Goal: Task Accomplishment & Management: Use online tool/utility

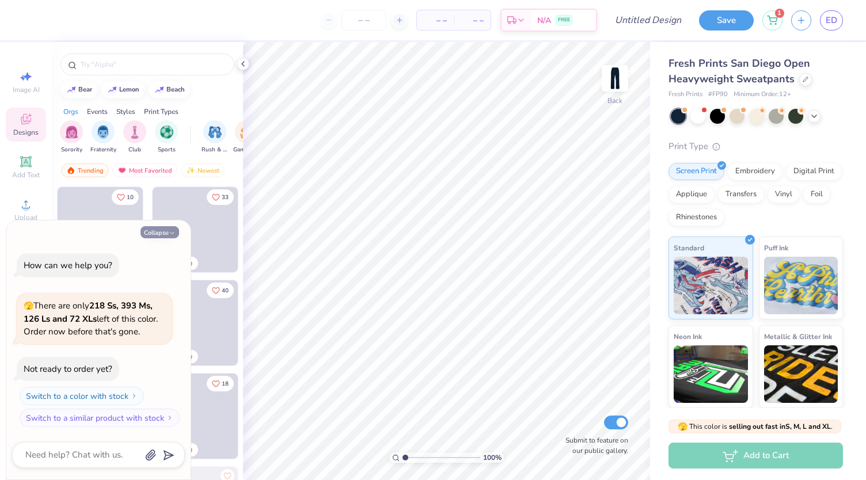
click at [165, 236] on button "Collapse" at bounding box center [160, 232] width 39 height 12
type textarea "x"
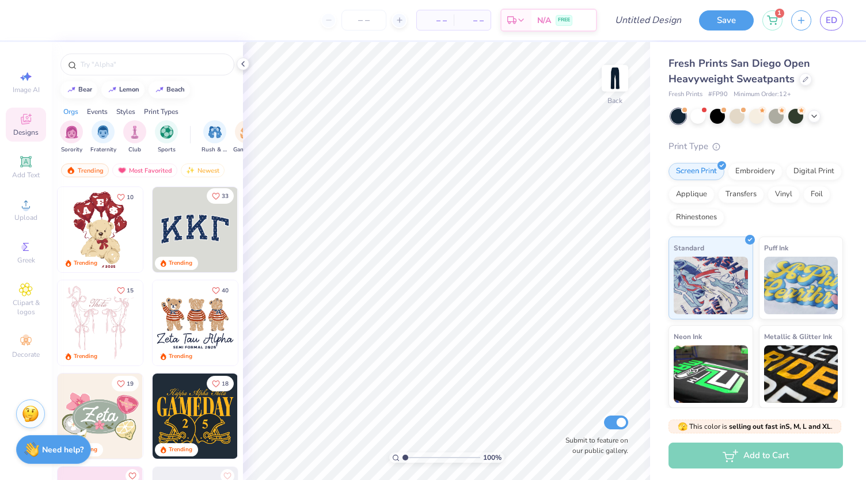
click at [212, 196] on icon "Like" at bounding box center [216, 196] width 8 height 8
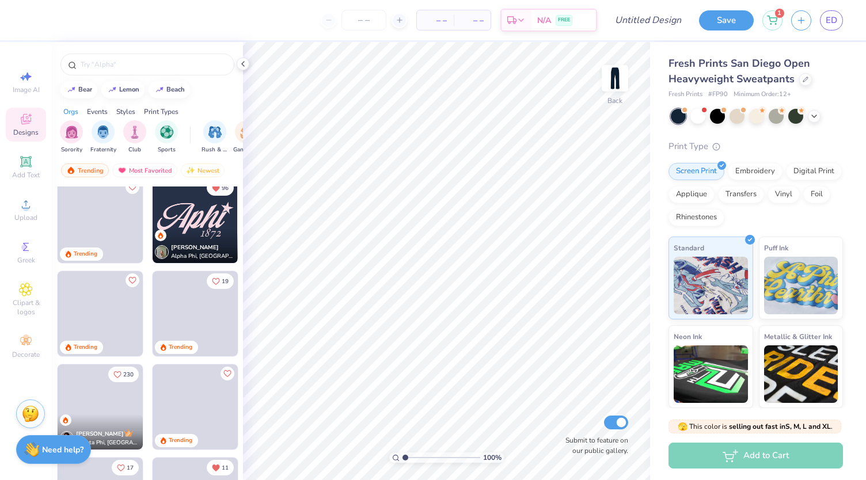
scroll to position [655, 0]
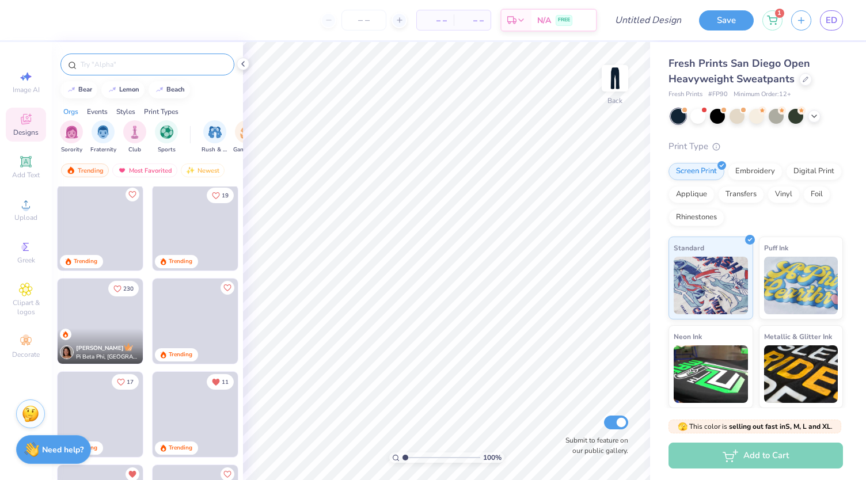
click at [128, 66] on input "text" at bounding box center [152, 65] width 147 height 12
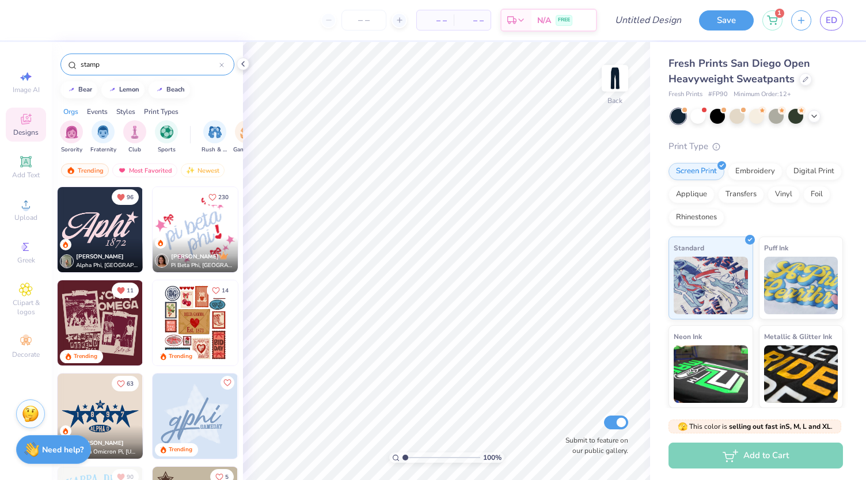
type input "stamp"
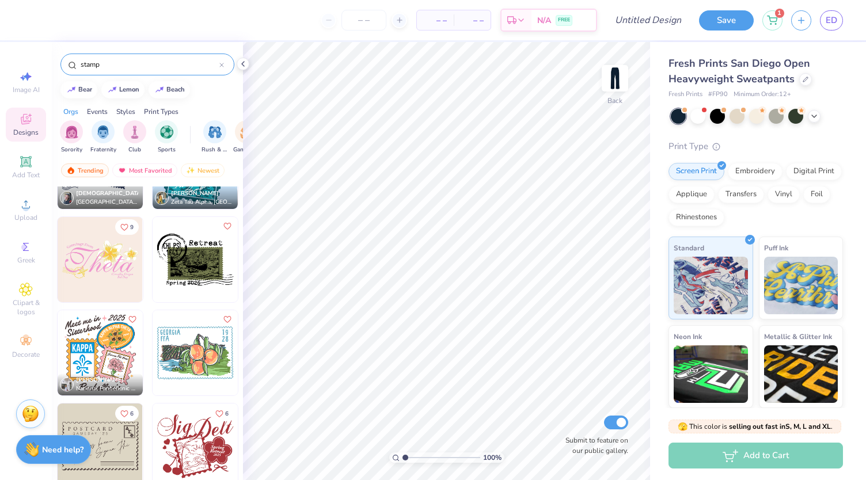
scroll to position [0, 0]
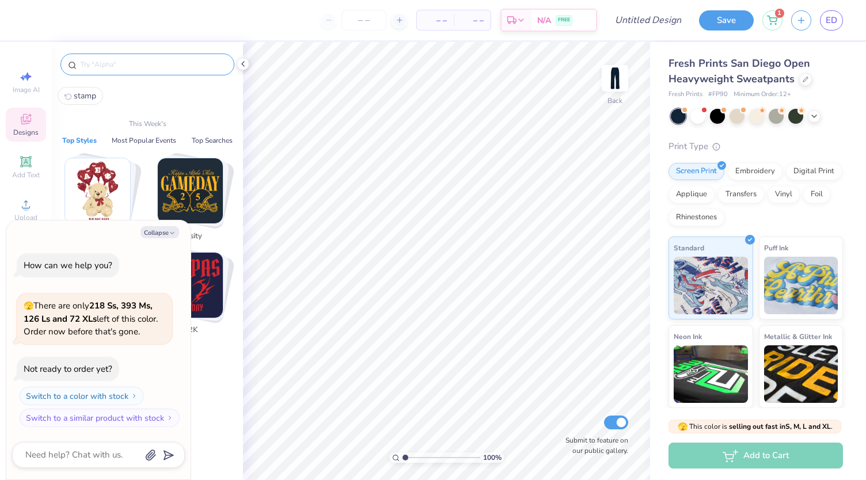
click at [114, 61] on input "text" at bounding box center [152, 65] width 147 height 12
type textarea "x"
click at [94, 90] on span "stamp" at bounding box center [85, 95] width 22 height 11
type input "stamp"
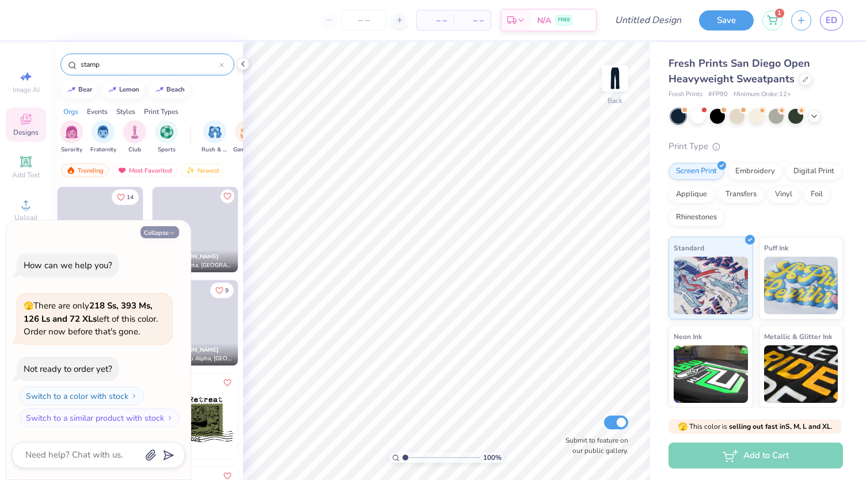
click at [166, 231] on button "Collapse" at bounding box center [160, 232] width 39 height 12
type textarea "x"
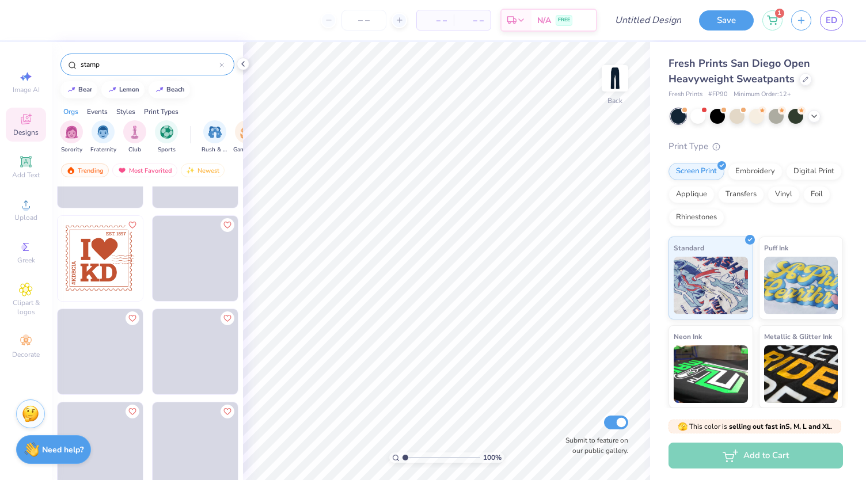
scroll to position [623, 0]
click at [130, 225] on icon "Like" at bounding box center [131, 225] width 7 height 6
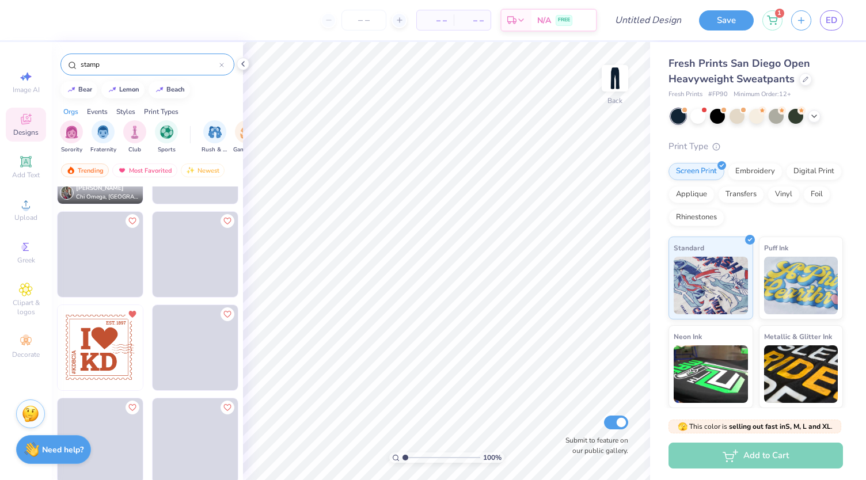
scroll to position [536, 0]
click at [27, 160] on icon at bounding box center [25, 161] width 9 height 9
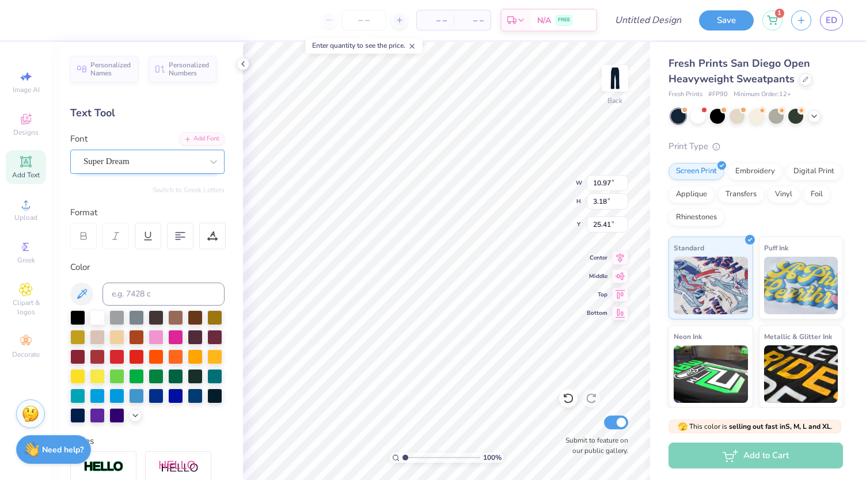
click at [103, 168] on div at bounding box center [142, 162] width 119 height 16
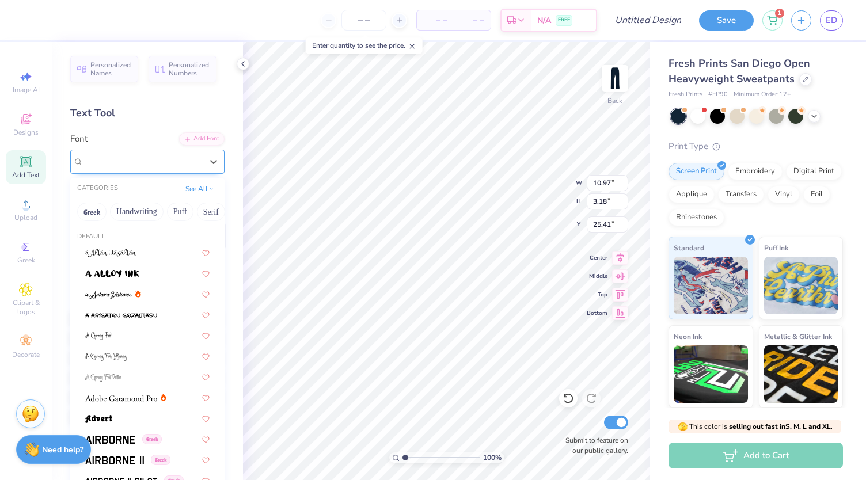
click at [103, 168] on div at bounding box center [142, 162] width 119 height 16
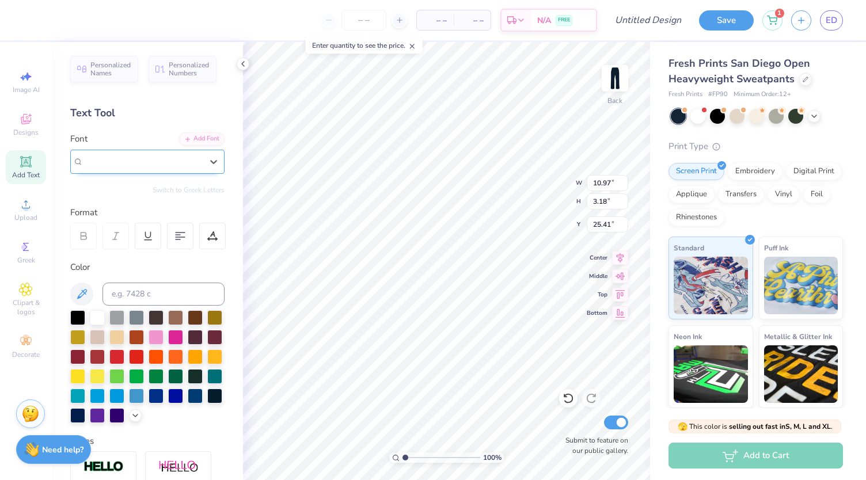
click at [103, 162] on span "Super Dream" at bounding box center [106, 161] width 46 height 13
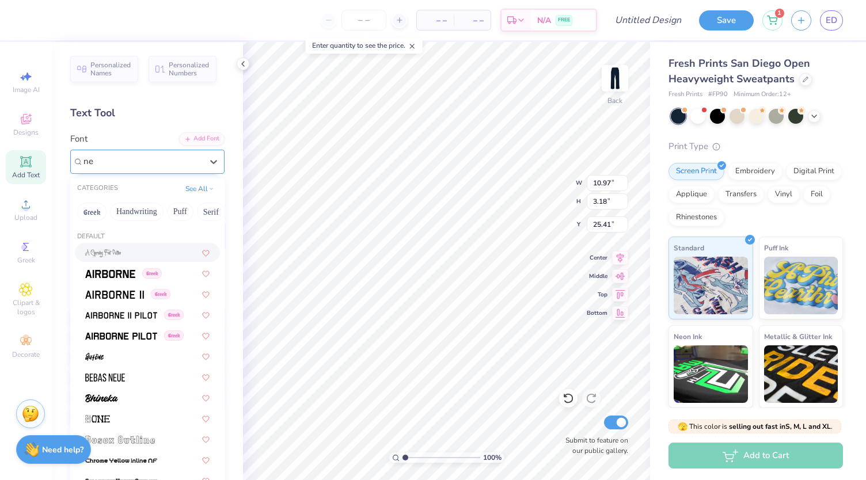
type input "ne"
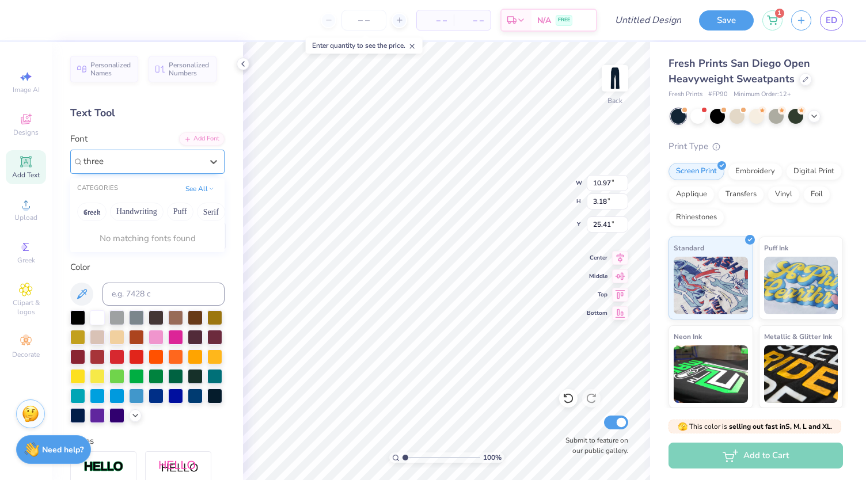
type input "three"
click at [190, 142] on div "Add Font" at bounding box center [201, 137] width 45 height 13
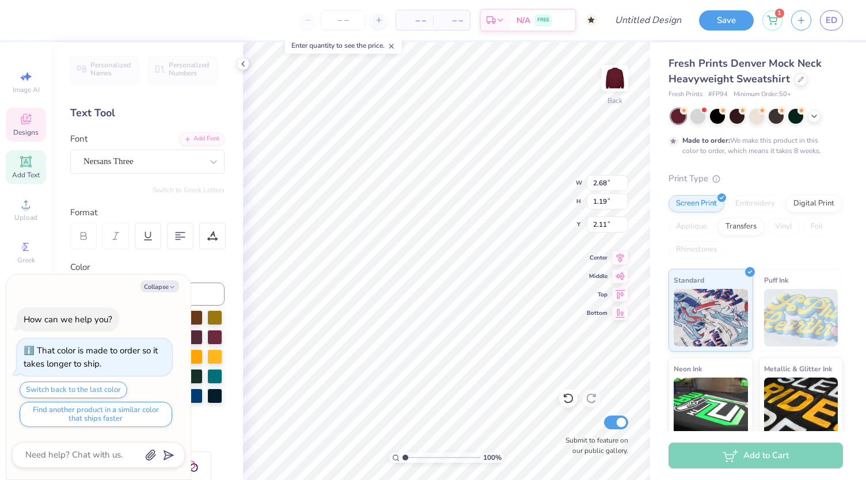
scroll to position [10, 1]
click at [799, 78] on icon at bounding box center [801, 78] width 5 height 5
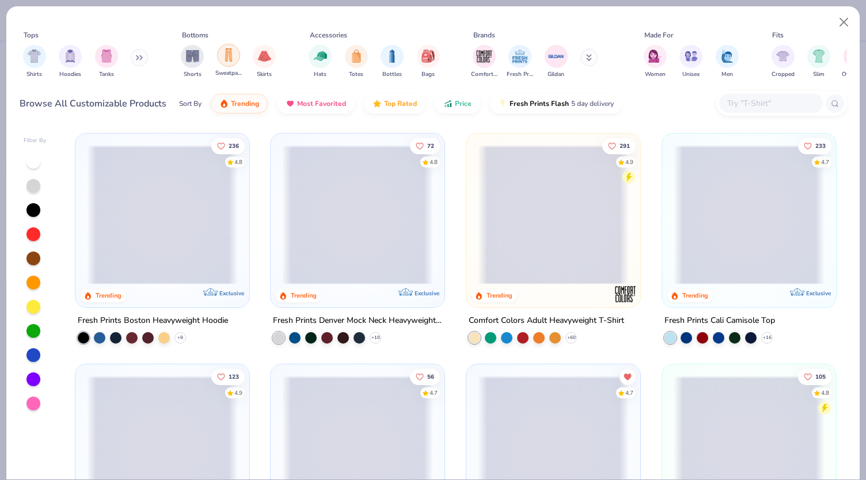
click at [220, 55] on div "filter for Sweatpants" at bounding box center [228, 55] width 23 height 23
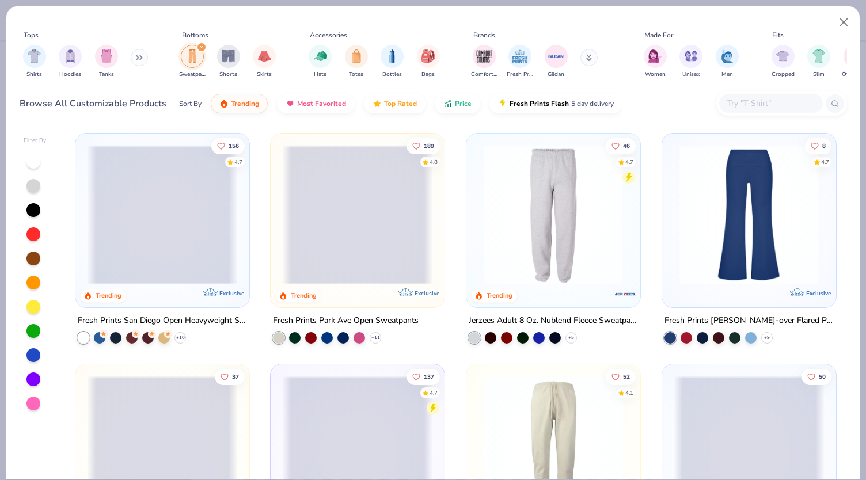
click at [188, 232] on span at bounding box center [162, 214] width 151 height 139
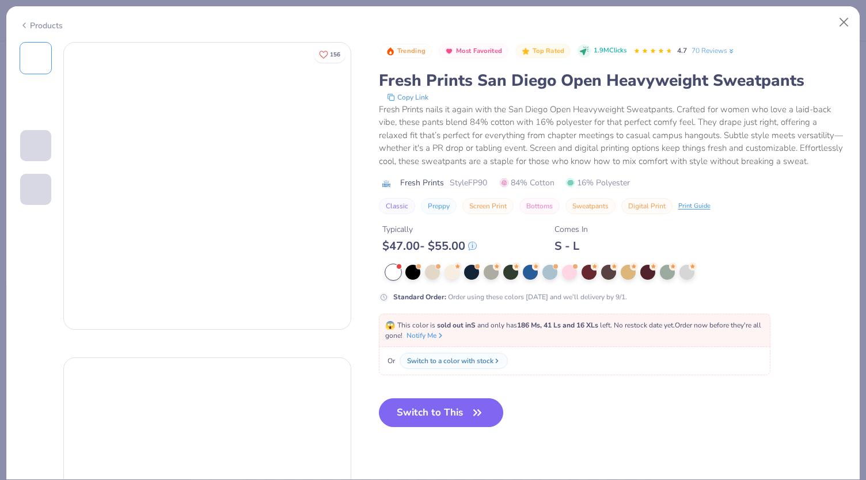
click at [401, 347] on div "😱 This color is sold out in S and only has 186 Ms, 41 Ls and 16 XLs left . No r…" at bounding box center [575, 330] width 392 height 33
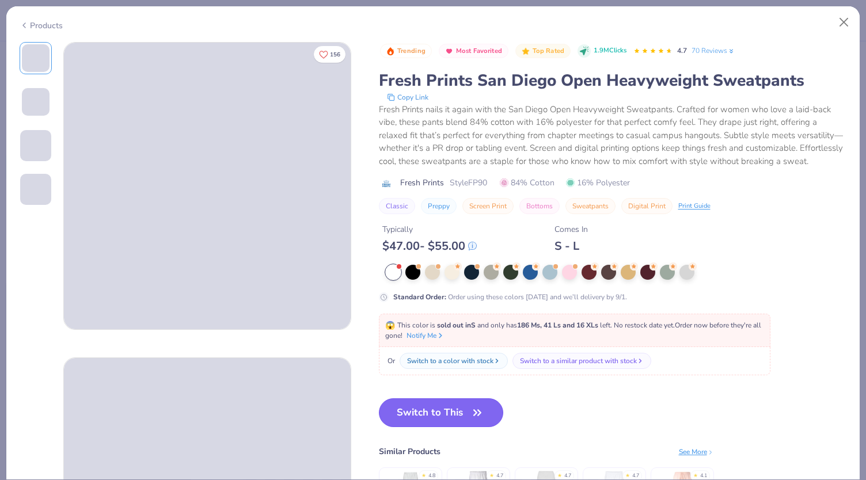
click at [401, 424] on button "Switch to This" at bounding box center [441, 412] width 125 height 29
click at [400, 426] on button "Switch to This" at bounding box center [441, 412] width 125 height 29
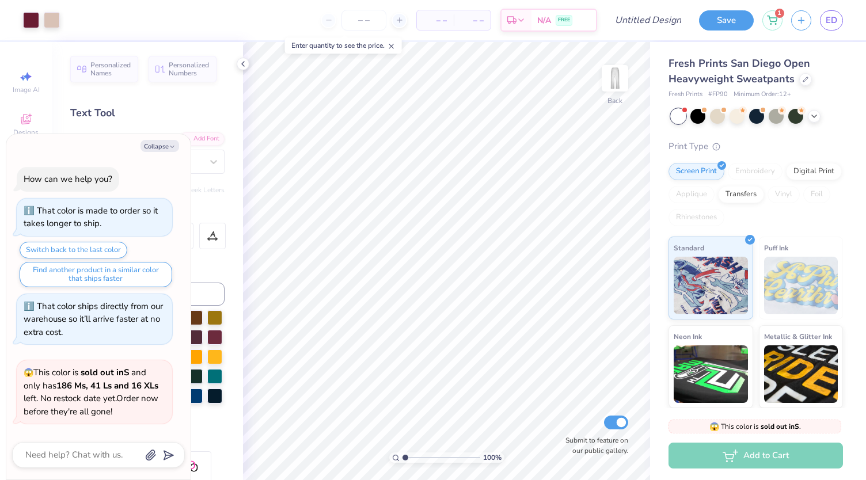
scroll to position [78, 0]
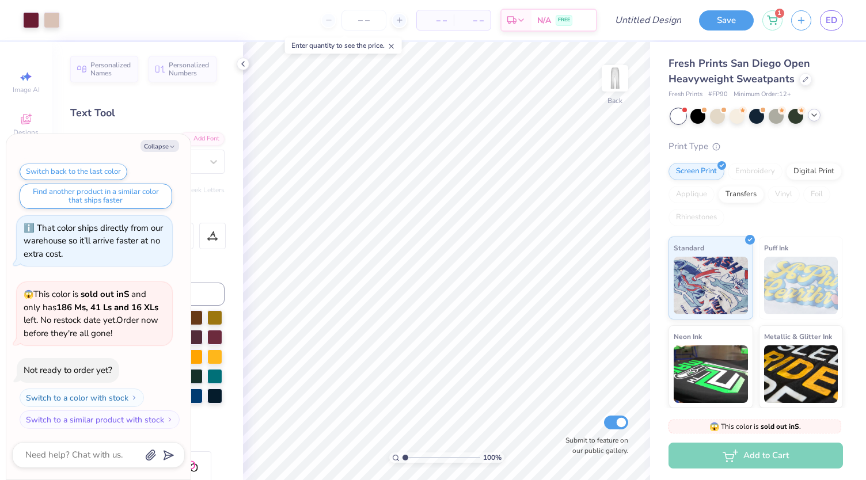
click at [814, 119] on div at bounding box center [814, 115] width 13 height 13
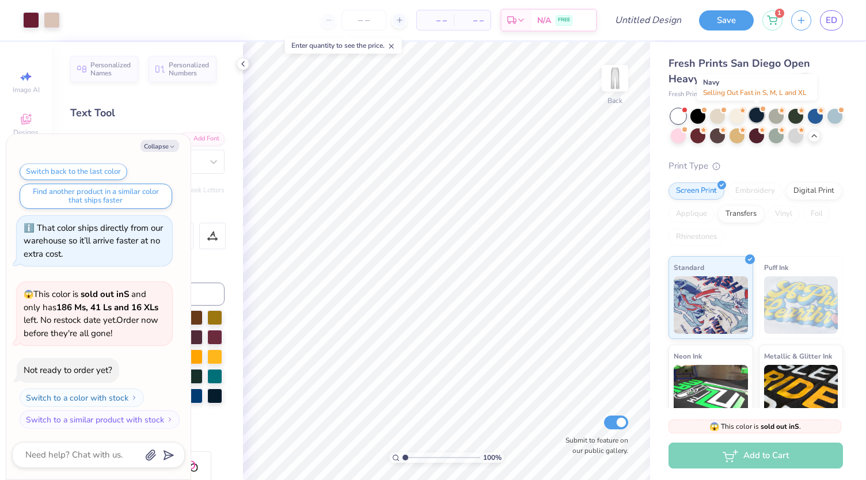
click at [758, 118] on div at bounding box center [756, 115] width 15 height 15
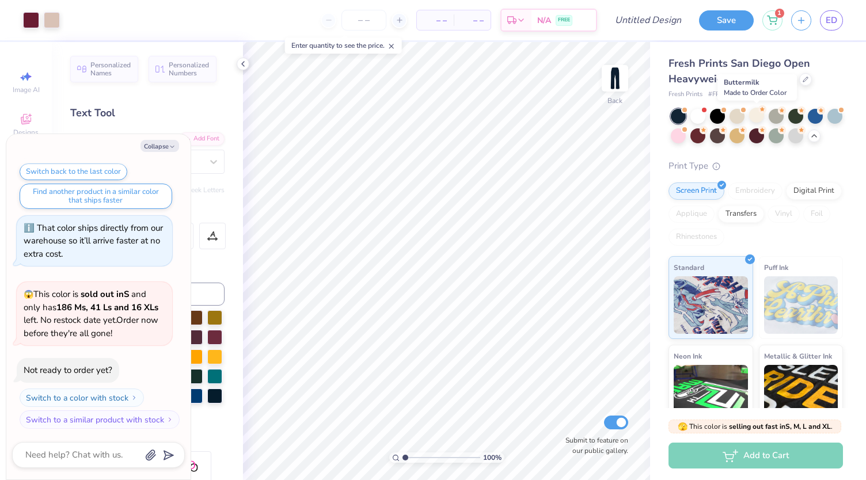
scroll to position [228, 0]
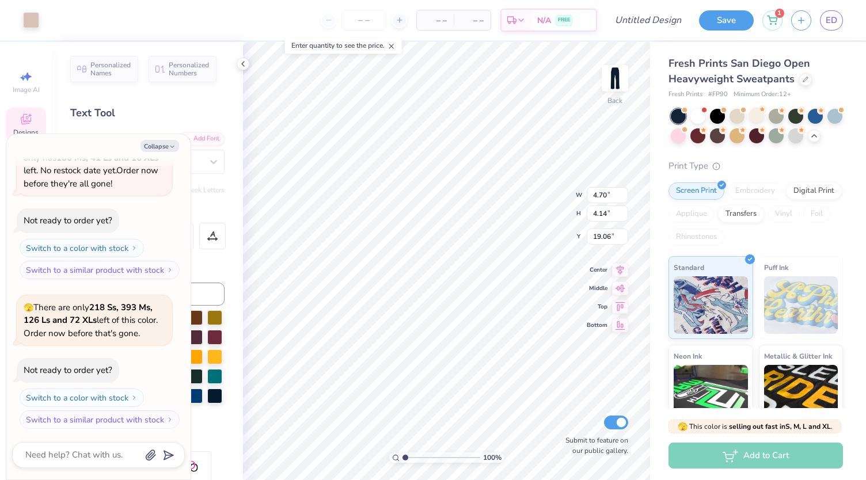
type textarea "x"
type input "5.63"
type input "6.42"
type input "17.99"
type textarea "x"
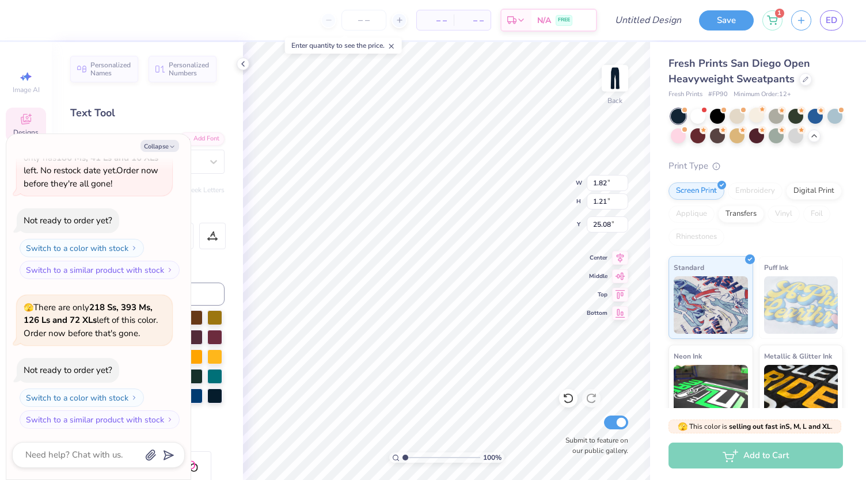
type input "1.51"
type input "0.97"
type input "25.41"
type textarea "x"
type input "4.37"
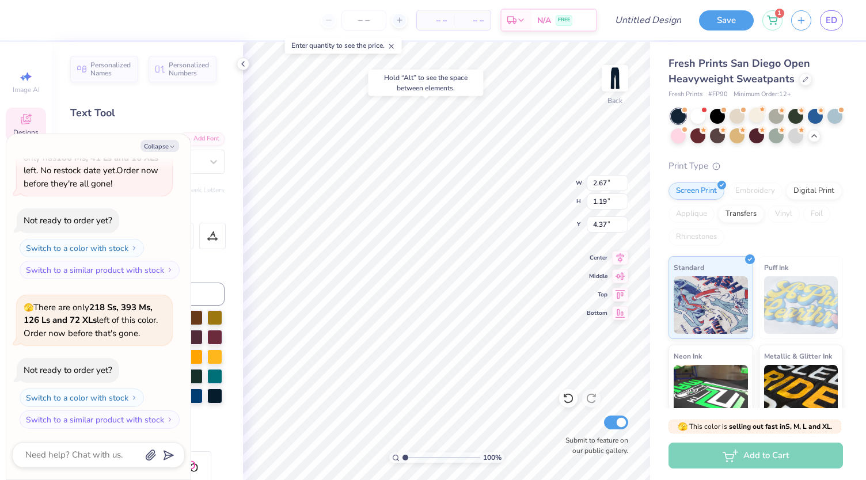
type textarea "x"
type input "5.80"
type input "1.44"
type input "19.50"
type textarea "x"
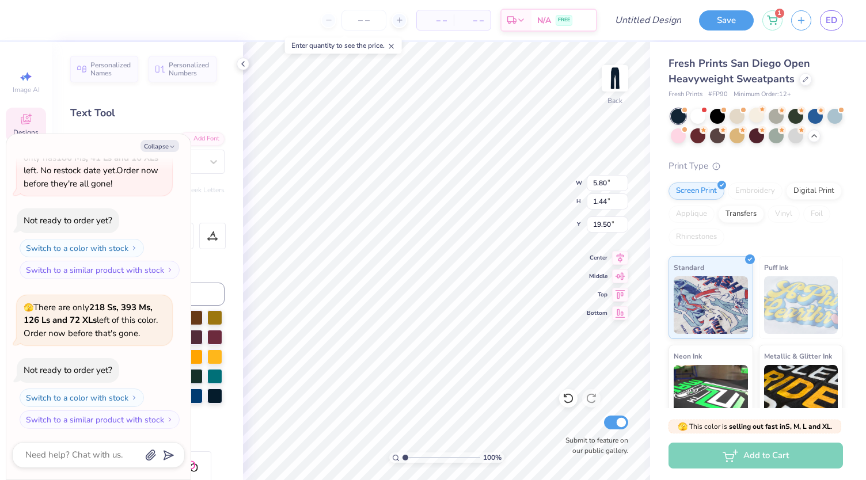
type input "6.26"
type textarea "x"
type input "0.60"
type input "0.65"
type input "18.76"
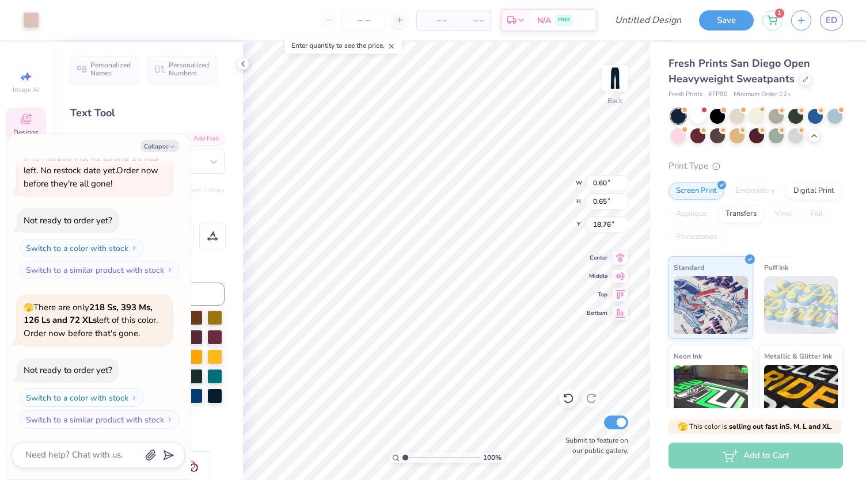
type textarea "x"
type input "0.48"
type input "0.46"
type input "18.23"
type textarea "x"
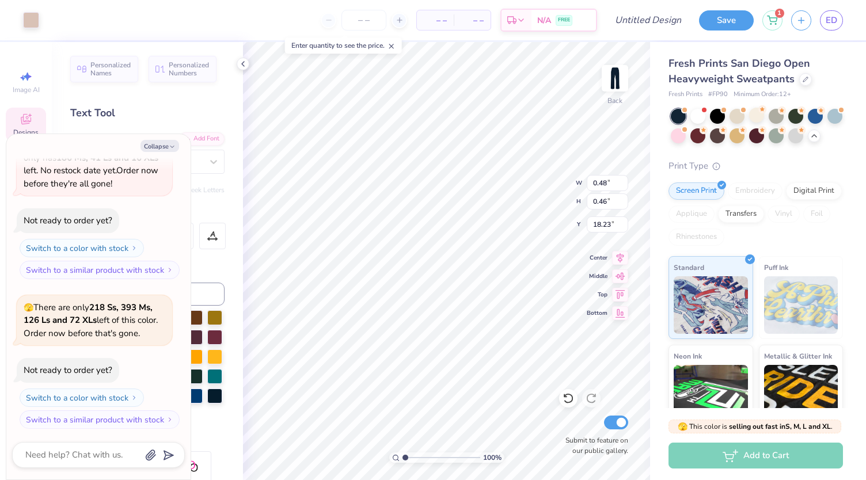
type input "1.17"
type input "1.21"
type input "18.38"
type textarea "x"
type input "4.37"
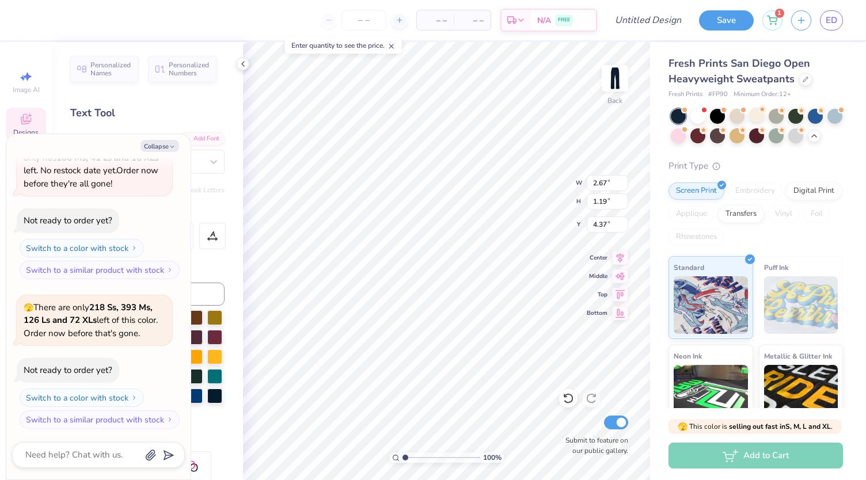
type textarea "x"
type input "4.61"
type textarea "x"
type input "1.17"
type input "1.21"
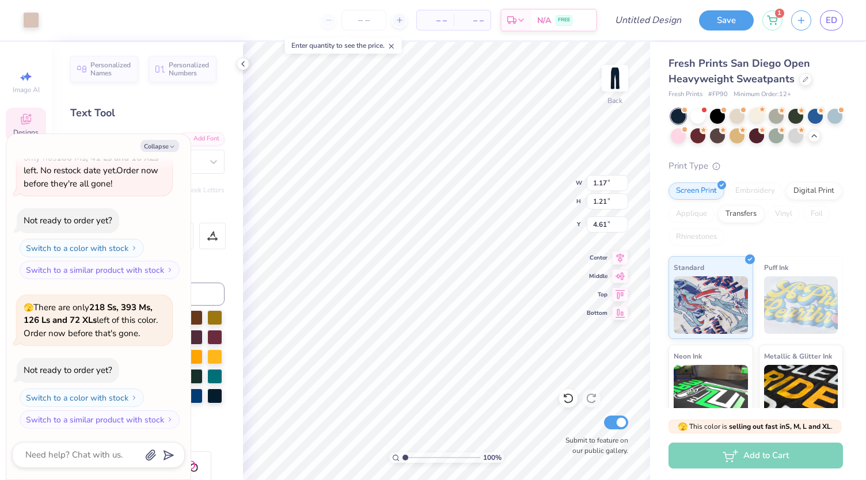
type input "4.37"
type textarea "x"
type input "4.58"
type textarea "x"
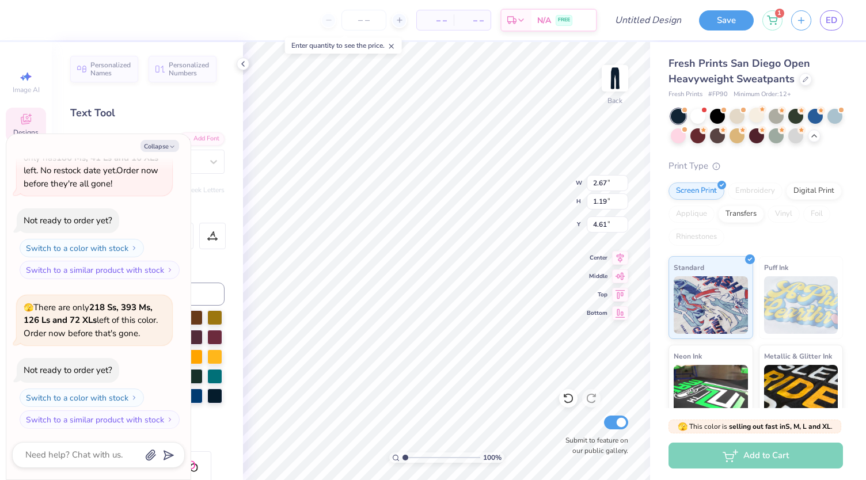
type textarea "T"
type textarea "x"
type textarea "TRO"
type textarea "x"
type textarea "TR"
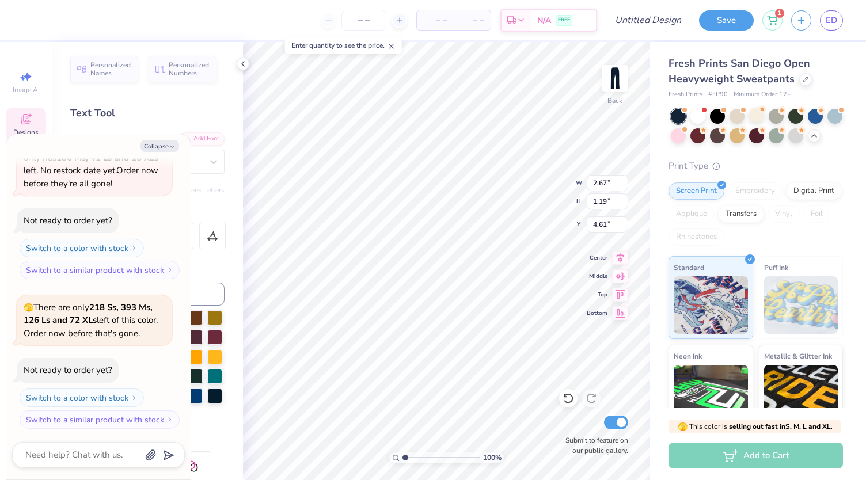
type textarea "x"
type textarea "TRI"
type textarea "x"
type input "5.80"
type input "1.44"
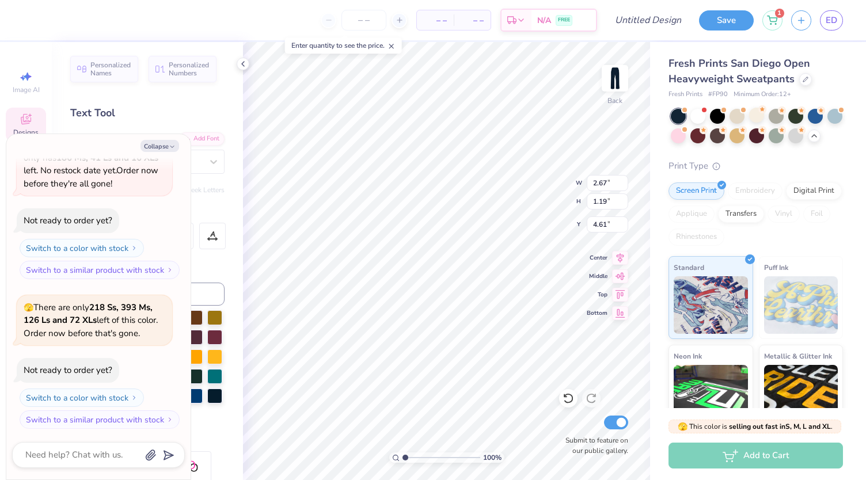
type input "6.26"
type textarea "x"
type textarea "Omeaga"
type textarea "x"
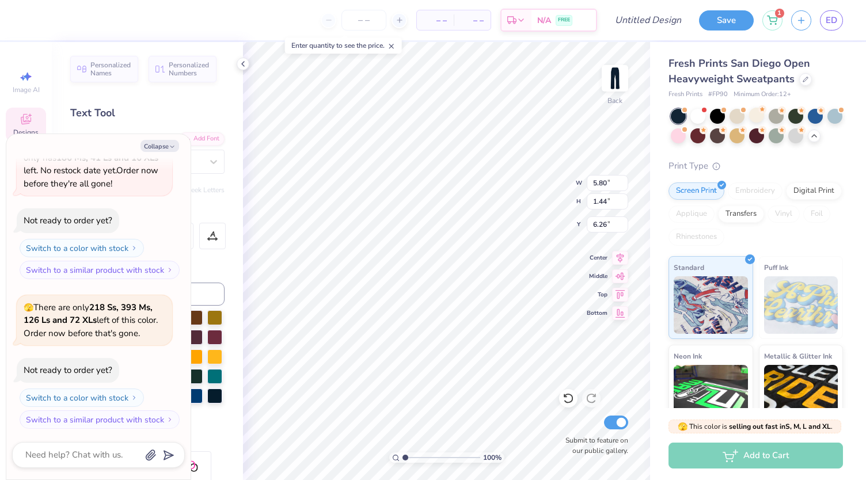
type textarea "Omega"
type textarea "x"
type textarea "Omga"
type textarea "x"
type textarea "Oga"
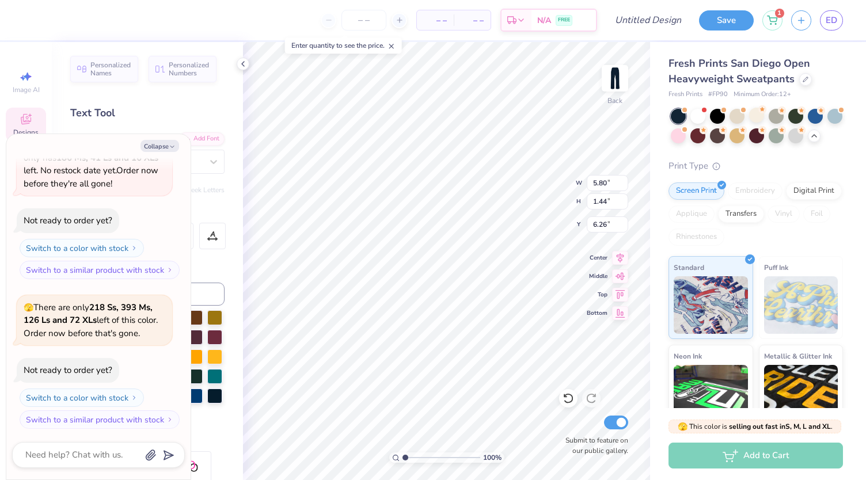
scroll to position [10, 2]
type textarea "x"
type textarea "ga"
type textarea "x"
type textarea "a"
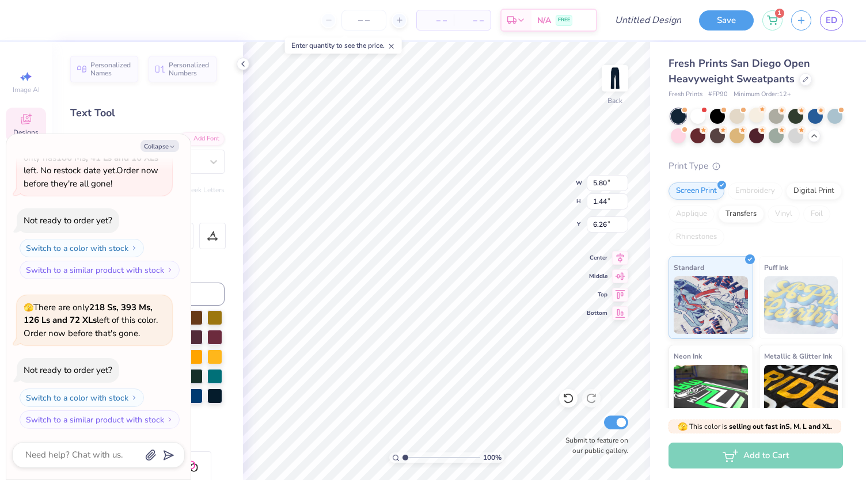
scroll to position [10, 1]
type textarea "x"
type textarea "Da"
type textarea "x"
type textarea "DEa"
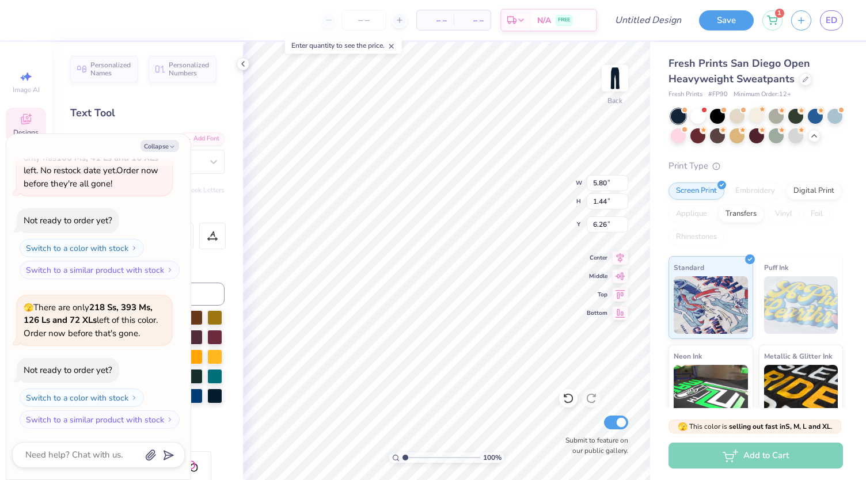
type textarea "x"
type textarea "DELTa"
type textarea "x"
click at [635, 23] on input "Design Title" at bounding box center [662, 20] width 56 height 23
type input "F"
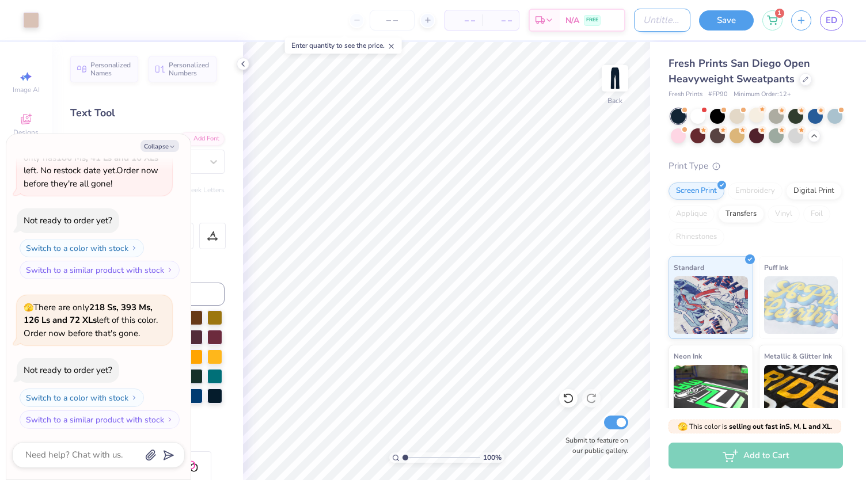
type textarea "x"
type input "FA"
type textarea "x"
type input "FAL"
type textarea "x"
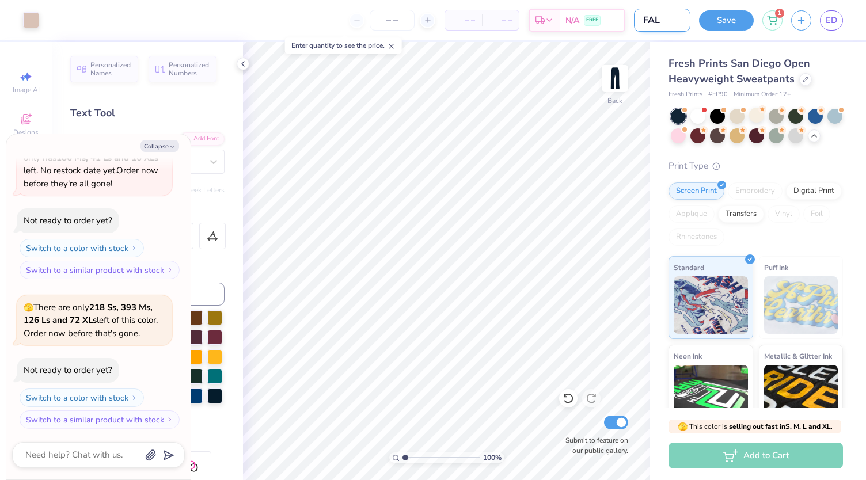
type input "FALL"
type textarea "x"
type input "FALL"
type textarea "x"
type input "FALL S"
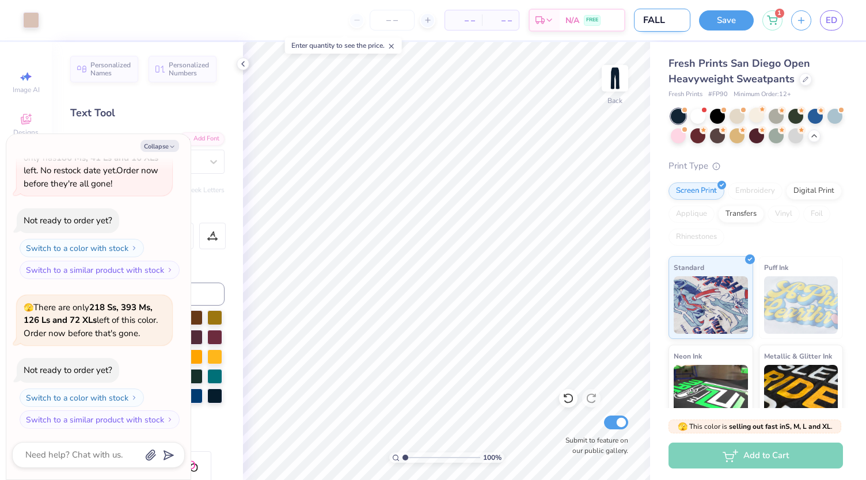
type textarea "x"
type input "FALL SW"
type textarea "x"
type input "FALL SWE"
type textarea "x"
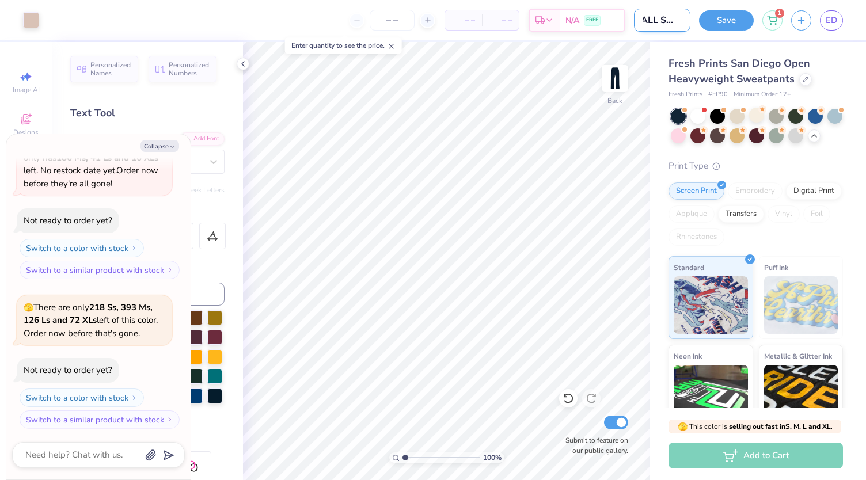
type input "FALL SWEA"
type textarea "x"
type input "FALL SWEAT"
type textarea "x"
type input "FALL SWEATP"
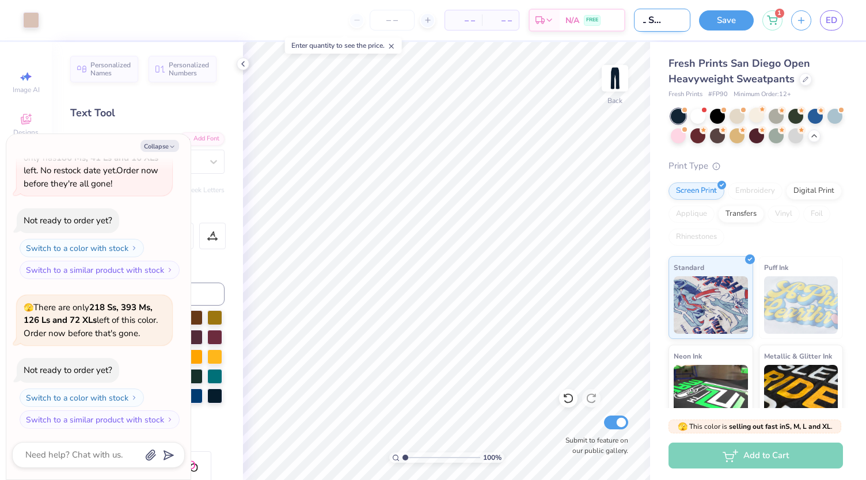
type textarea "x"
type input "FALL SWEATPA"
type textarea "x"
type input "FALL SWEATPAN"
type textarea "x"
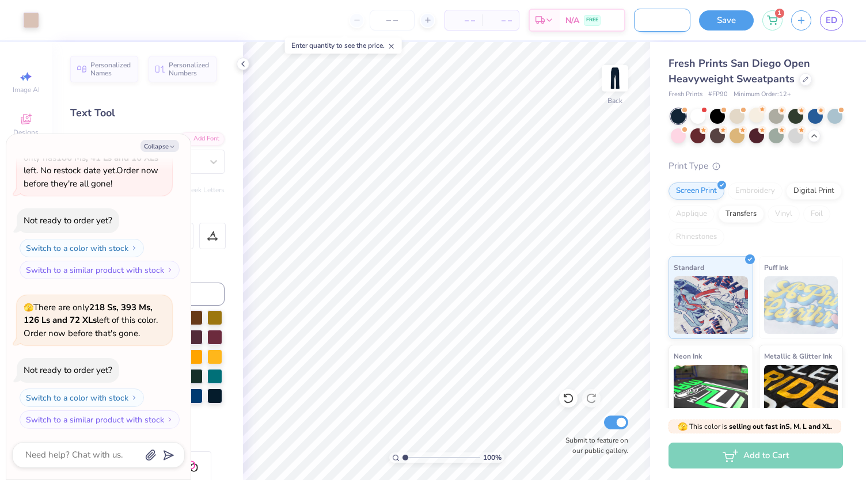
type input "FALL SWEATPANT"
type textarea "x"
type input "FALL SWEATPANT"
type textarea "x"
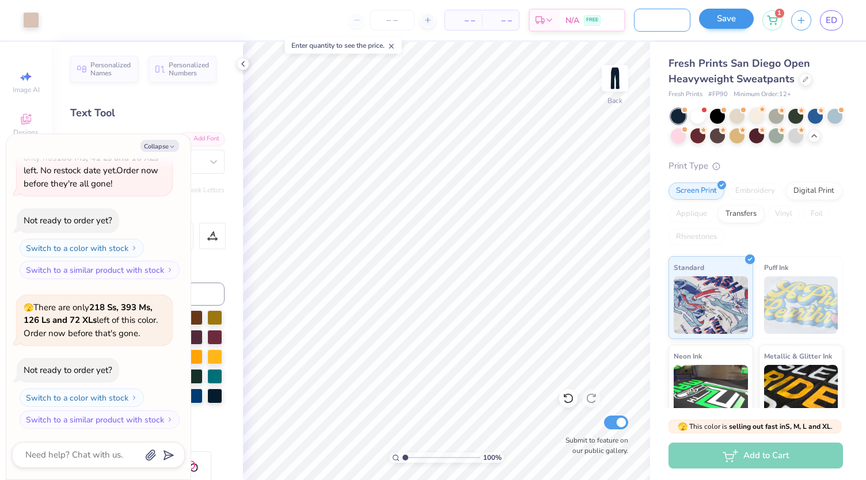
type input "FALL SWEATPANT"
click at [737, 17] on button "Save" at bounding box center [726, 19] width 55 height 20
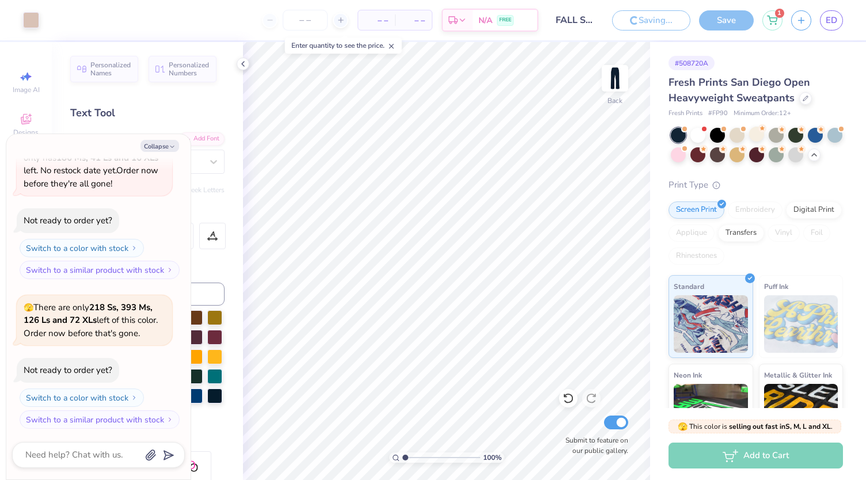
type textarea "x"
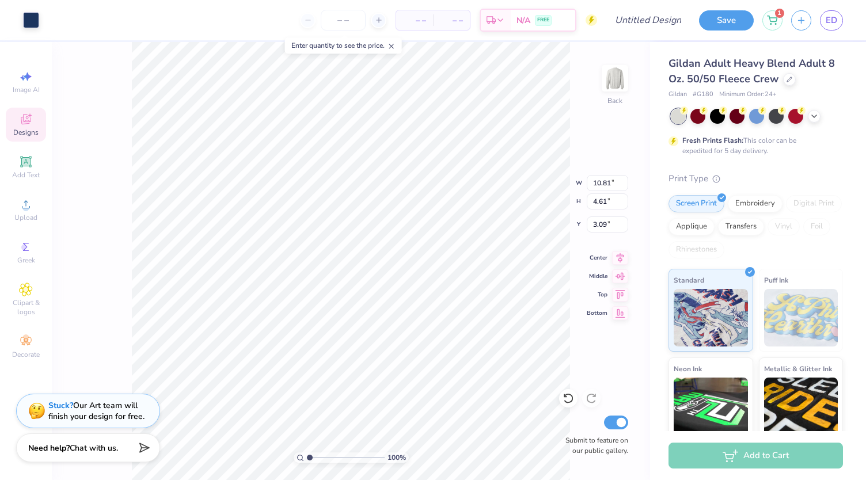
click at [79, 458] on div "Need help? Chat with us." at bounding box center [88, 448] width 144 height 29
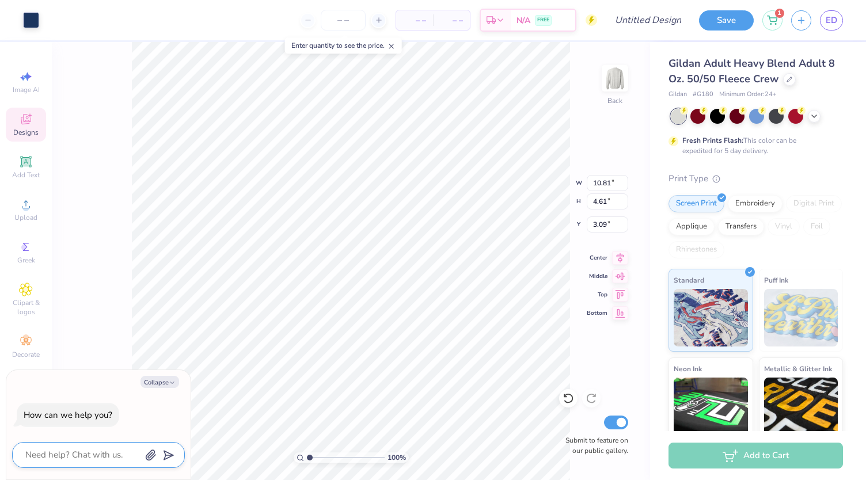
click at [79, 458] on textarea at bounding box center [82, 455] width 117 height 16
type textarea "x"
type textarea "H"
type textarea "x"
type textarea "HA"
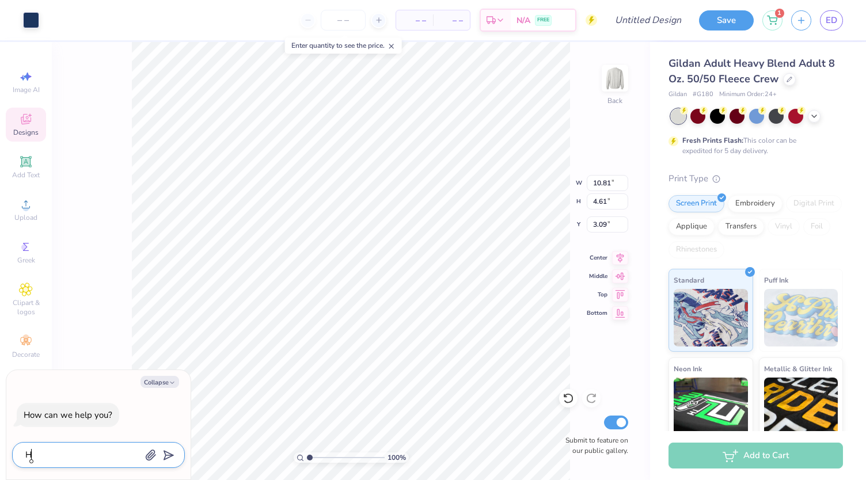
type textarea "x"
type textarea "HAV"
type textarea "x"
type textarea "HAVE"
type textarea "x"
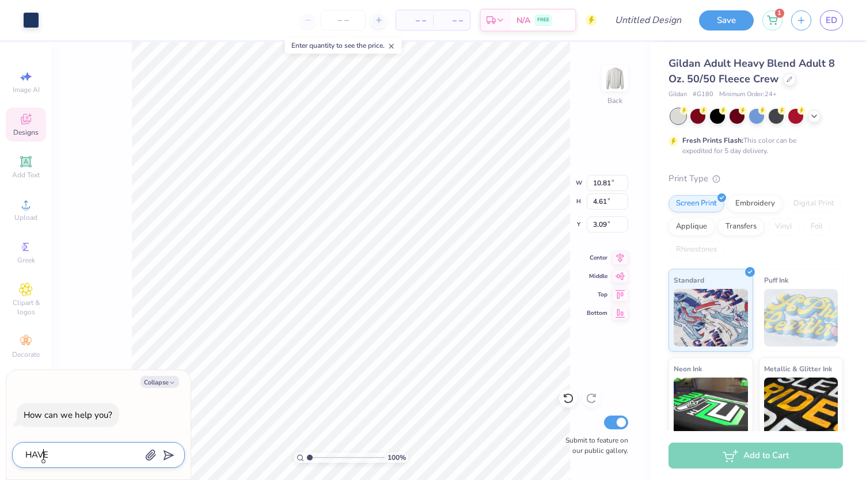
type textarea "HAVE"
type textarea "x"
type textarea "HAVE IU"
type textarea "x"
type textarea "HAVE I"
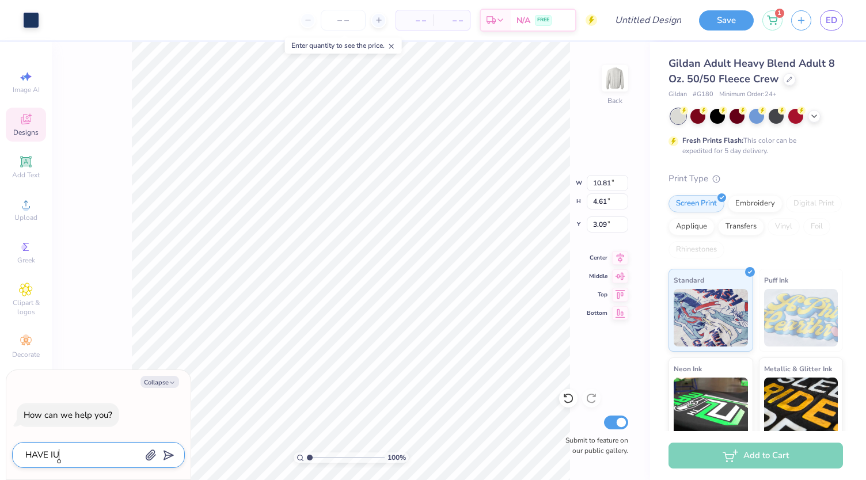
type textarea "x"
type textarea "HAVE"
type textarea "x"
type textarea "HAVE"
type textarea "x"
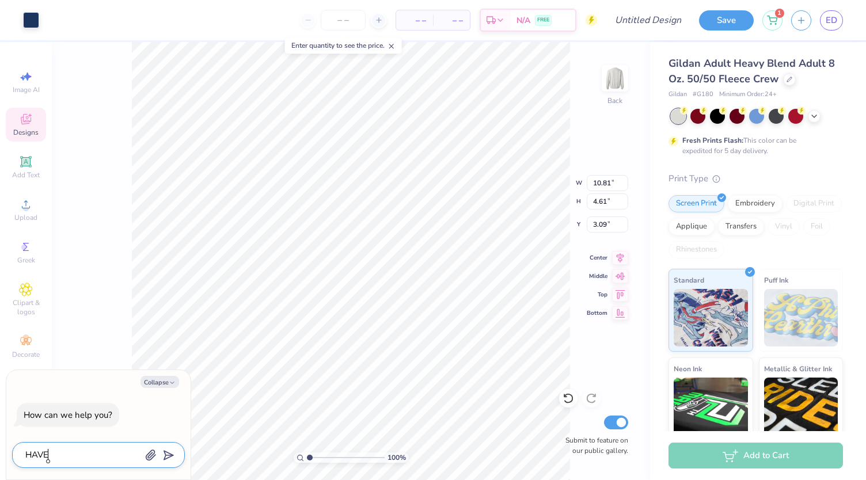
type textarea "HAV"
type textarea "x"
type textarea "HA"
type textarea "x"
type textarea "H"
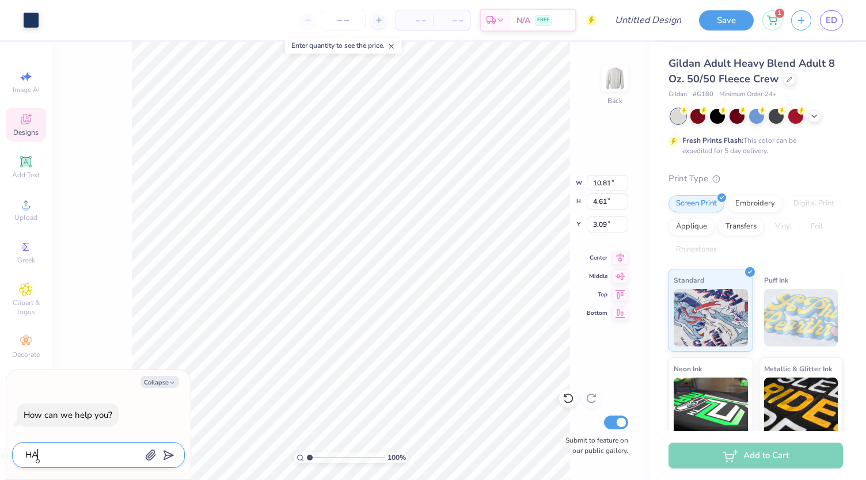
type textarea "x"
type textarea "Ha"
type textarea "x"
type textarea "Hav"
type textarea "x"
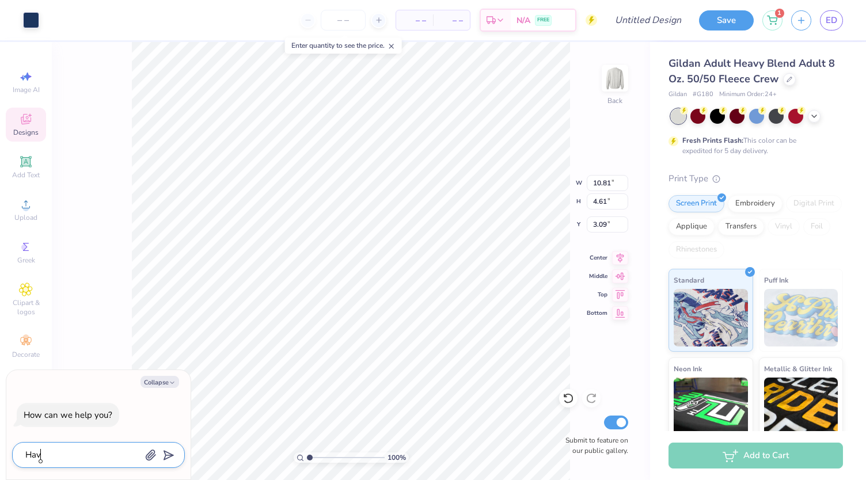
type textarea "Have"
type textarea "x"
type textarea "Have"
type textarea "x"
type textarea "Have i"
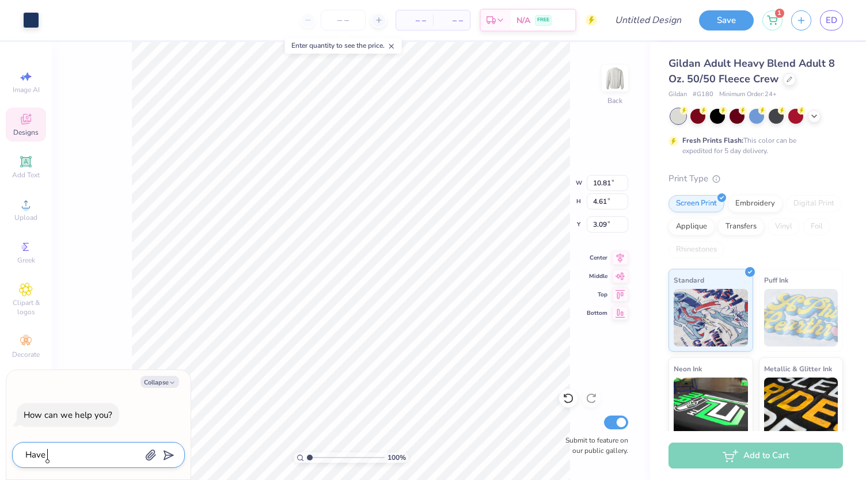
type textarea "x"
type textarea "Have it"
type textarea "x"
type textarea "Have it"
type textarea "x"
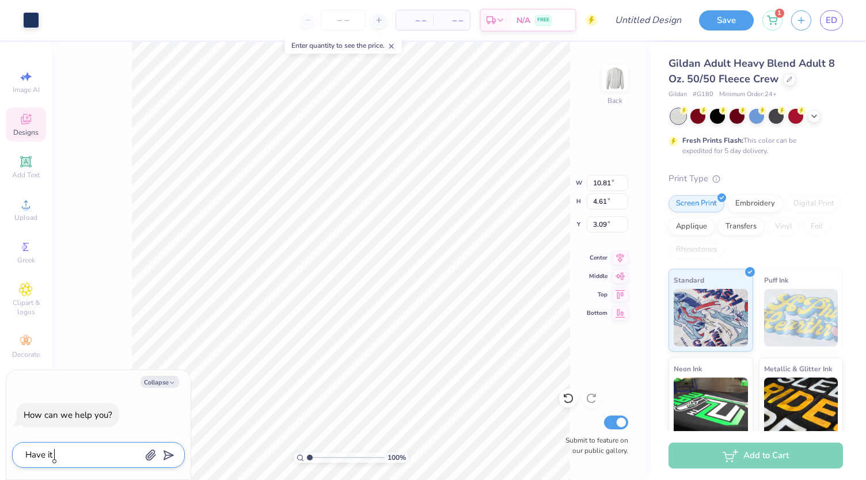
type textarea "Have it s"
type textarea "x"
type textarea "Have it sa"
type textarea "x"
type textarea "Have it say"
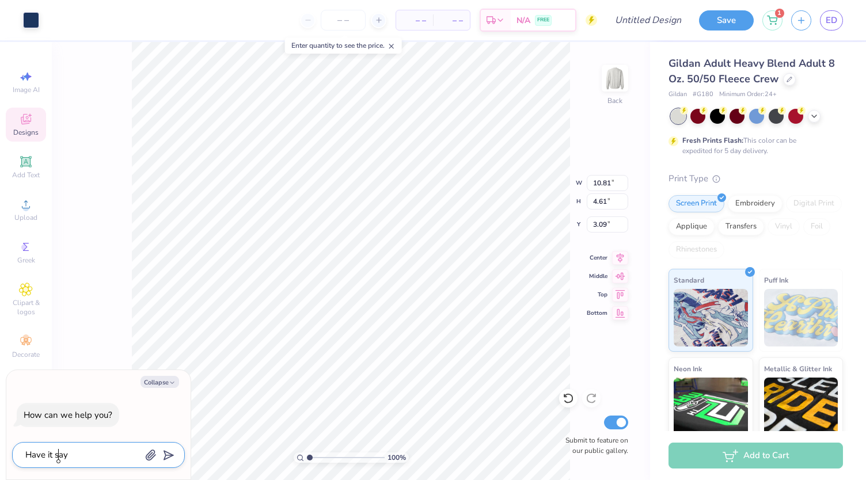
type textarea "x"
type textarea "Have it say"
type textarea "x"
type textarea "Have it say d"
type textarea "x"
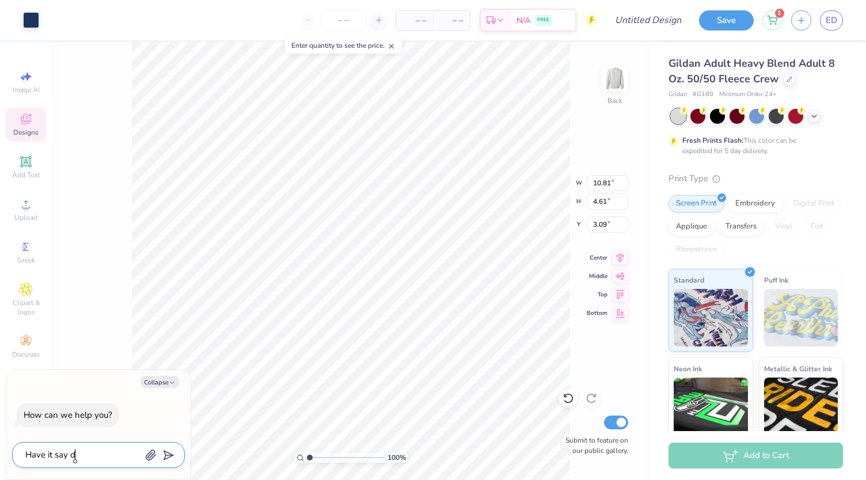
type textarea "Have it say dd"
type textarea "x"
type textarea "Have it say ddd"
type textarea "x"
type textarea "Have it say ddd"
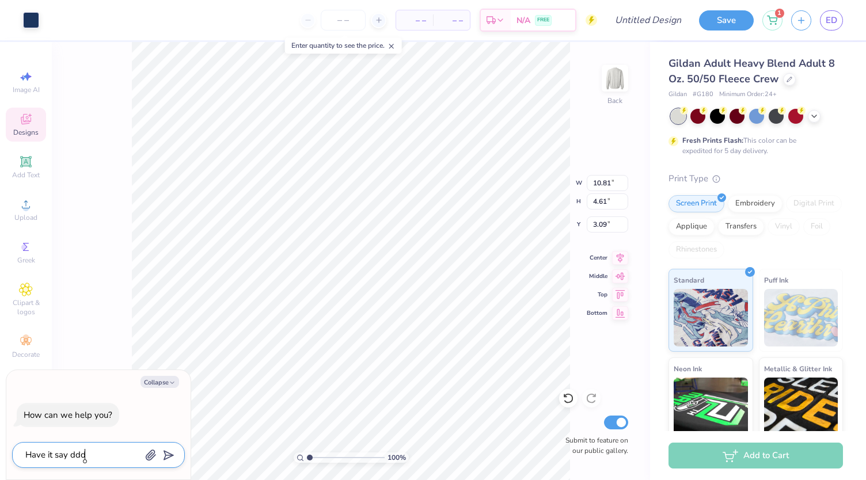
type textarea "x"
type textarea "Have it say ddd l"
type textarea "x"
type textarea "Have it say ddd le"
type textarea "x"
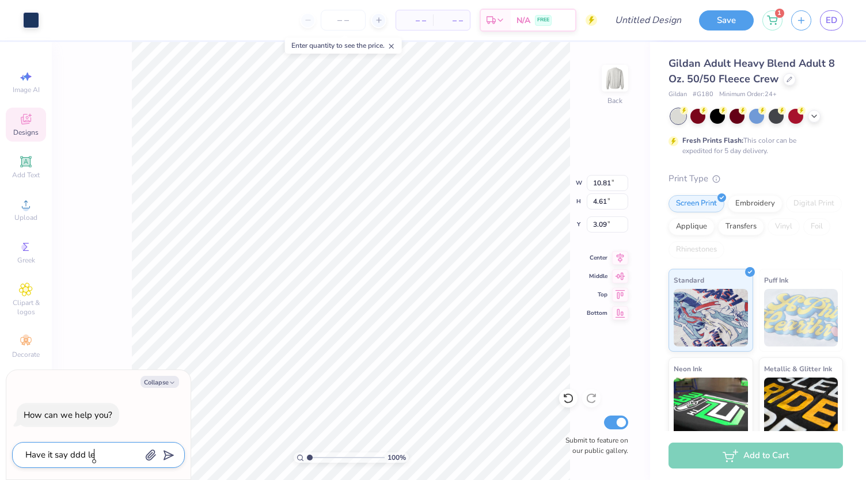
type textarea "Have it say ddd let"
type textarea "x"
type textarea "Have it say ddd lett"
type textarea "x"
type textarea "Have it say ddd lette"
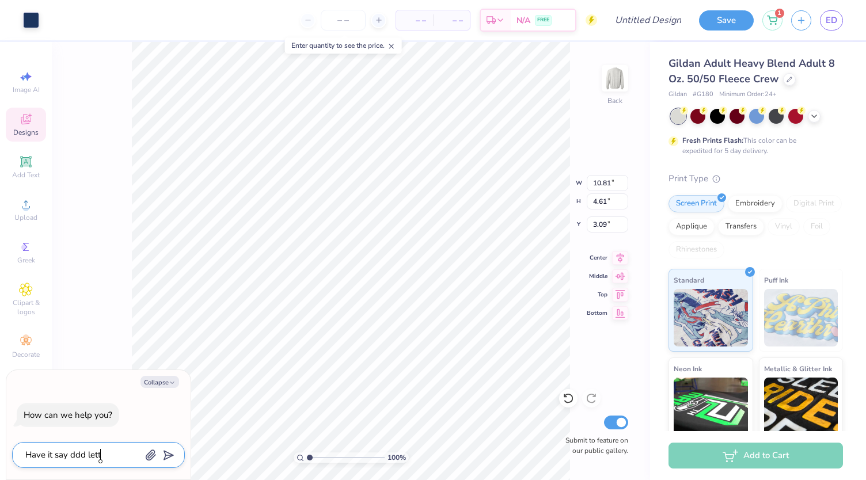
type textarea "x"
type textarea "Have it say ddd letter"
type textarea "x"
type textarea "Have it say ddd letters"
type textarea "x"
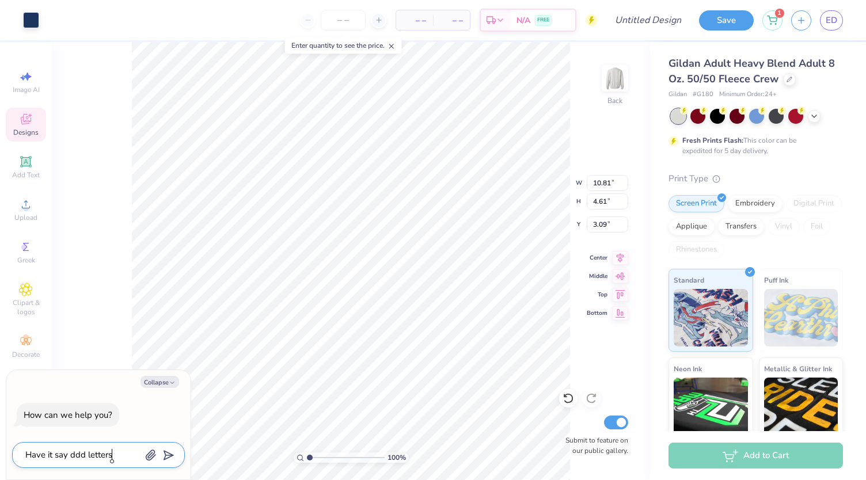
type textarea "Have it say ddd letters"
type textarea "x"
type textarea "Have it say ddd letters o"
type textarea "x"
type textarea "Have it say ddd letters on"
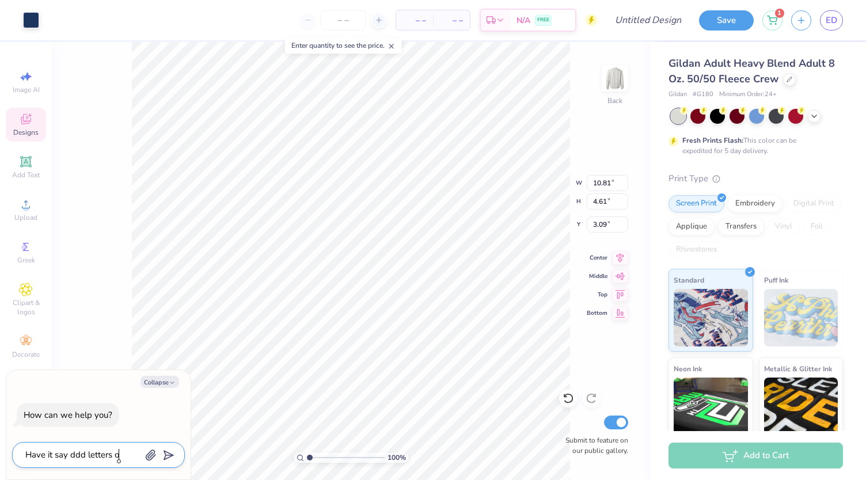
type textarea "x"
type textarea "Have it say ddd letters on"
type textarea "x"
type textarea "Have it say ddd letters on w"
type textarea "x"
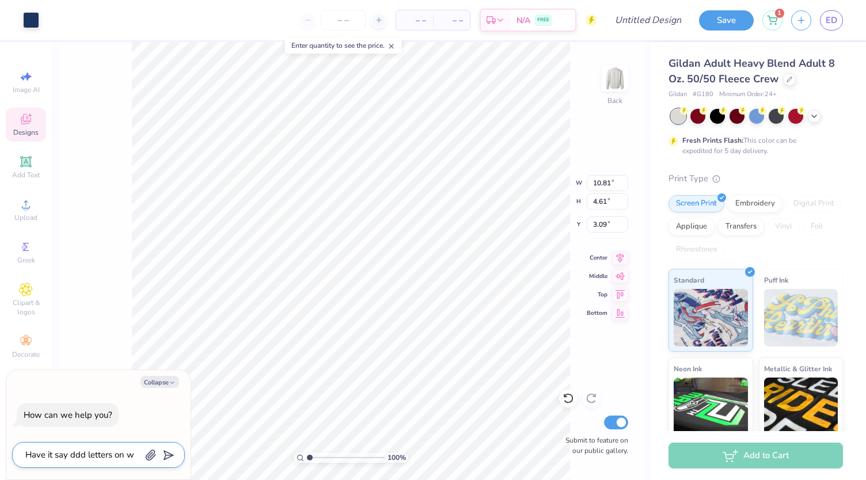
type textarea "Have it say ddd letters on wh"
type textarea "x"
type textarea "Have it say ddd letters on whi"
type textarea "x"
type textarea "Have it say ddd letters on whit"
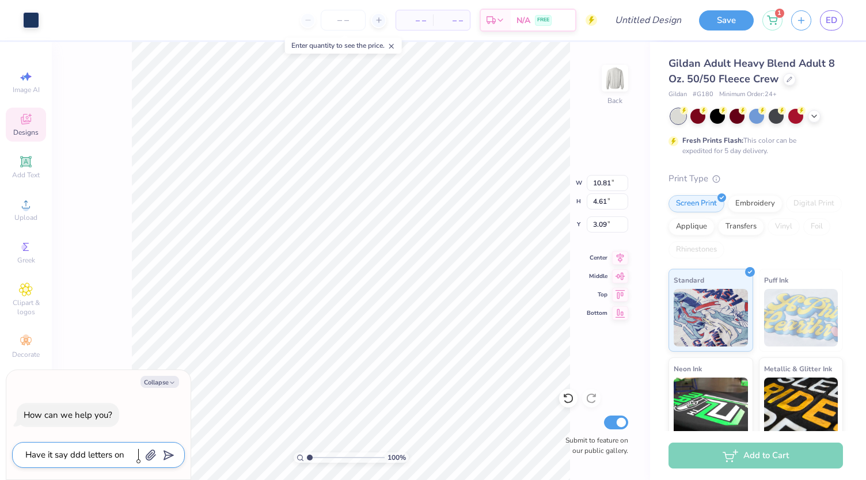
type textarea "x"
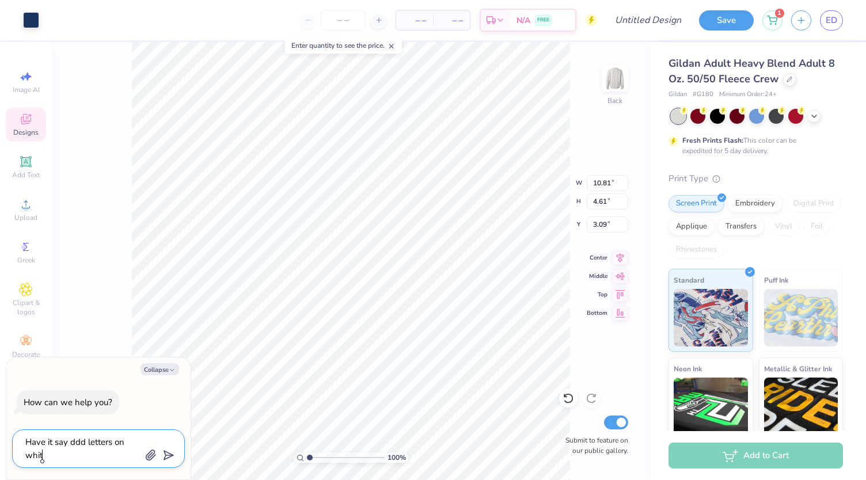
type textarea "Have it say ddd letters on white"
type textarea "x"
type textarea "Have it say ddd letters on white"
type textarea "x"
type textarea "Have it say ddd letters on white c"
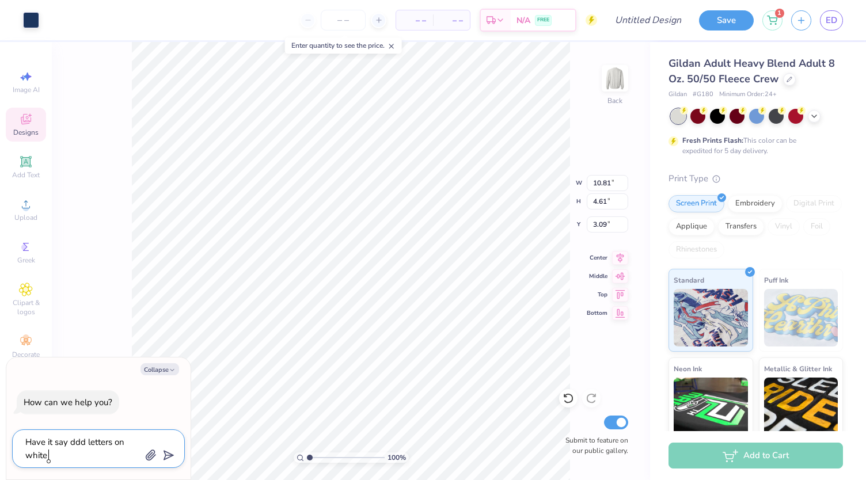
type textarea "x"
type textarea "Have it say ddd letters on white cr"
type textarea "x"
type textarea "Have it say ddd letters on white cre"
type textarea "x"
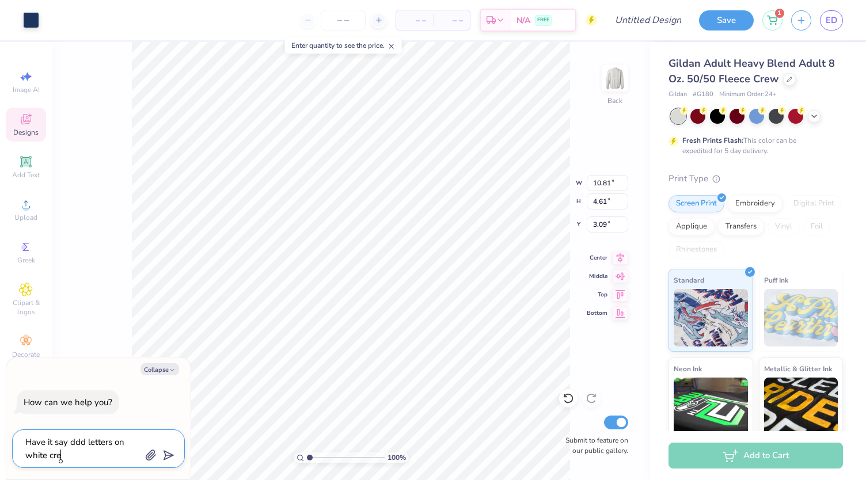
type textarea "Have it say ddd letters on white crew"
type textarea "x"
type textarea "Have it say ddd letters on white crewn"
type textarea "x"
type textarea "Have it say ddd letters on white crewne"
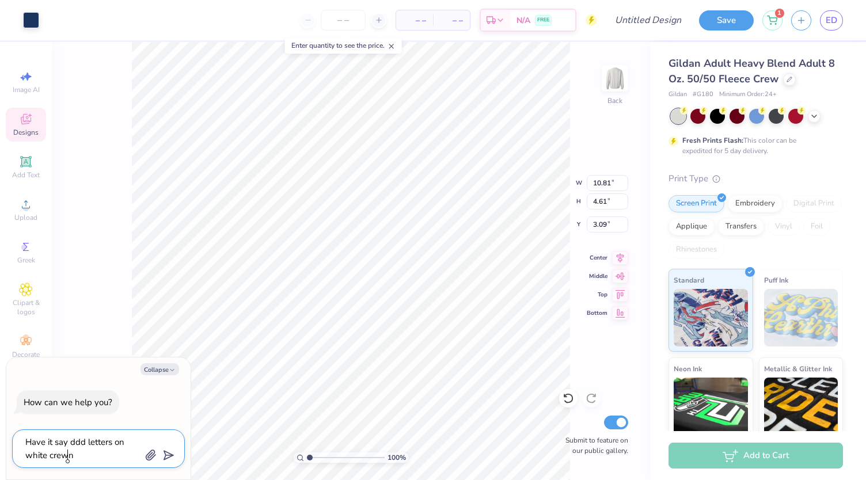
type textarea "x"
type textarea "Have it say ddd letters on white crewnec"
type textarea "x"
type textarea "Have it say ddd letters on white crewneck"
type textarea "x"
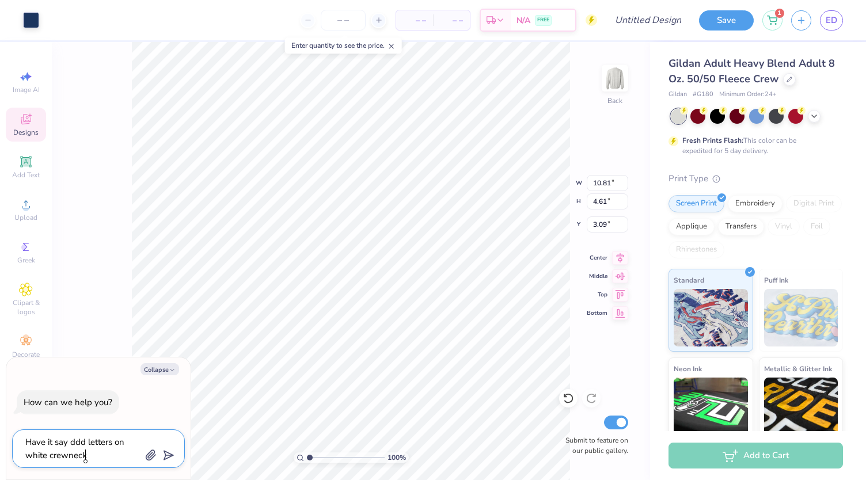
type textarea "Have it say ddd letters on white crewneck"
type textarea "x"
type textarea "Have it say ddd letters on white crewneck i"
type textarea "x"
type textarea "Have it say ddd letters on white crewneck in"
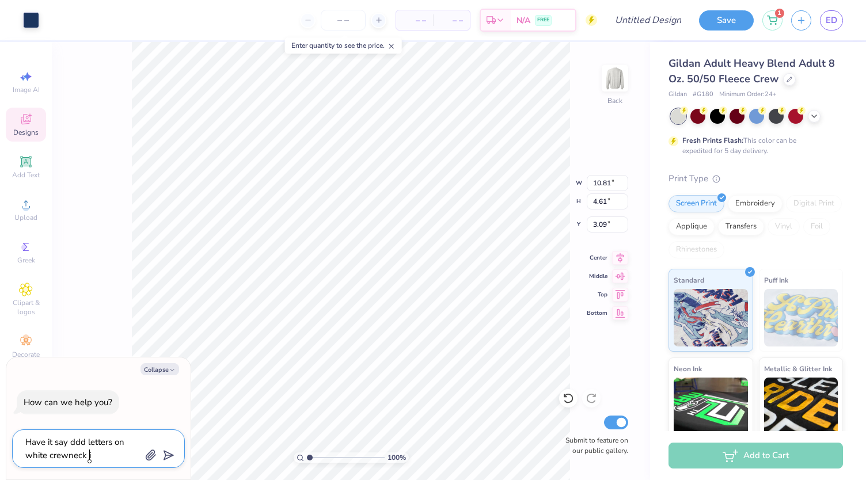
type textarea "x"
type textarea "Have it say ddd letters on white crewneck ins"
type textarea "x"
type textarea "Have it say ddd letters on white crewneck inst"
type textarea "x"
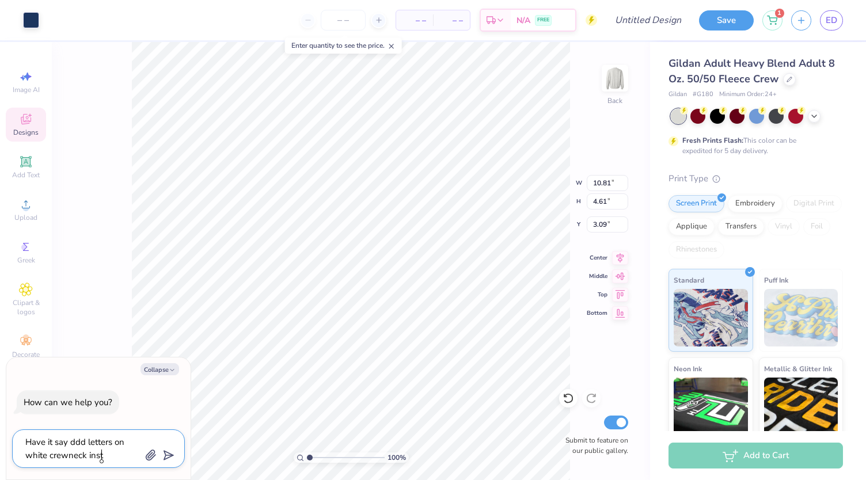
type textarea "Have it say ddd letters on white crewneck inste"
type textarea "x"
type textarea "Have it say ddd letters on white crewneck instea"
type textarea "x"
type textarea "Have it say ddd letters on white crewneck instead"
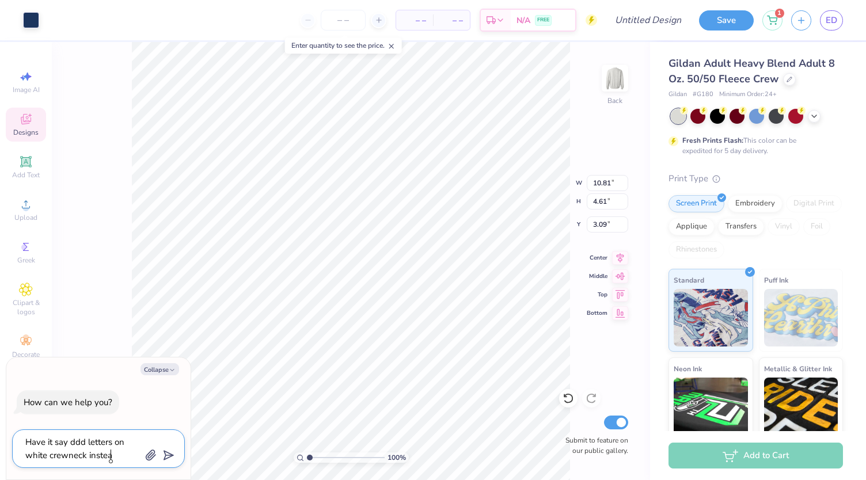
type textarea "x"
type textarea "Have it say ddd letters on white crewneck instead"
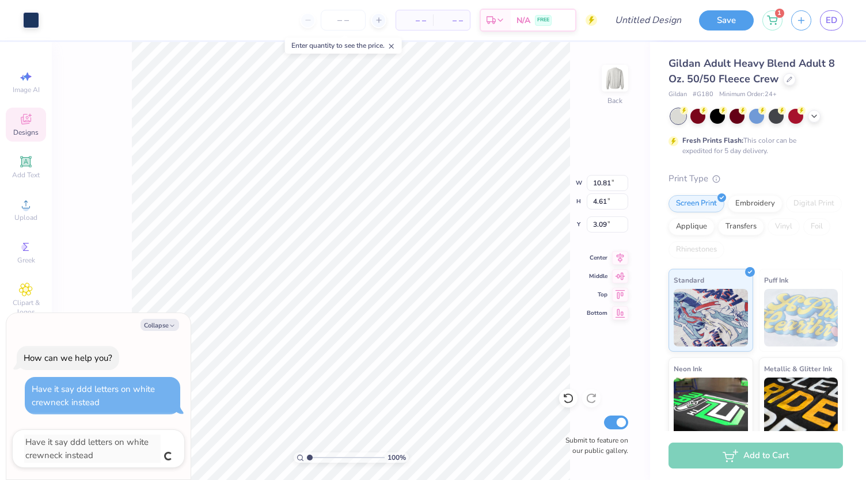
type textarea "x"
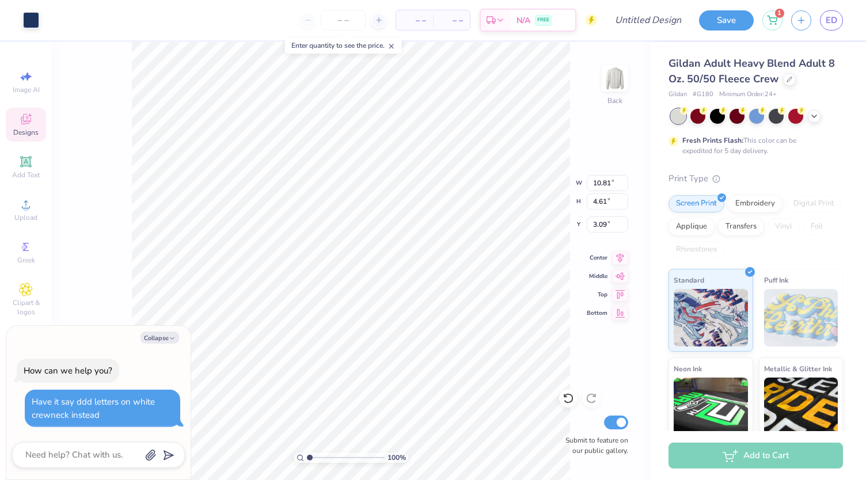
click at [130, 250] on div "100 % Back W 10.81 10.81 " H 4.61 4.61 " Y 3.09 3.09 " Center Middle Top Bottom…" at bounding box center [351, 261] width 598 height 438
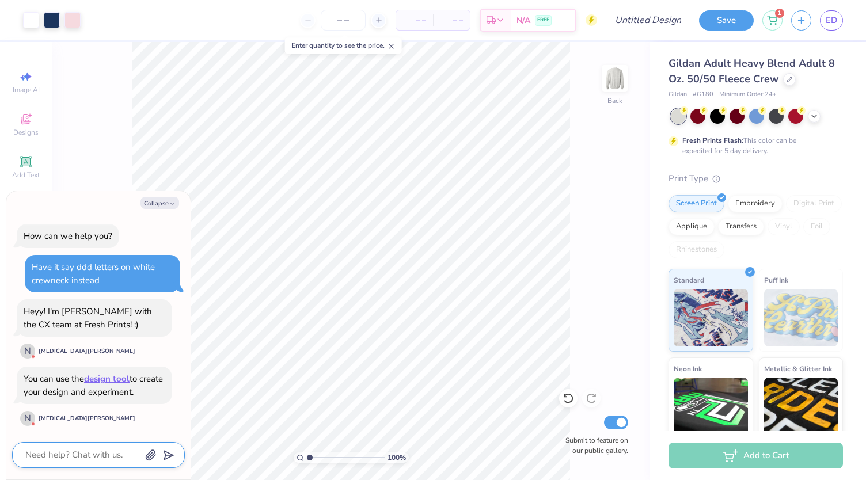
click at [77, 454] on textarea at bounding box center [82, 455] width 117 height 16
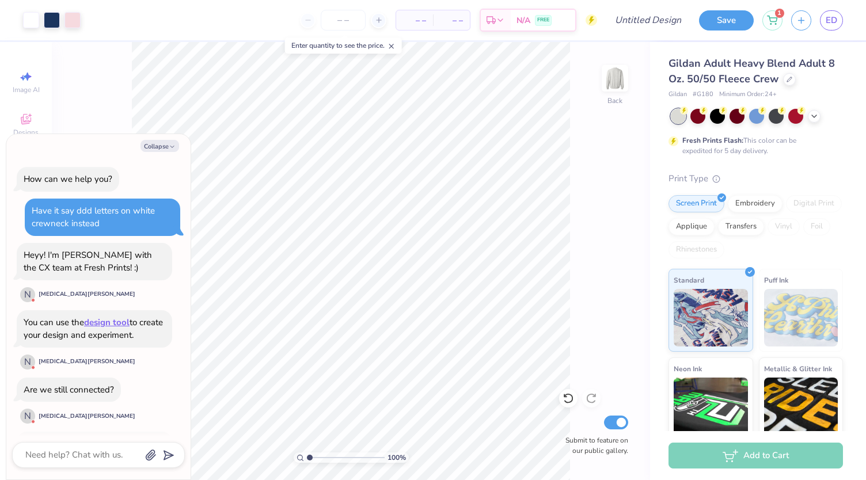
type textarea "x"
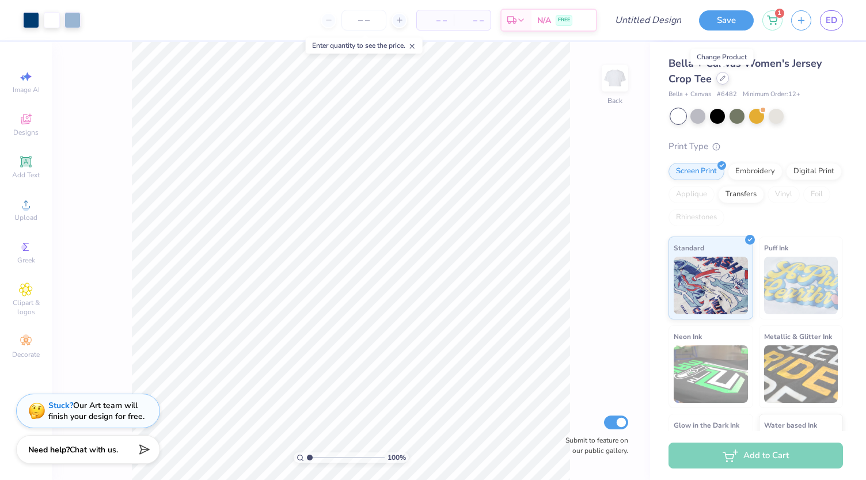
click at [720, 80] on icon at bounding box center [722, 78] width 5 height 5
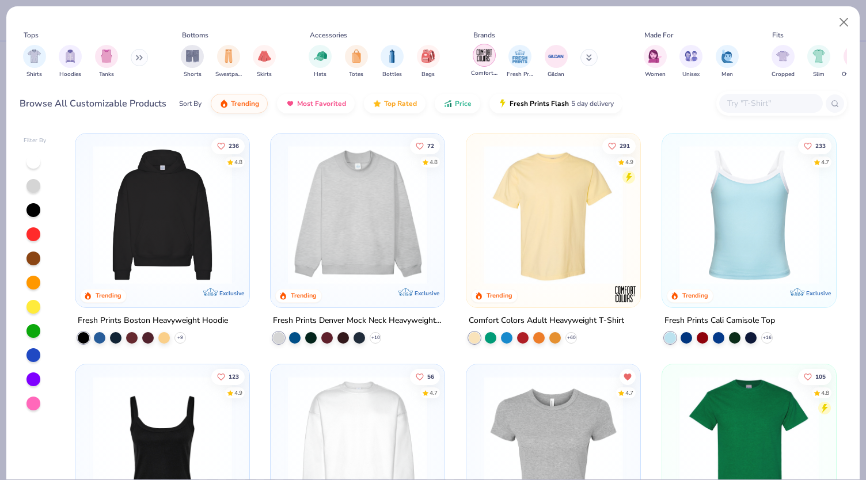
click at [481, 60] on img "filter for Comfort Colors" at bounding box center [484, 55] width 17 height 17
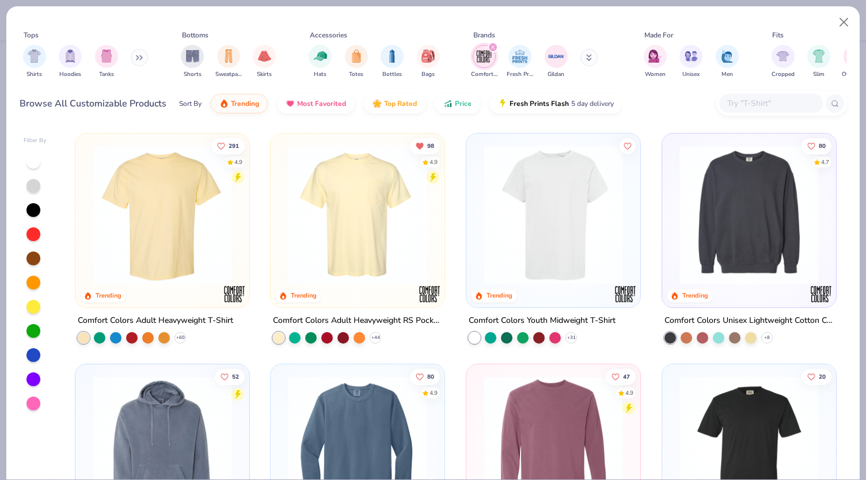
click at [343, 232] on img at bounding box center [357, 214] width 151 height 139
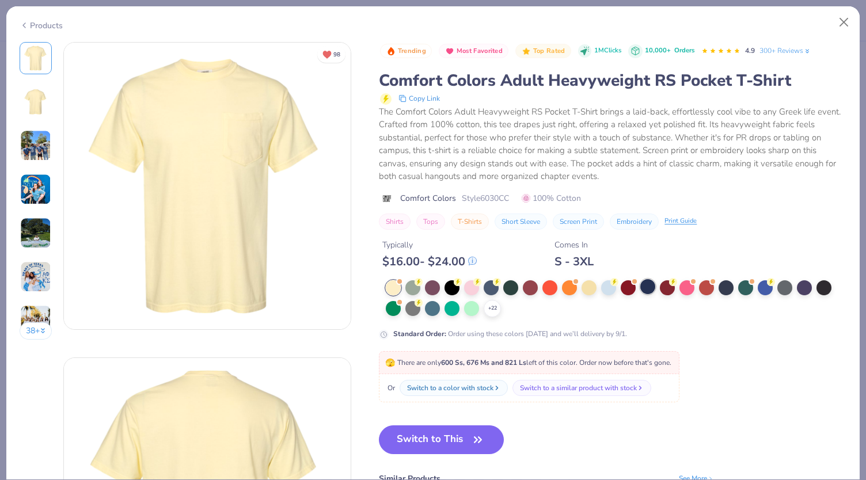
click at [650, 291] on div at bounding box center [647, 286] width 15 height 15
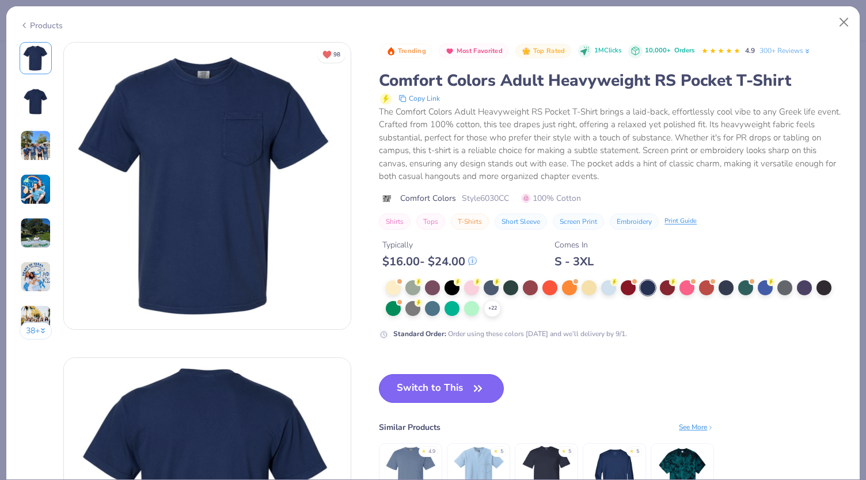
click at [403, 397] on button "Switch to This" at bounding box center [441, 388] width 125 height 29
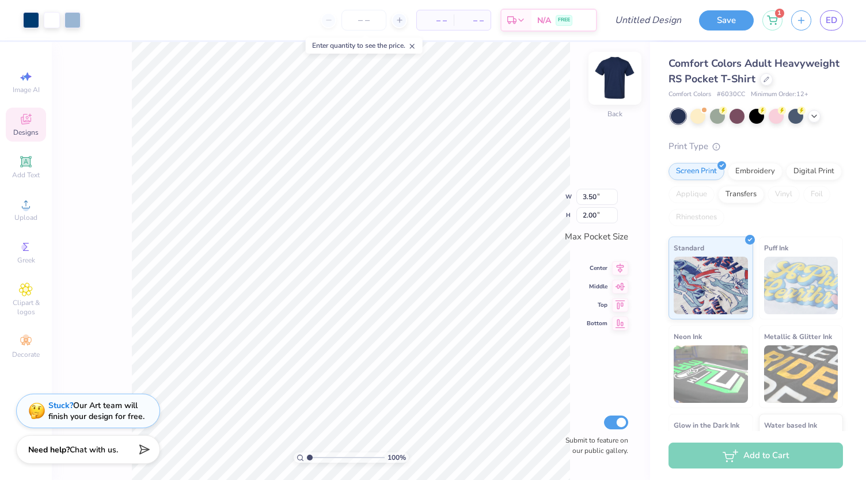
click at [608, 87] on img at bounding box center [615, 78] width 46 height 46
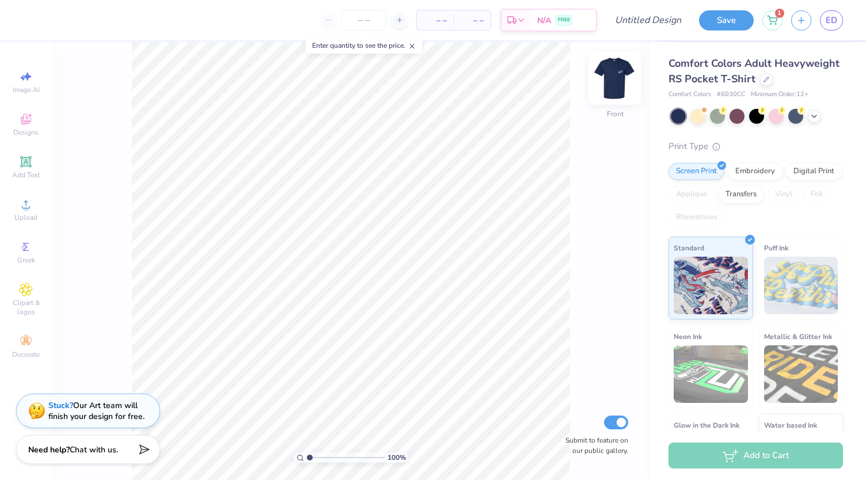
click at [618, 78] on img at bounding box center [615, 78] width 46 height 46
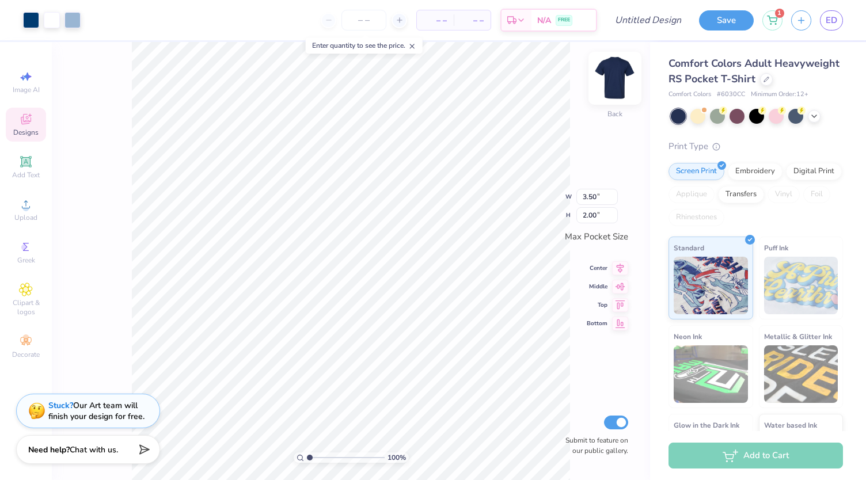
click at [622, 82] on img at bounding box center [615, 78] width 46 height 46
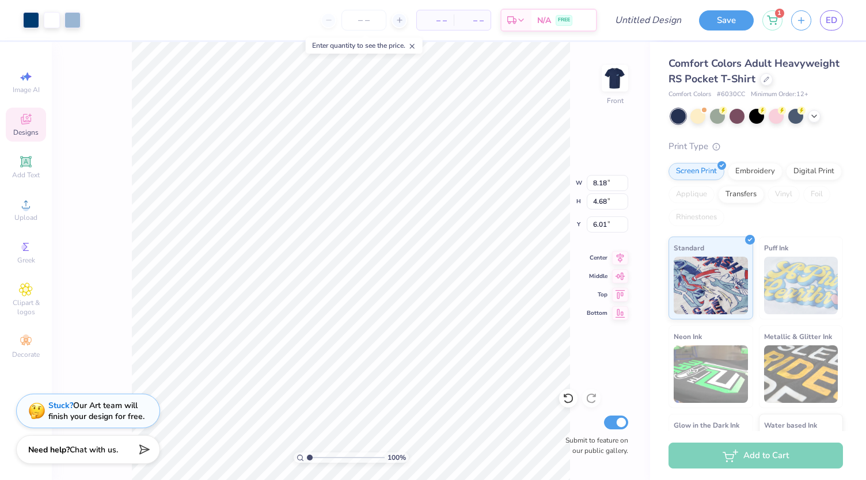
type input "8.18"
type input "4.68"
type input "6.58"
type input "11.61"
type input "6.65"
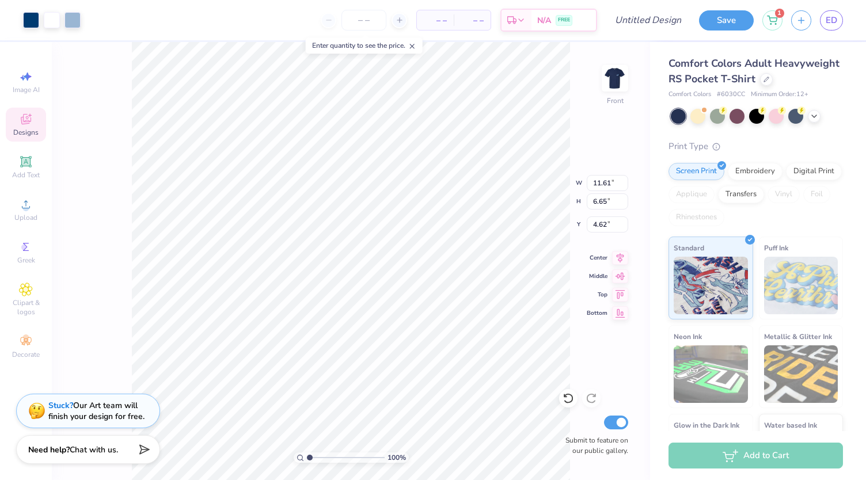
type input "5.77"
click at [517, 177] on div "100 % Front W 11.61 11.61 " H 6.65 6.65 " Y 5.77 5.77 " Center Middle Top Botto…" at bounding box center [351, 261] width 598 height 438
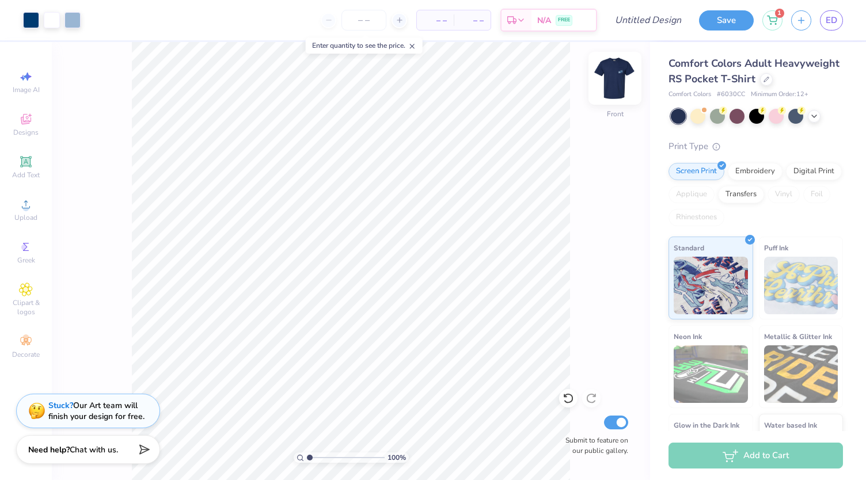
click at [620, 81] on img at bounding box center [615, 78] width 46 height 46
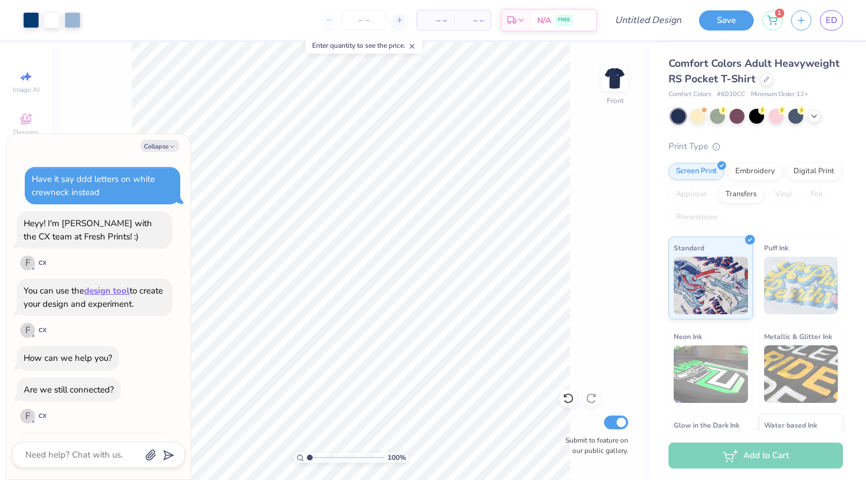
scroll to position [413, 0]
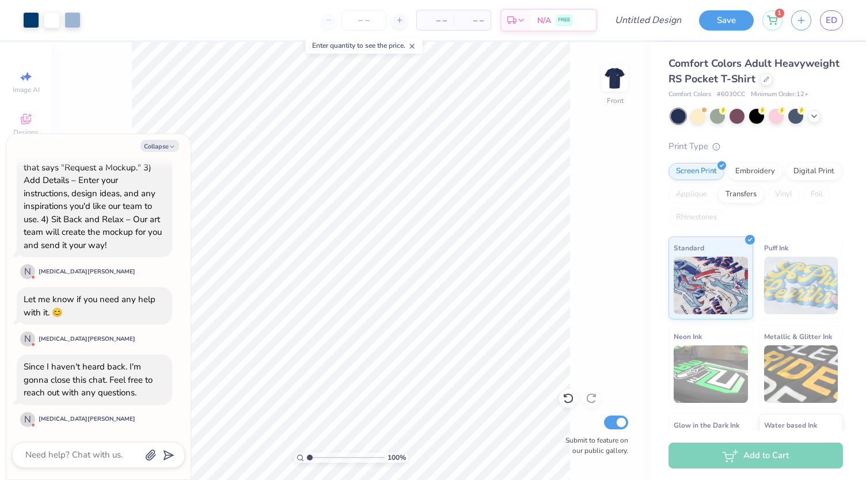
type textarea "x"
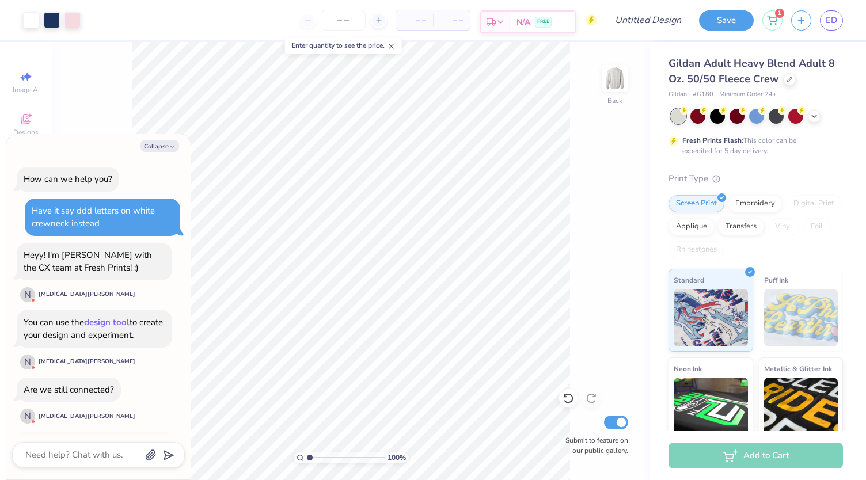
scroll to position [413, 0]
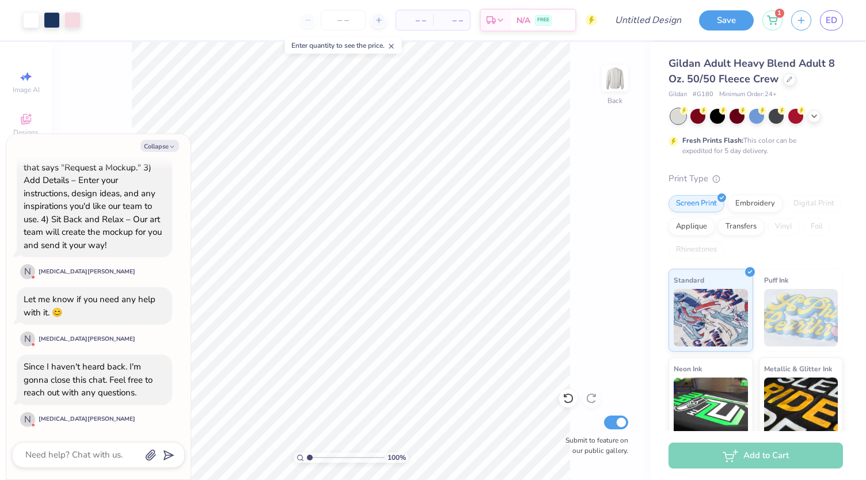
type textarea "x"
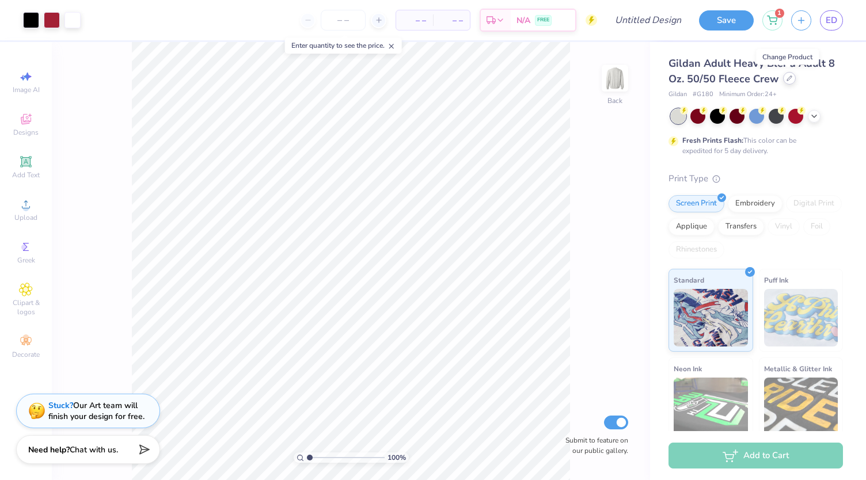
click at [783, 80] on div at bounding box center [789, 78] width 13 height 13
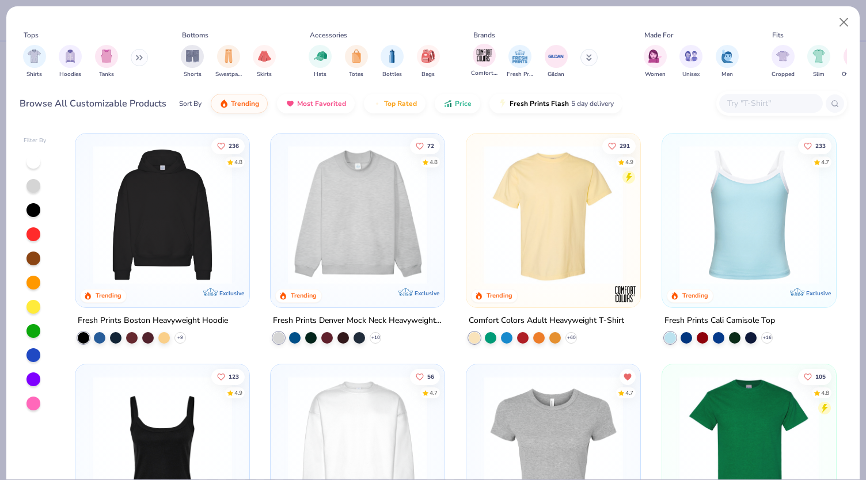
click at [492, 68] on div "Comfort Colors" at bounding box center [484, 61] width 26 height 34
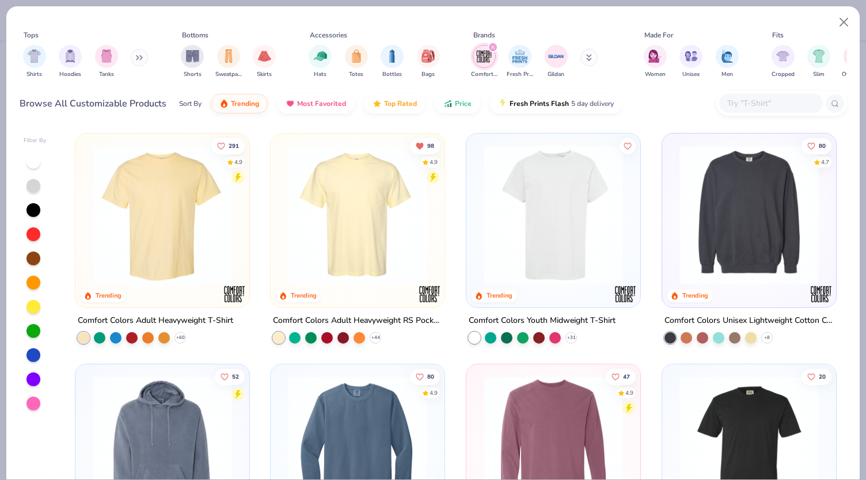
click at [379, 170] on img at bounding box center [357, 214] width 151 height 139
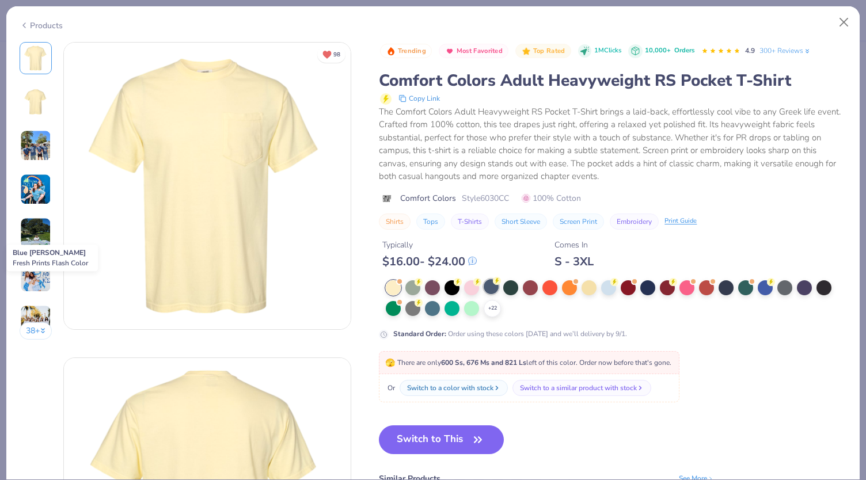
click at [486, 285] on div at bounding box center [491, 286] width 15 height 15
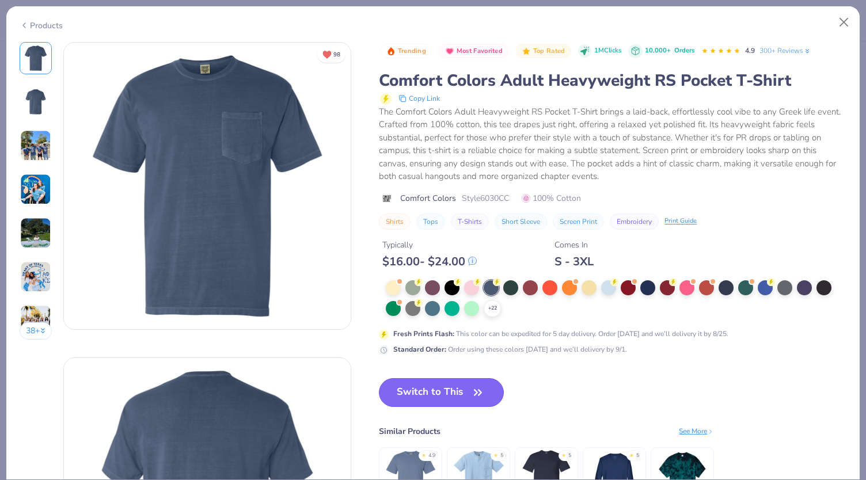
click at [443, 384] on button "Switch to This" at bounding box center [441, 392] width 125 height 29
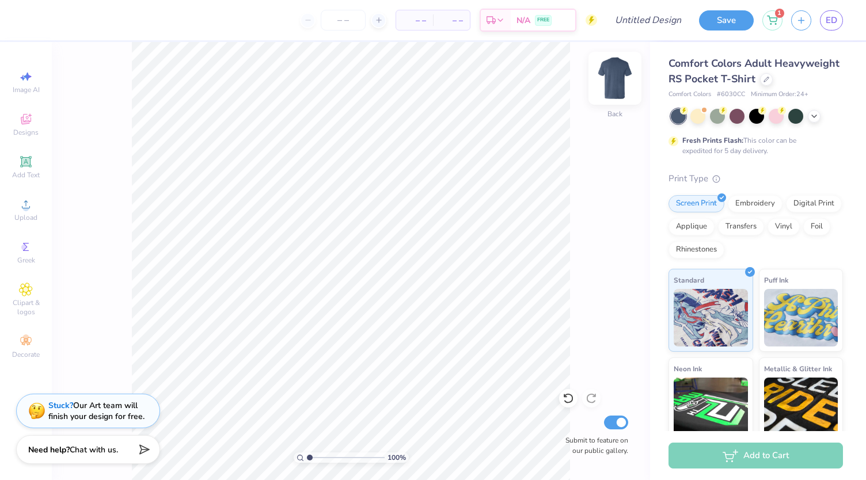
click at [623, 73] on img at bounding box center [615, 78] width 46 height 46
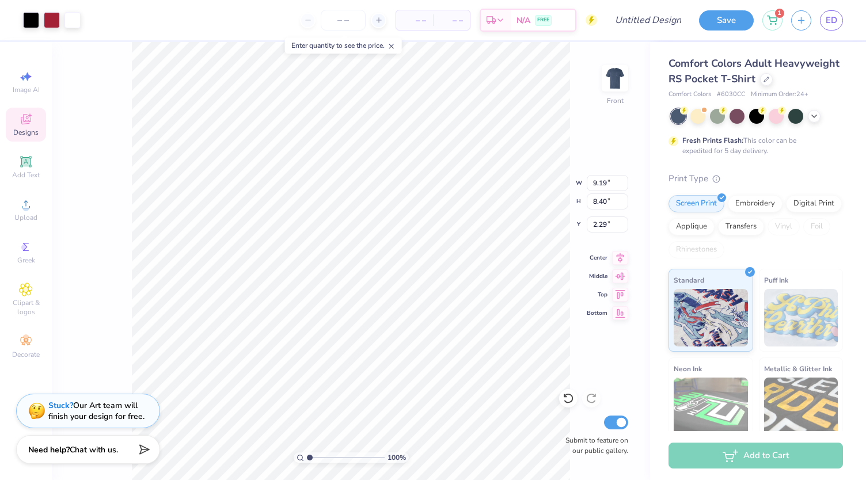
type input "9.19"
type input "8.40"
type input "5.30"
type input "11.97"
type input "10.95"
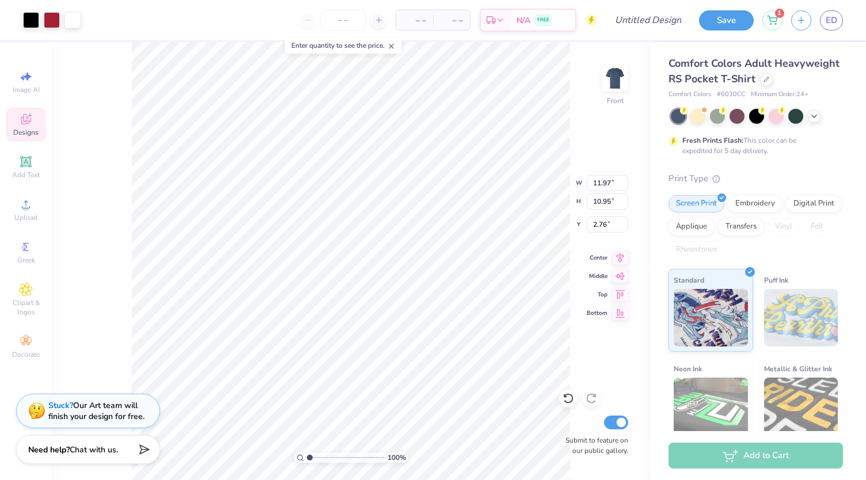
type input "4.62"
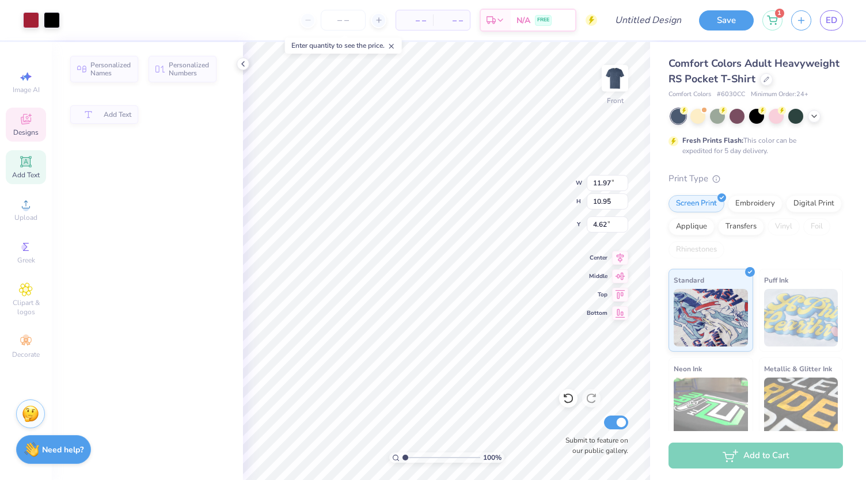
type input "11.77"
type input "1.82"
type input "5.80"
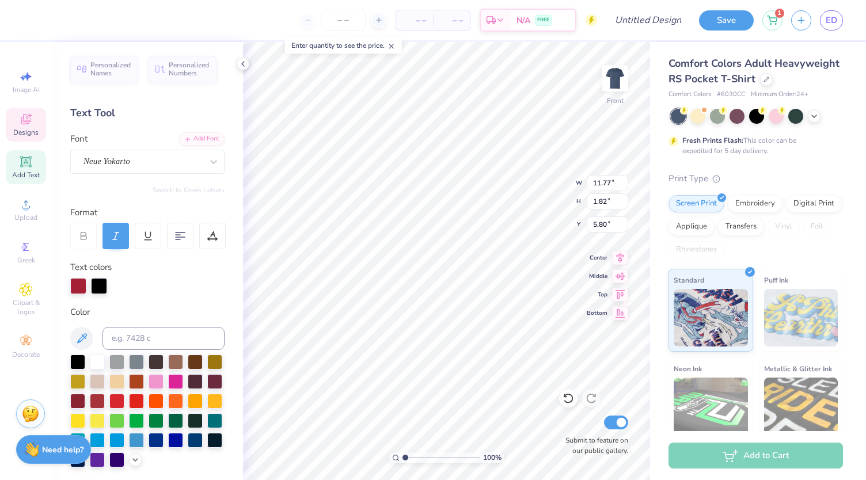
scroll to position [9, 3]
type textarea "Tri Delta"
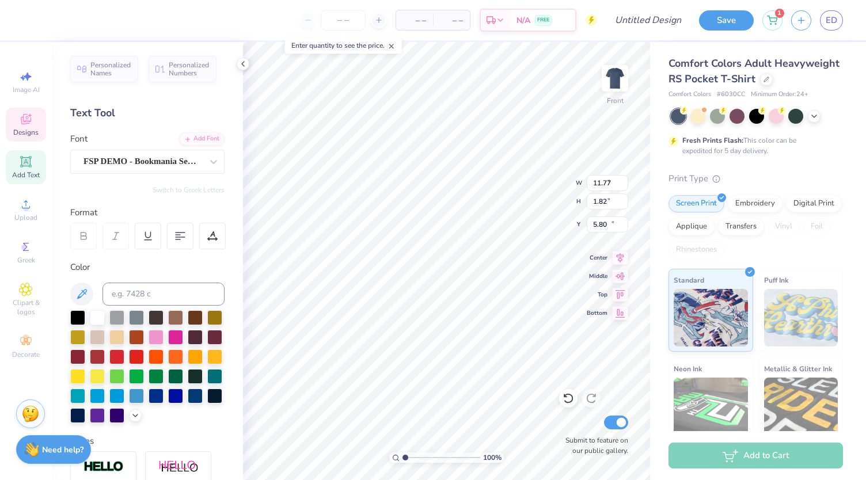
type input "7.64"
type input "1.11"
type input "13.85"
type textarea "PARENTS WEEKEND"
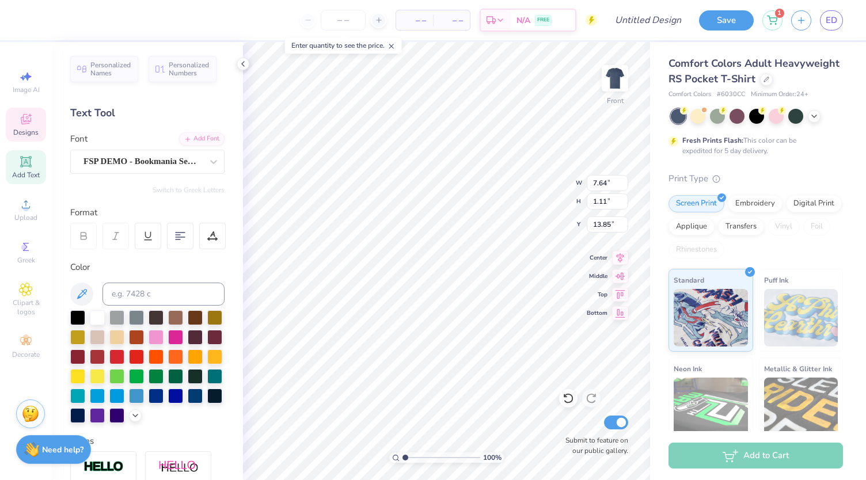
scroll to position [9, 3]
type input "11.20"
type input "0.80"
type textarea "F"
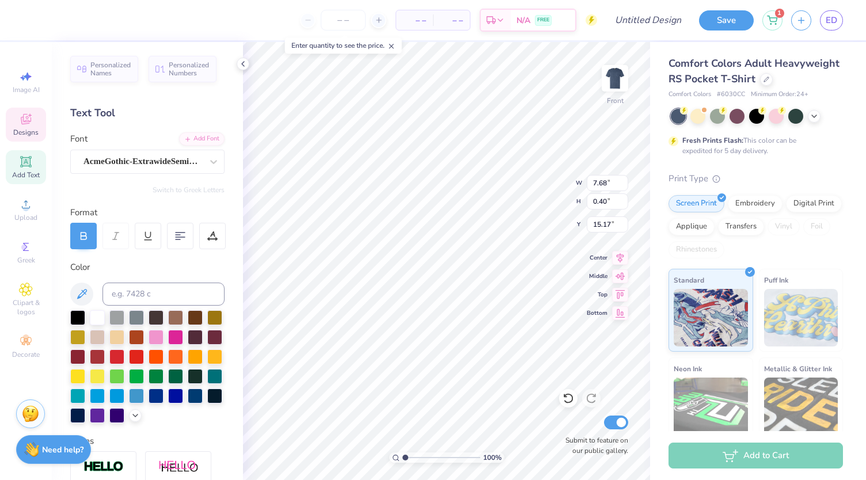
scroll to position [9, 5]
type textarea "OXFORD, MISSISSIPPI"
type input "9.90"
type input "0.71"
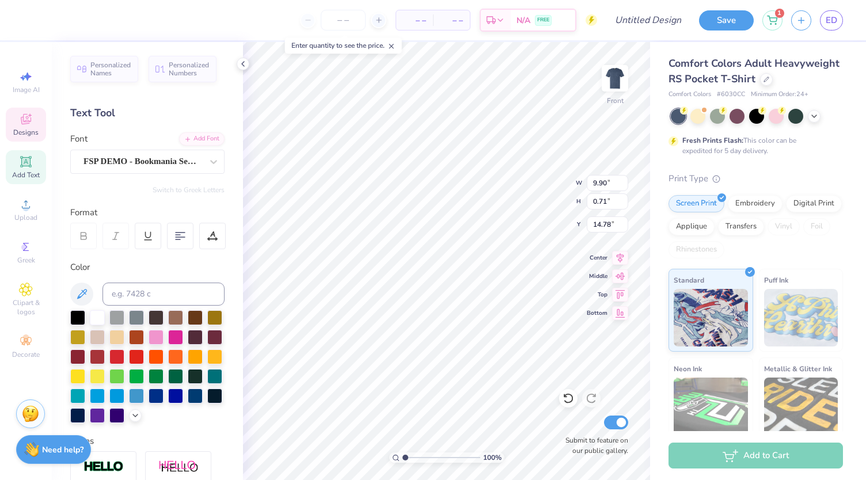
type input "14.78"
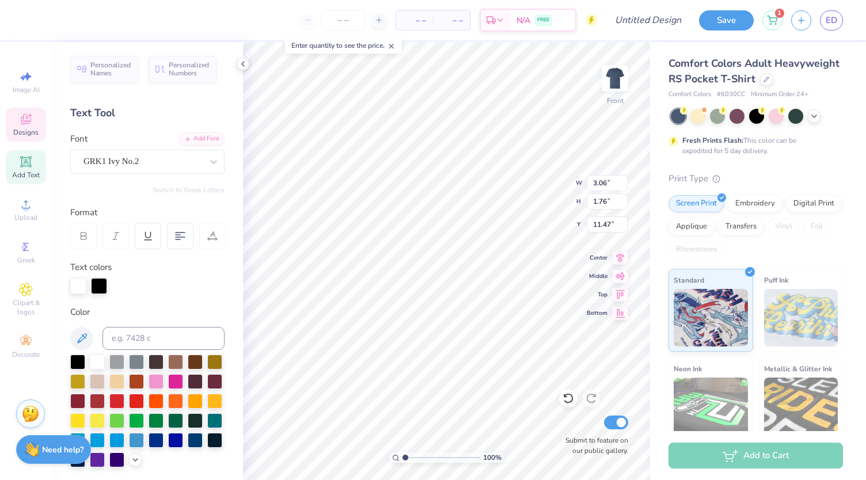
scroll to position [9, 1]
type textarea "DDD"
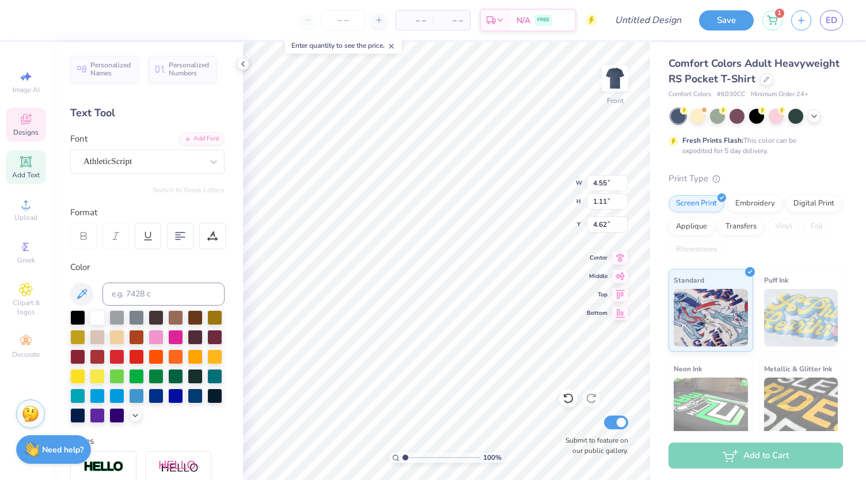
type input "4.55"
type input "1.11"
type input "4.62"
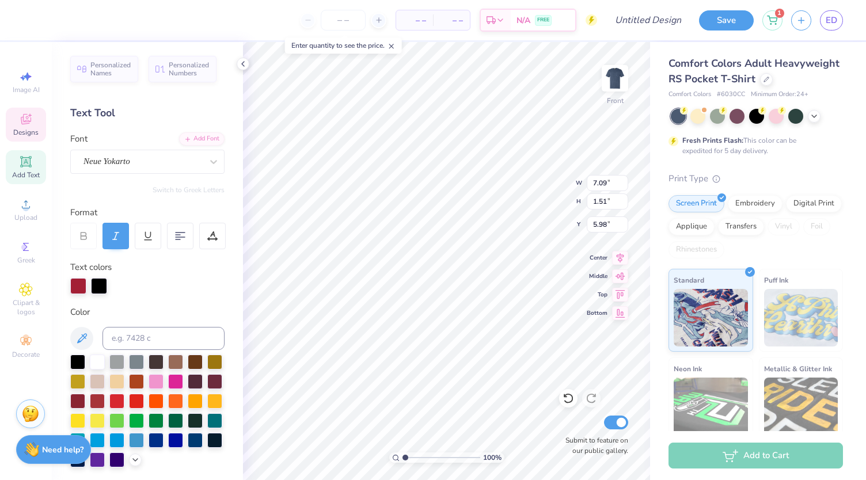
type input "9.87"
type input "2.10"
type input "5.47"
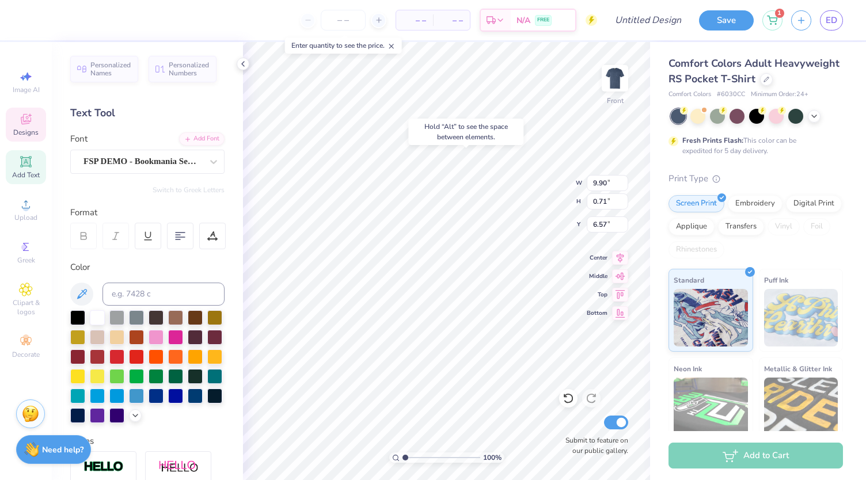
type input "6.57"
click at [613, 71] on img at bounding box center [615, 78] width 46 height 46
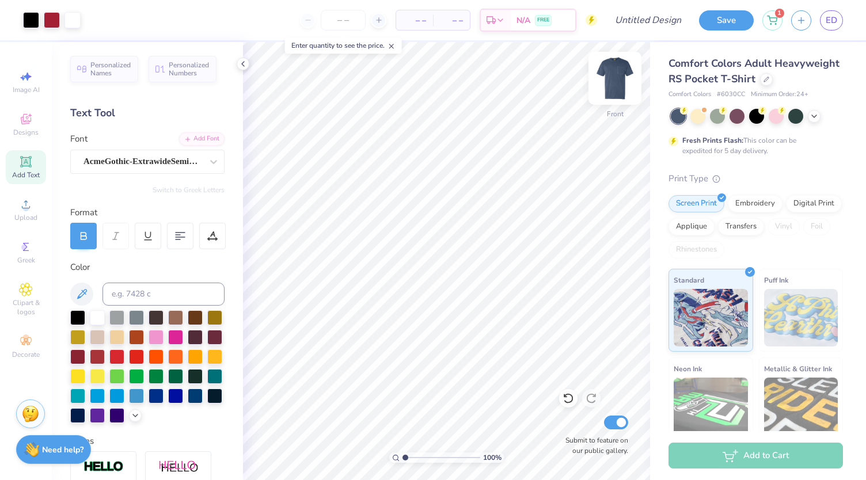
click at [613, 89] on img at bounding box center [615, 78] width 46 height 46
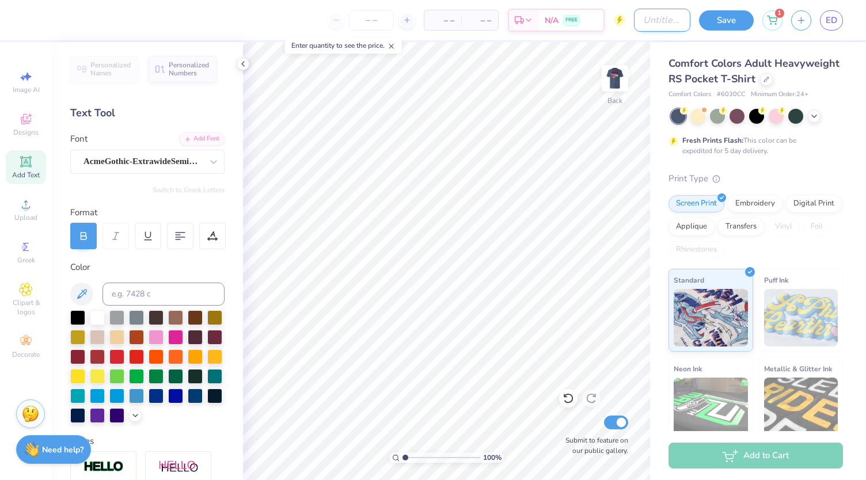
click at [634, 23] on input "Design Title" at bounding box center [662, 20] width 56 height 23
type input "PARENTS WEEKEND"
click at [735, 13] on button "Save" at bounding box center [726, 19] width 55 height 20
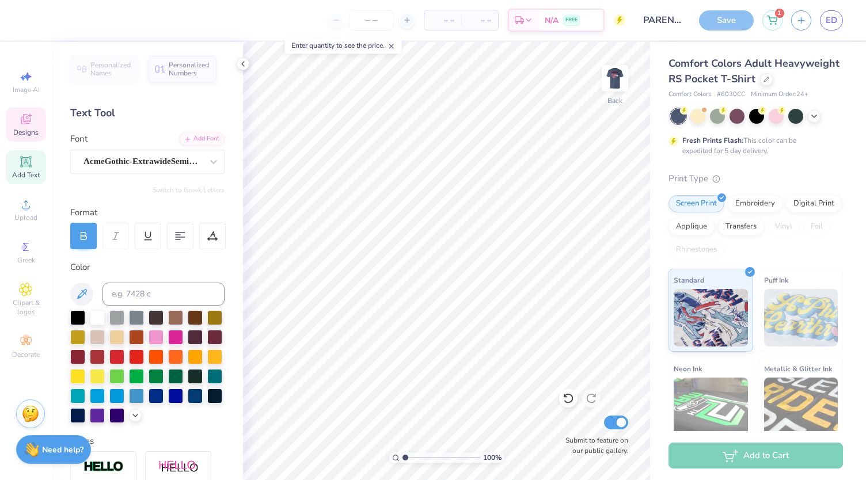
click at [26, 118] on icon at bounding box center [26, 119] width 10 height 10
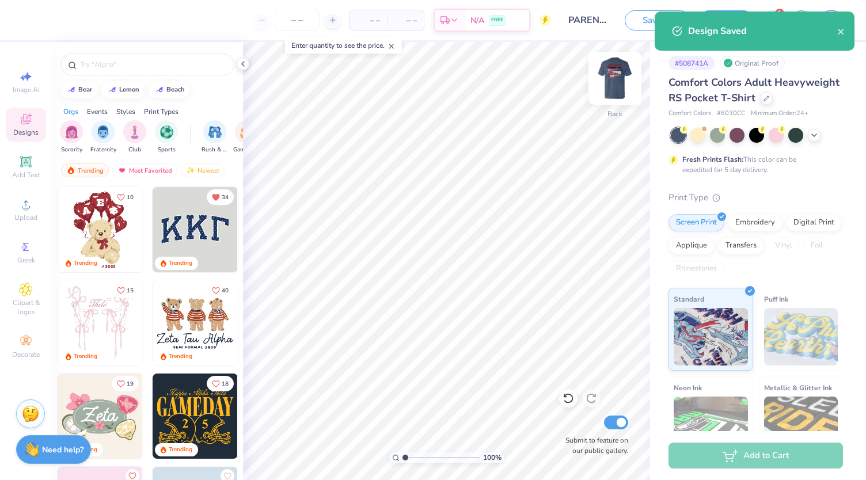
click at [618, 80] on img at bounding box center [615, 78] width 46 height 46
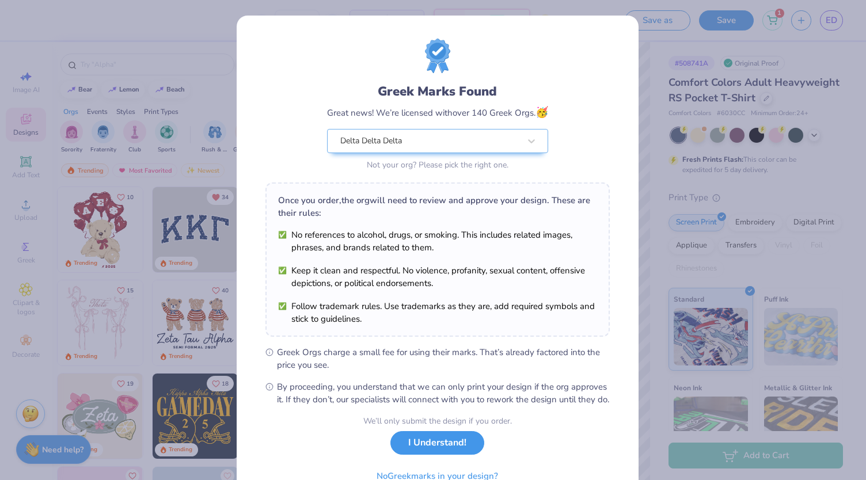
click at [438, 453] on button "I Understand!" at bounding box center [437, 443] width 94 height 24
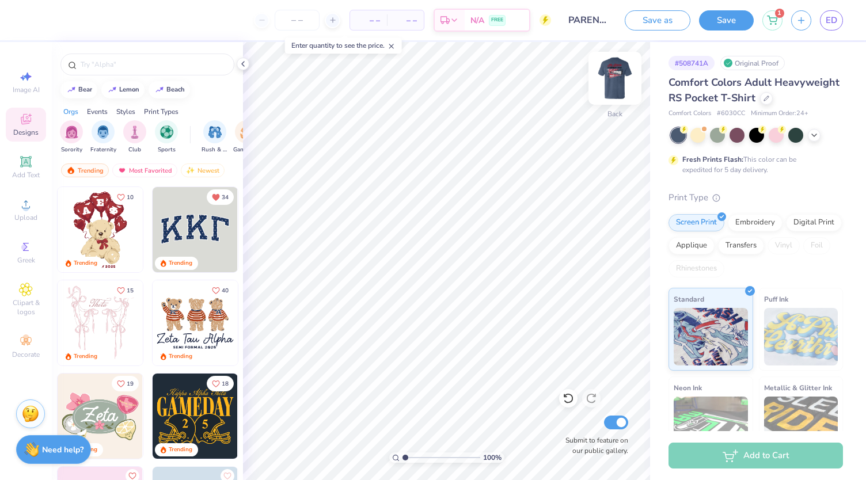
click at [610, 75] on img at bounding box center [615, 78] width 46 height 46
click at [608, 66] on img at bounding box center [615, 78] width 46 height 46
click at [609, 83] on img at bounding box center [615, 78] width 46 height 46
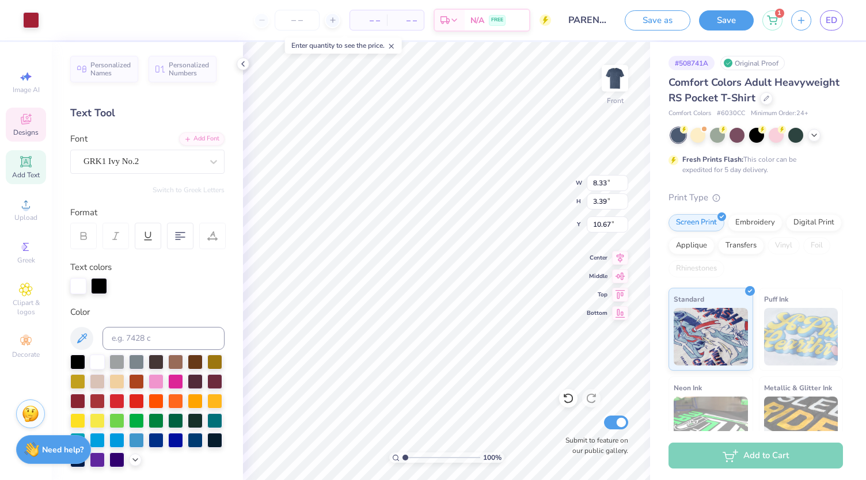
type input "8.33"
type input "3.39"
type input "10.67"
click at [613, 85] on img at bounding box center [615, 78] width 46 height 46
click at [14, 163] on div "Add Text" at bounding box center [26, 167] width 40 height 34
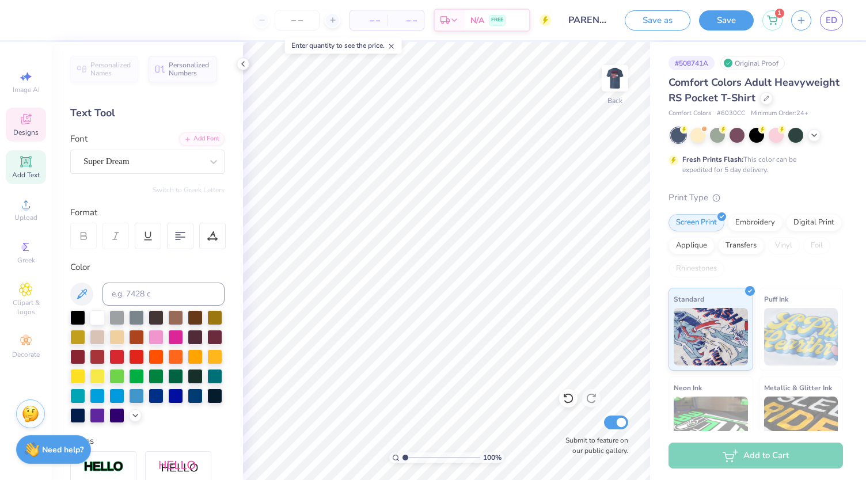
click at [28, 119] on icon at bounding box center [26, 119] width 14 height 14
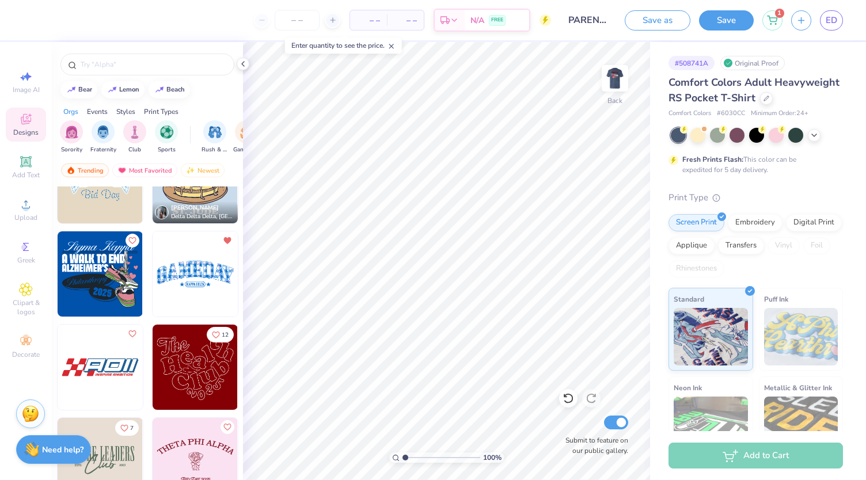
scroll to position [13297, 0]
click at [170, 72] on div at bounding box center [147, 65] width 174 height 22
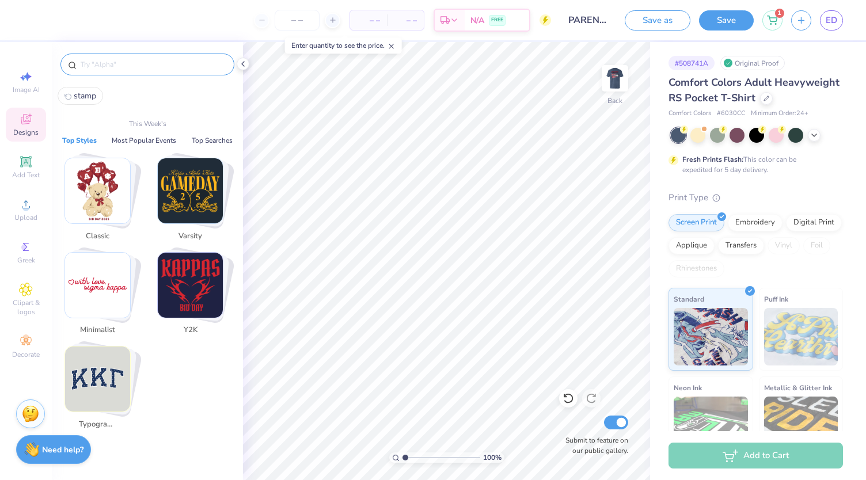
click at [169, 68] on input "text" at bounding box center [152, 65] width 147 height 12
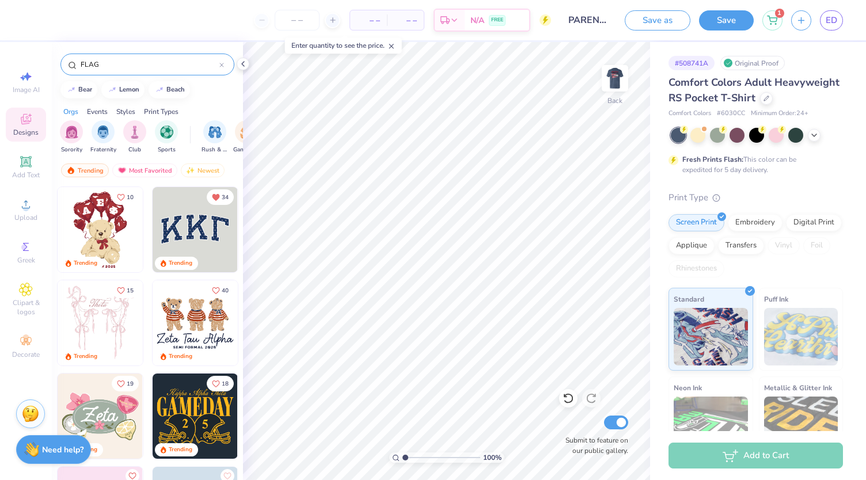
type input "FLAG"
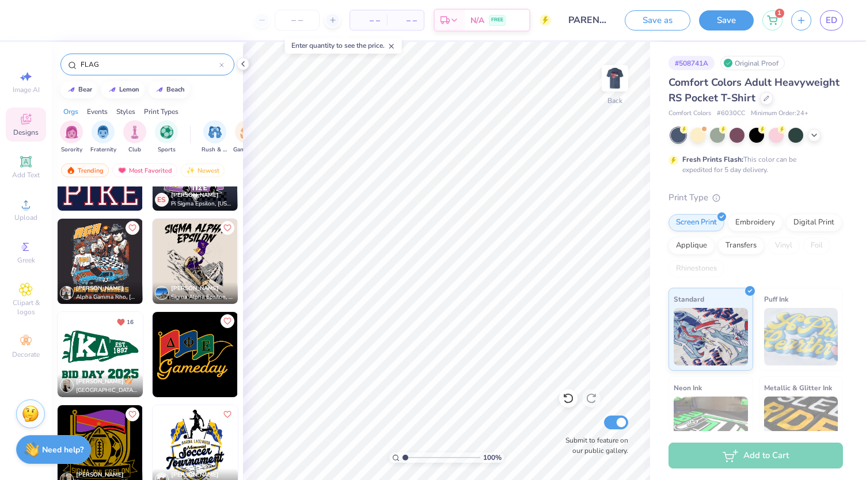
scroll to position [1950, 0]
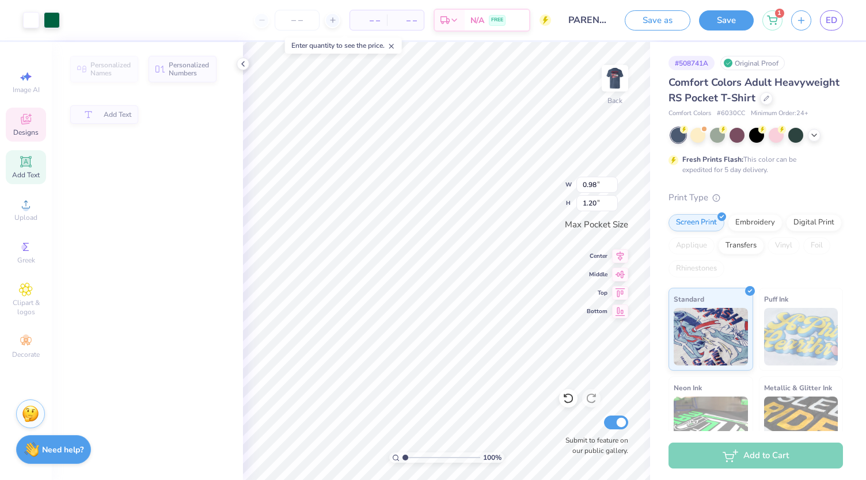
type input "0.98"
type input "1.20"
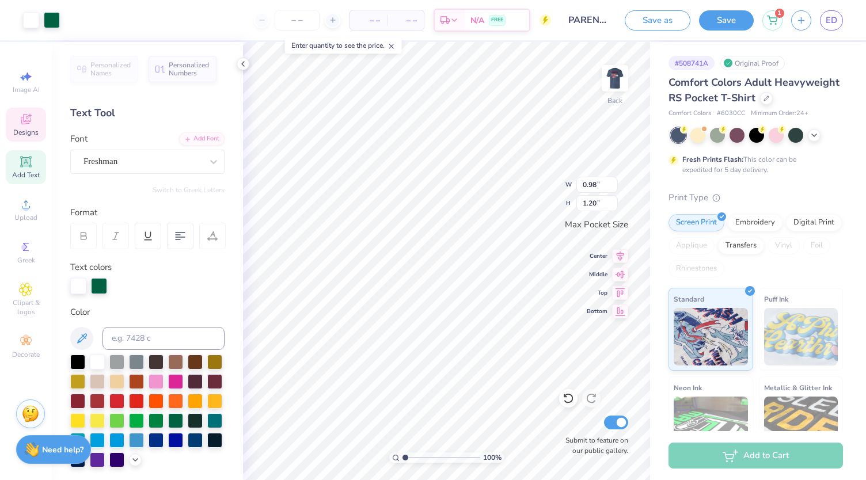
scroll to position [9, 1]
type textarea "D"
type input "3.42"
type input "1.44"
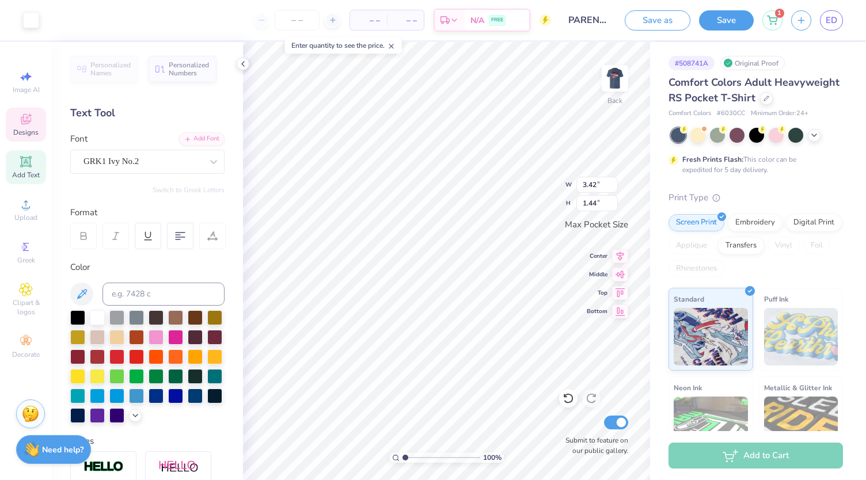
type input "0.50"
type input "0.78"
type input "3.42"
type input "1.44"
type input "0.50"
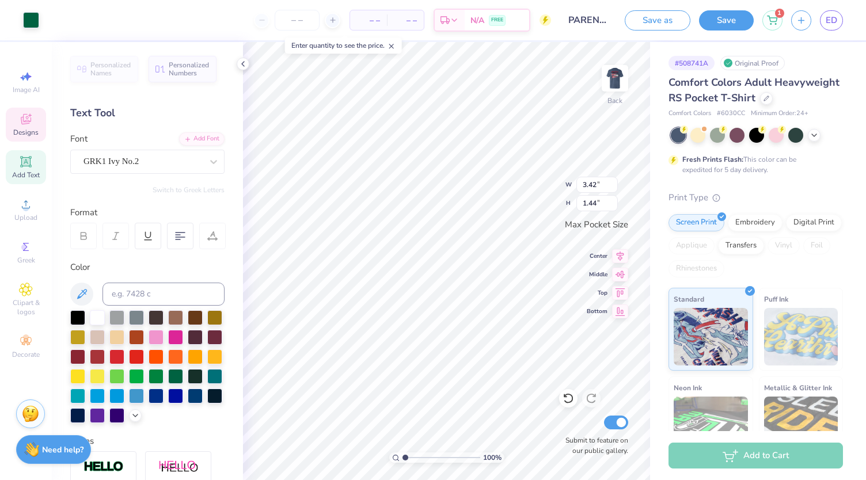
type input "0.78"
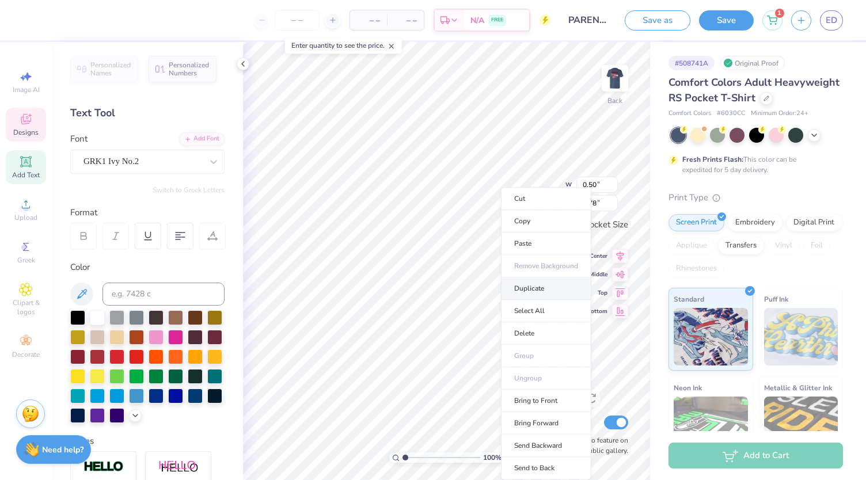
click at [540, 285] on li "Duplicate" at bounding box center [546, 289] width 90 height 22
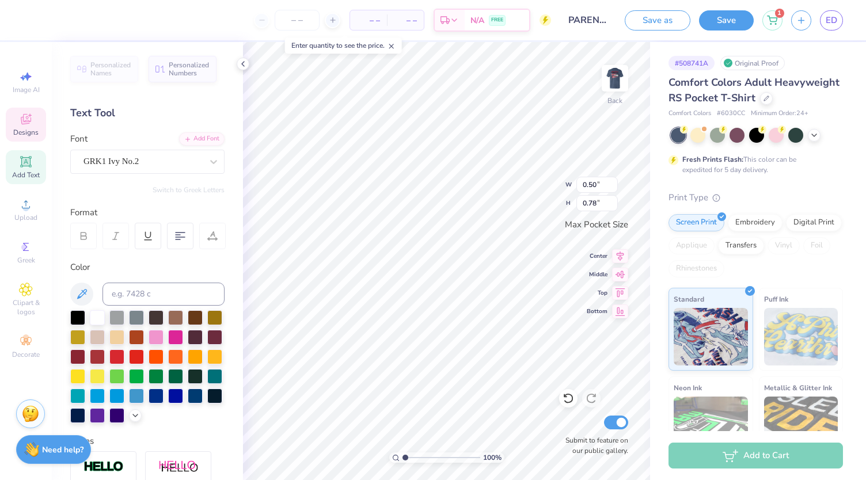
type textarea "DDD"
type input "1.34"
type input "2.10"
type input "0.87"
type input "1.36"
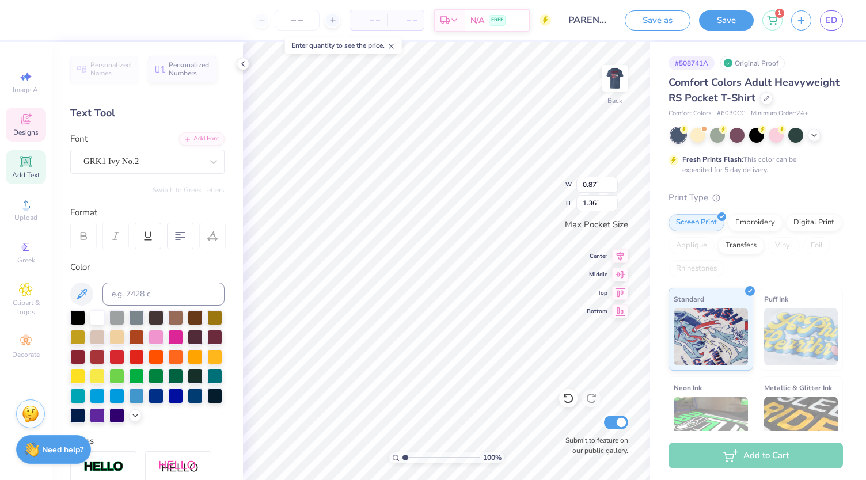
type input "1.34"
type input "2.10"
click at [613, 180] on input "1.35" at bounding box center [596, 185] width 41 height 16
click at [613, 180] on input "1.36" at bounding box center [596, 185] width 41 height 16
click at [613, 180] on input "1.37" at bounding box center [596, 185] width 41 height 16
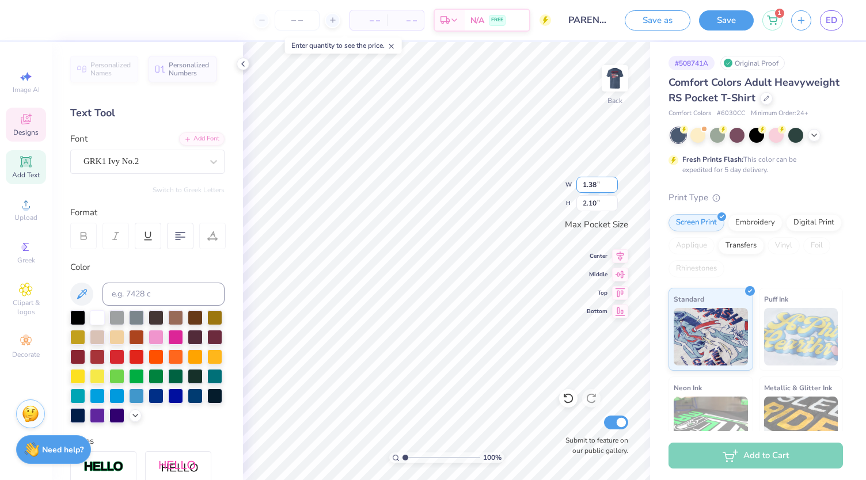
click at [613, 180] on input "1.38" at bounding box center [596, 185] width 41 height 16
click at [613, 180] on input "1.39" at bounding box center [596, 185] width 41 height 16
click at [613, 180] on input "1.4" at bounding box center [596, 185] width 41 height 16
click at [613, 180] on input "1.41" at bounding box center [596, 185] width 41 height 16
click at [613, 180] on input "1.42" at bounding box center [596, 185] width 41 height 16
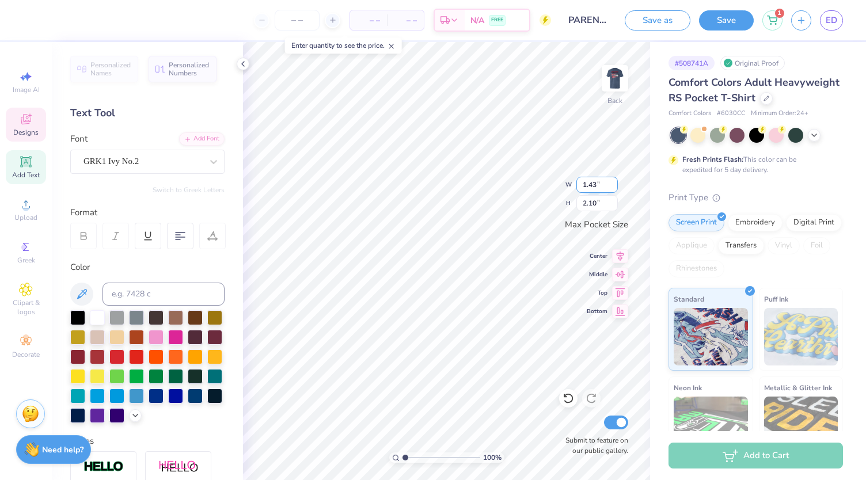
click at [613, 180] on input "1.43" at bounding box center [596, 185] width 41 height 16
click at [613, 180] on input "1.44" at bounding box center [596, 185] width 41 height 16
click at [613, 180] on input "1.45" at bounding box center [596, 185] width 41 height 16
click at [613, 180] on input "1.46" at bounding box center [596, 185] width 41 height 16
click at [613, 180] on input "1.47" at bounding box center [596, 185] width 41 height 16
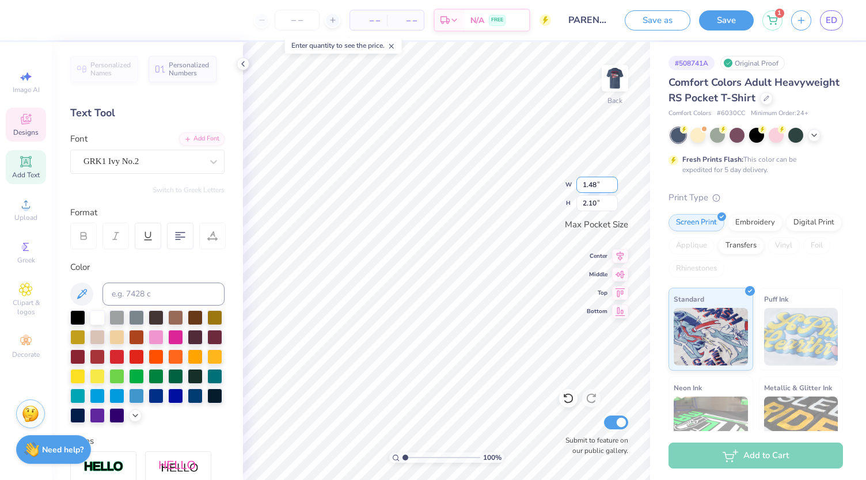
click at [613, 180] on input "1.48" at bounding box center [596, 185] width 41 height 16
click at [613, 180] on input "1.49" at bounding box center [596, 185] width 41 height 16
click at [613, 180] on input "1.5" at bounding box center [596, 185] width 41 height 16
click at [613, 180] on input "1.51" at bounding box center [596, 185] width 41 height 16
click at [613, 180] on input "1.52" at bounding box center [596, 185] width 41 height 16
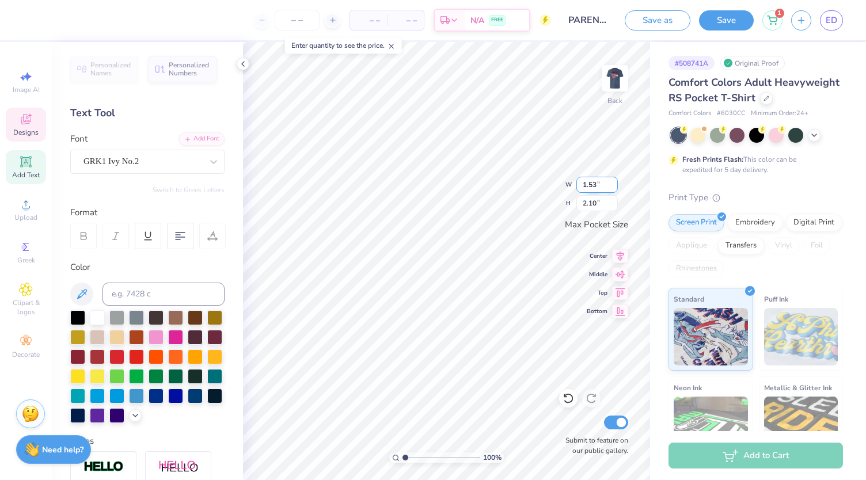
click at [613, 180] on input "1.53" at bounding box center [596, 185] width 41 height 16
click at [613, 180] on input "1.54" at bounding box center [596, 185] width 41 height 16
click at [613, 180] on input "1.55" at bounding box center [596, 185] width 41 height 16
click at [613, 180] on input "1.56" at bounding box center [596, 185] width 41 height 16
click at [613, 180] on input "1.57" at bounding box center [596, 185] width 41 height 16
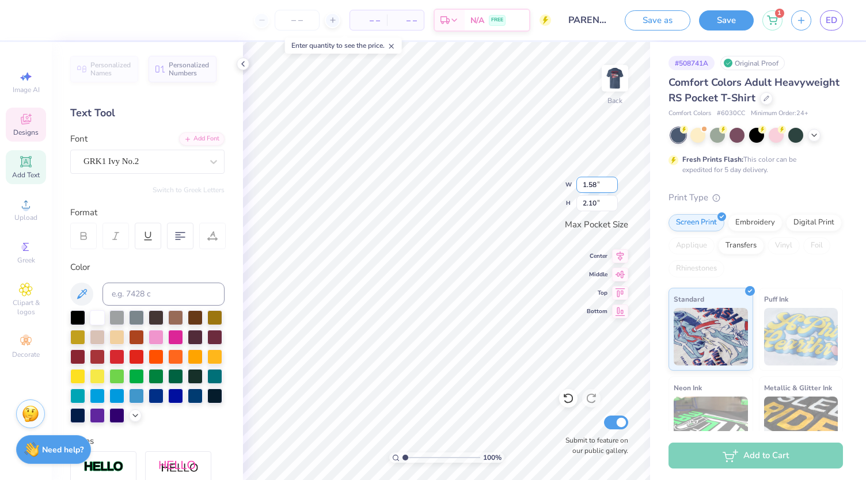
click at [613, 180] on input "1.58" at bounding box center [596, 185] width 41 height 16
click at [613, 180] on input "1.59" at bounding box center [596, 185] width 41 height 16
click at [613, 180] on input "1.6" at bounding box center [596, 185] width 41 height 16
click at [613, 180] on input "1.61" at bounding box center [596, 185] width 41 height 16
click at [613, 180] on input "1.62" at bounding box center [596, 185] width 41 height 16
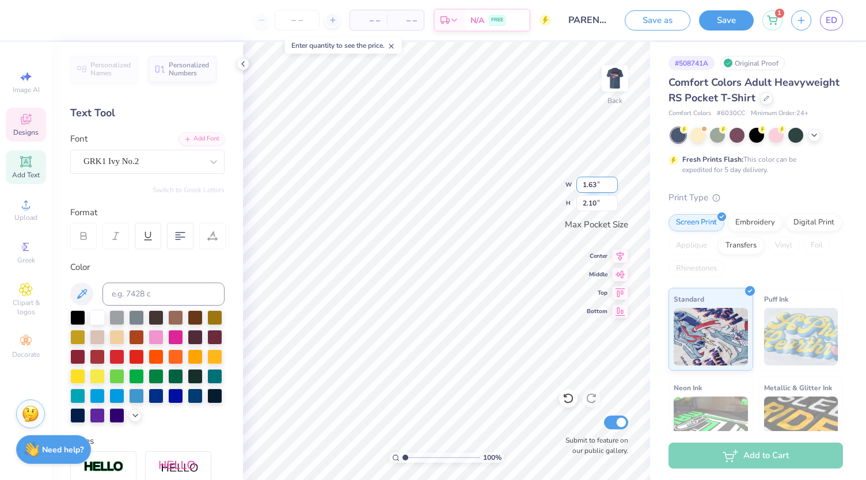
click at [613, 180] on input "1.63" at bounding box center [596, 185] width 41 height 16
click at [613, 180] on input "1.64" at bounding box center [596, 185] width 41 height 16
click at [613, 180] on input "1.65" at bounding box center [596, 185] width 41 height 16
click at [613, 180] on input "1.66" at bounding box center [596, 185] width 41 height 16
click at [613, 180] on input "1.67" at bounding box center [596, 185] width 41 height 16
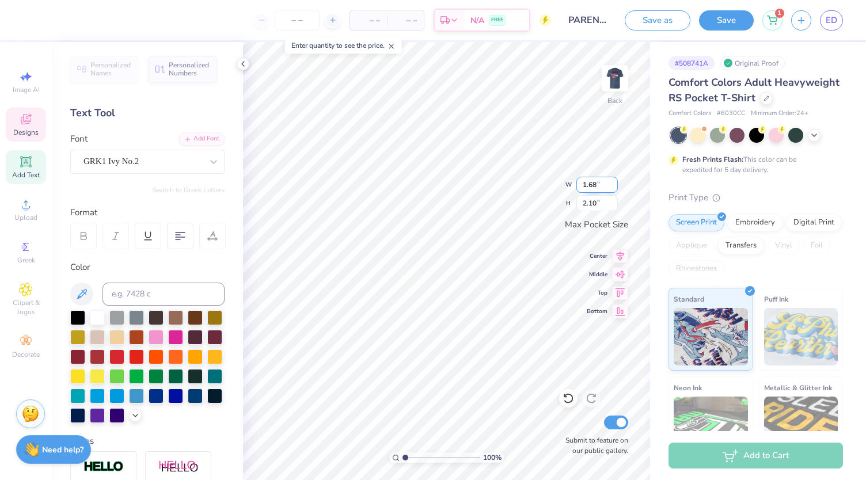
click at [613, 181] on input "1.68" at bounding box center [596, 185] width 41 height 16
click at [613, 181] on input "1.69" at bounding box center [596, 185] width 41 height 16
click at [613, 181] on input "1.7" at bounding box center [596, 185] width 41 height 16
click at [613, 181] on input "1.71" at bounding box center [596, 185] width 41 height 16
click at [613, 181] on input "1.72" at bounding box center [596, 185] width 41 height 16
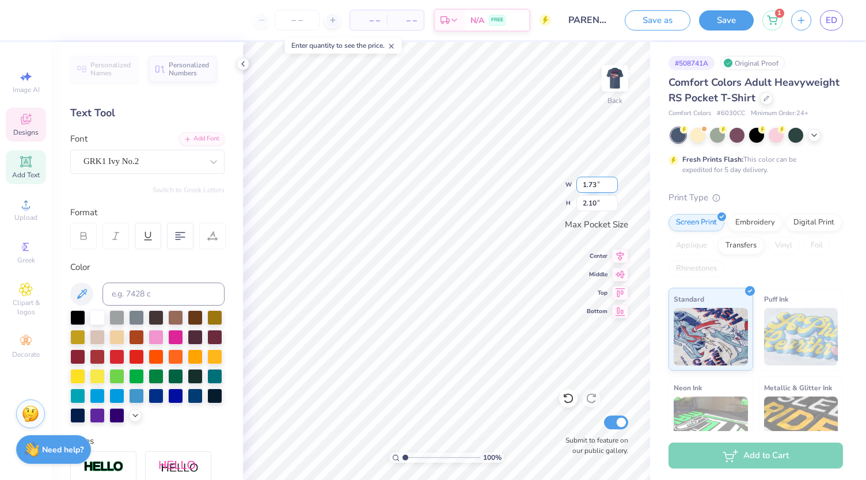
click at [613, 181] on input "1.73" at bounding box center [596, 185] width 41 height 16
click at [613, 181] on input "1.74" at bounding box center [596, 185] width 41 height 16
click at [613, 181] on input "1.75" at bounding box center [596, 185] width 41 height 16
click at [613, 181] on input "1.76" at bounding box center [596, 185] width 41 height 16
click at [613, 181] on input "1.77" at bounding box center [596, 185] width 41 height 16
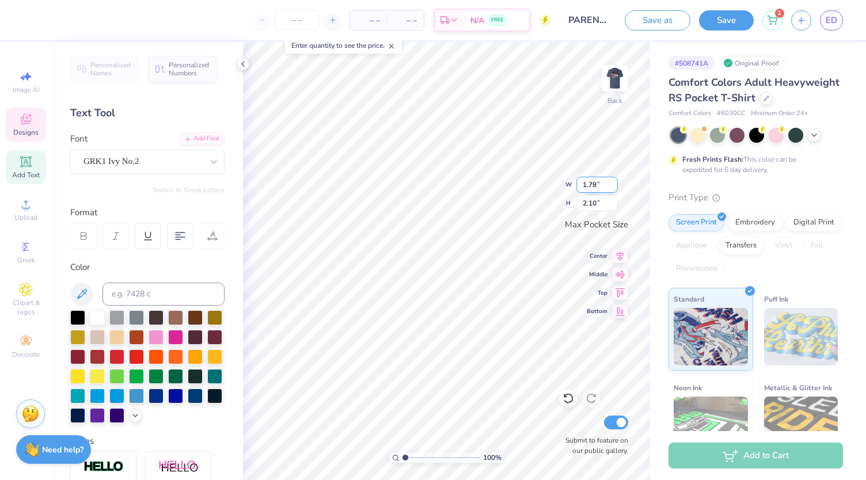
click at [613, 181] on input "1.78" at bounding box center [596, 185] width 41 height 16
click at [613, 181] on input "1.79" at bounding box center [596, 185] width 41 height 16
type input "1.8"
click at [613, 181] on input "1.8" at bounding box center [596, 185] width 41 height 16
click at [585, 183] on input "1.34" at bounding box center [596, 185] width 41 height 16
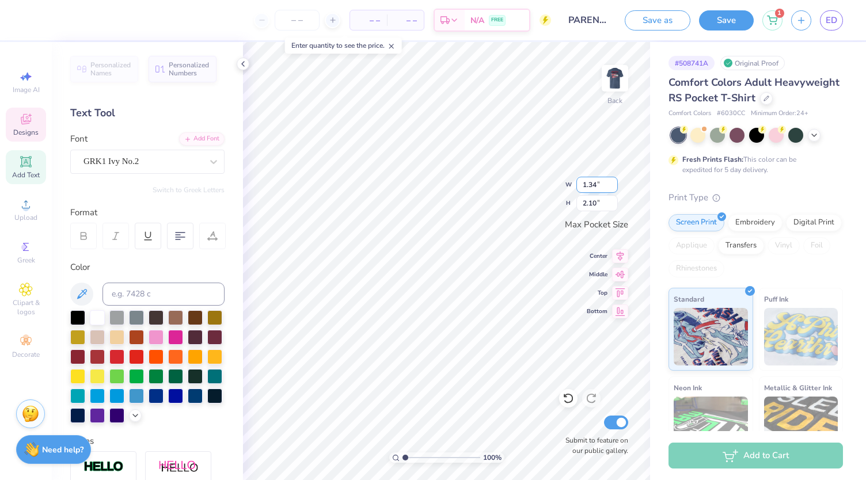
click at [585, 183] on input "1.34" at bounding box center [596, 185] width 41 height 16
type input "2.00"
type input "3.14"
click at [549, 204] on div "100 % Back W 2.00 2.00 " H 3.14 3.14 " Max Pocket Size Center Middle Top Bottom…" at bounding box center [446, 261] width 407 height 438
type textarea "D"
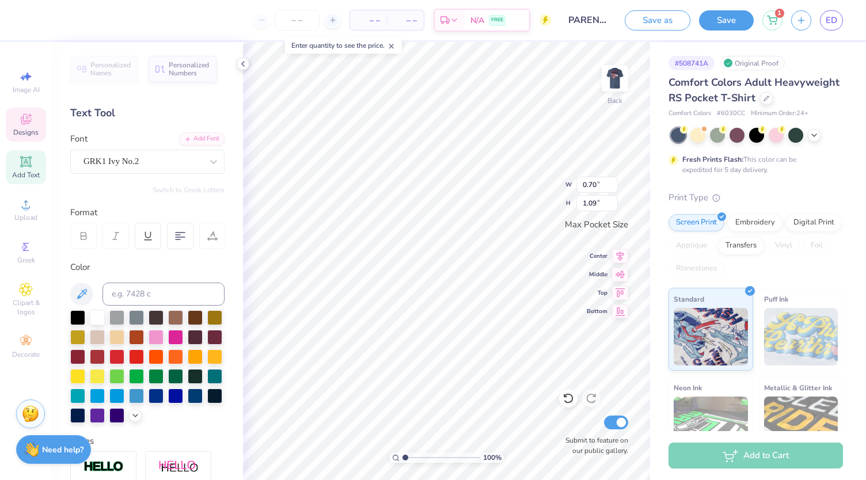
type input "0.70"
type input "1.09"
type input "0.61"
type input "0.26"
type input "0.53"
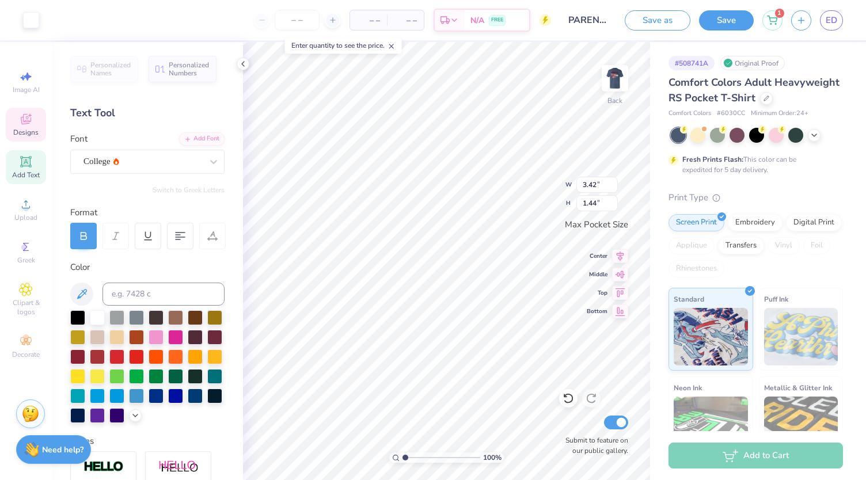
type input "0.22"
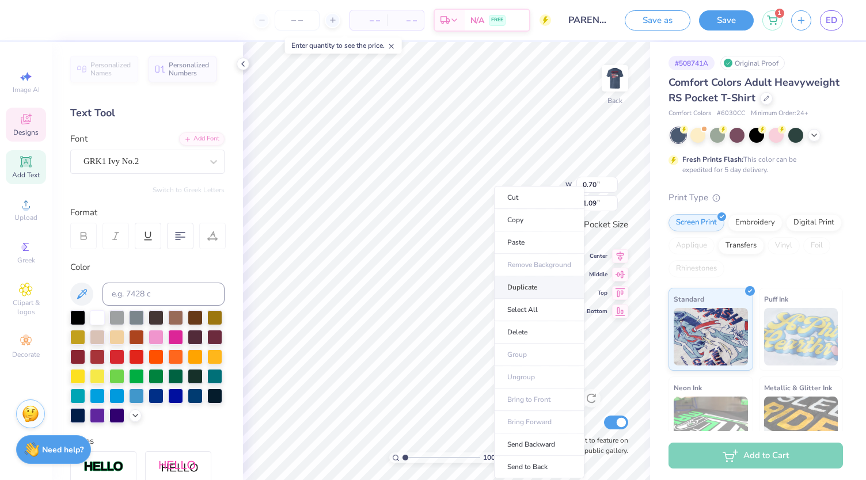
click at [524, 282] on li "Duplicate" at bounding box center [539, 287] width 90 height 22
type input "0.58"
type input "0.89"
click at [527, 282] on li "Duplicate" at bounding box center [545, 285] width 90 height 22
type input "0.51"
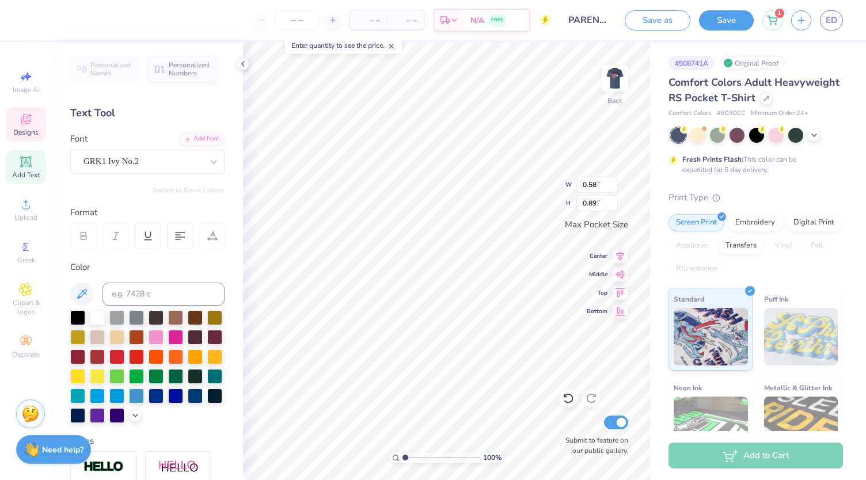
type input "0.79"
click at [33, 25] on div at bounding box center [31, 19] width 16 height 16
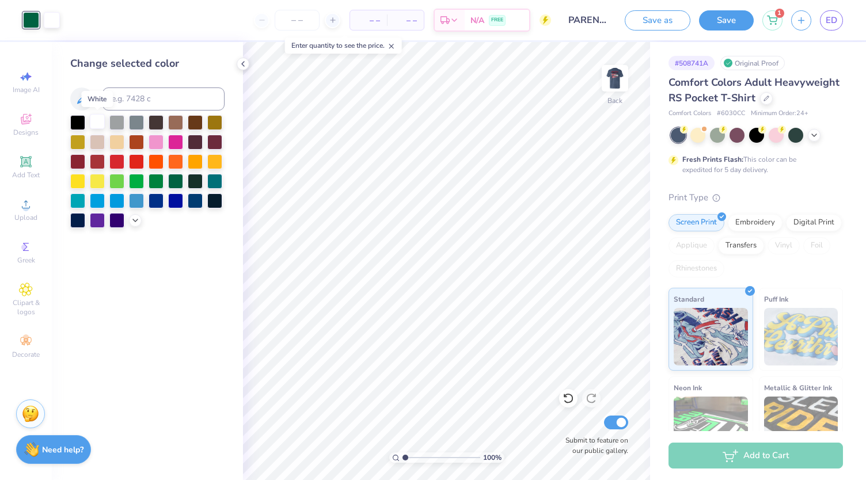
click at [100, 125] on div at bounding box center [97, 121] width 15 height 15
click at [141, 204] on div at bounding box center [136, 199] width 15 height 15
click at [575, 400] on div at bounding box center [568, 398] width 18 height 18
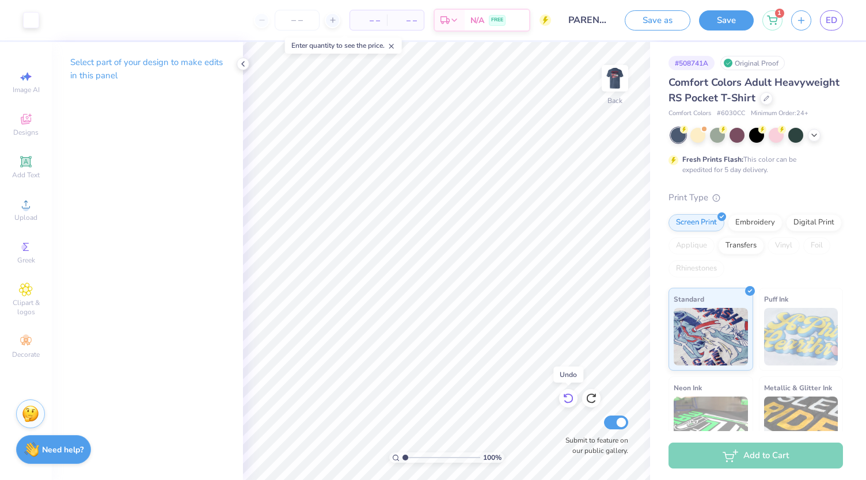
click at [570, 397] on icon at bounding box center [569, 399] width 12 height 12
click at [35, 21] on div at bounding box center [31, 19] width 16 height 16
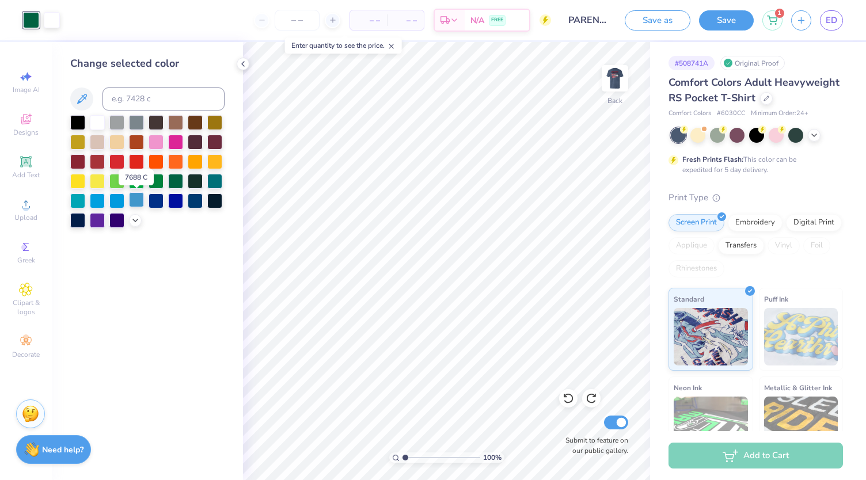
click at [132, 198] on div at bounding box center [136, 199] width 15 height 15
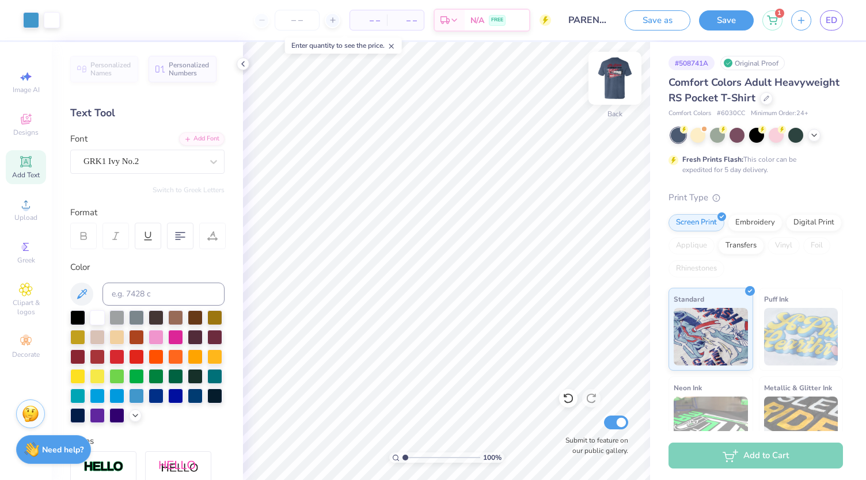
click at [614, 77] on img at bounding box center [615, 78] width 46 height 46
click at [616, 74] on img at bounding box center [615, 78] width 46 height 46
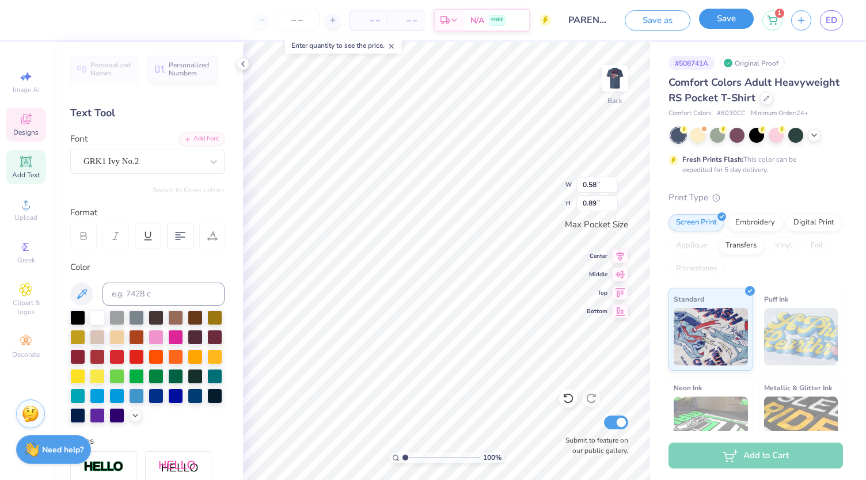
click at [736, 21] on button "Save" at bounding box center [726, 19] width 55 height 20
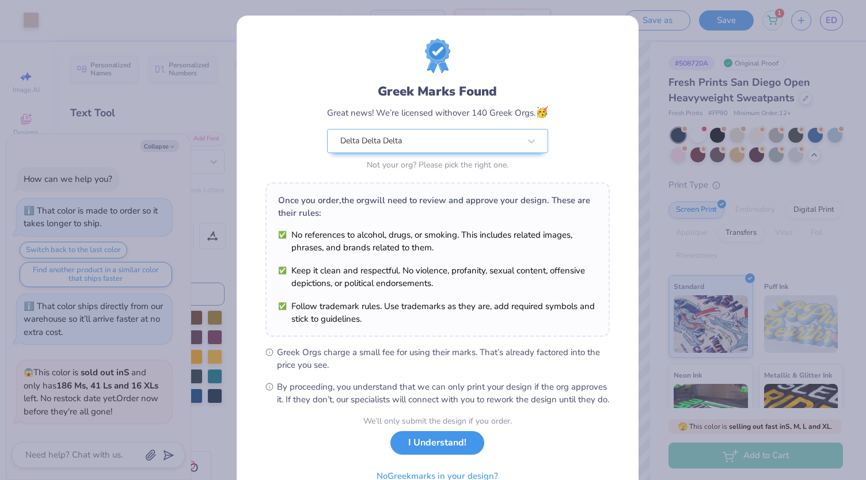
scroll to position [228, 0]
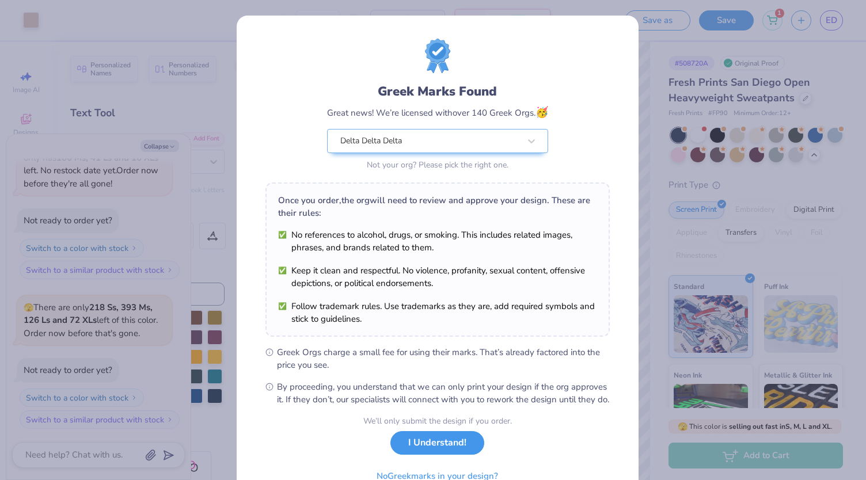
click at [448, 453] on button "I Understand!" at bounding box center [437, 443] width 94 height 24
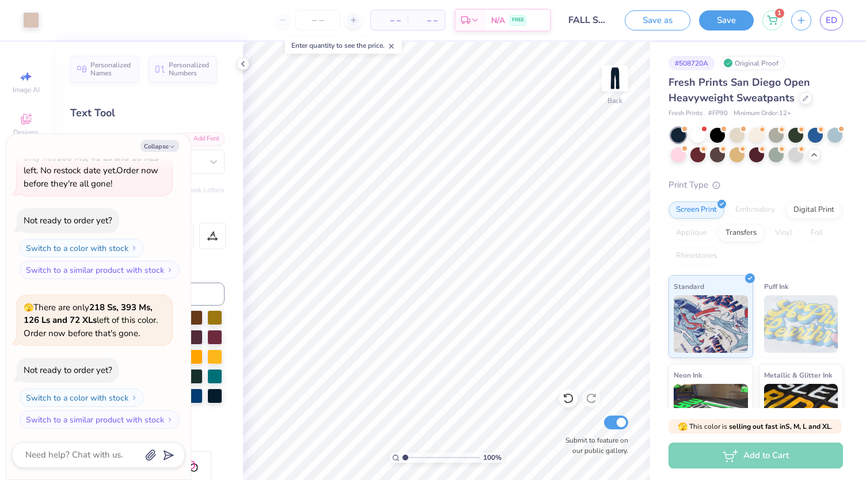
type textarea "x"
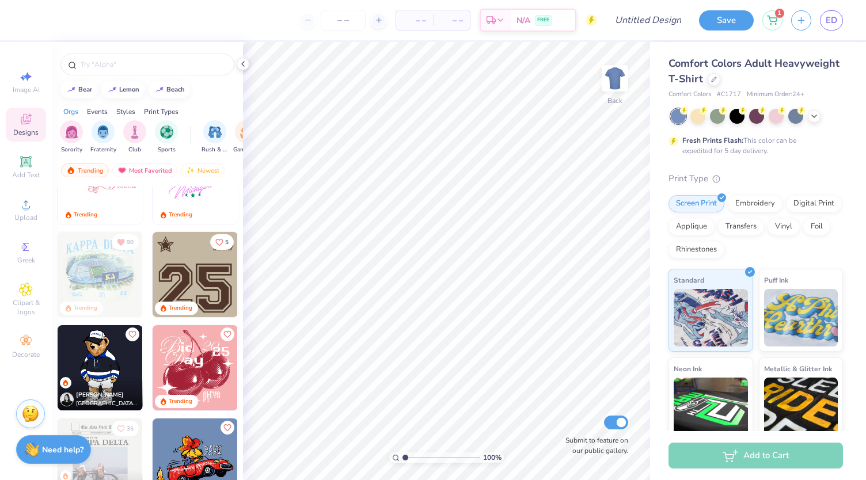
scroll to position [1539, 0]
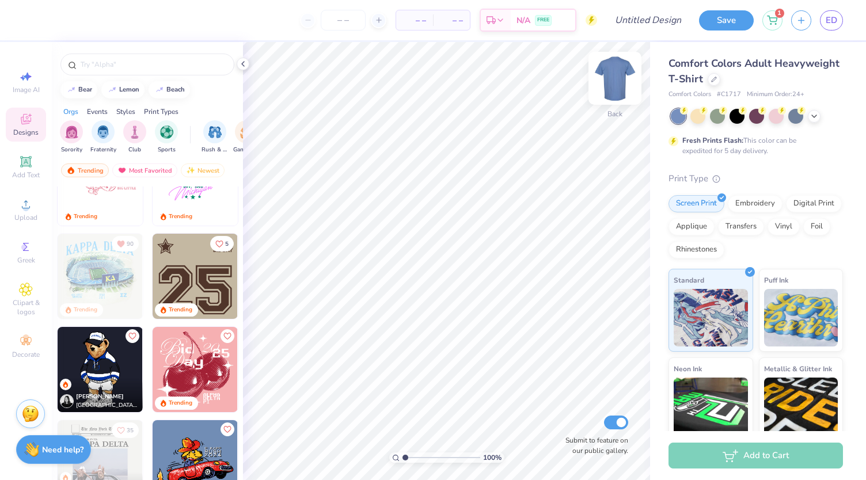
click at [608, 89] on img at bounding box center [615, 78] width 46 height 46
click at [109, 293] on img at bounding box center [100, 276] width 85 height 85
click at [98, 271] on img at bounding box center [100, 276] width 85 height 85
click at [105, 264] on img at bounding box center [100, 276] width 85 height 85
click at [786, 211] on div "Digital Print" at bounding box center [814, 201] width 56 height 17
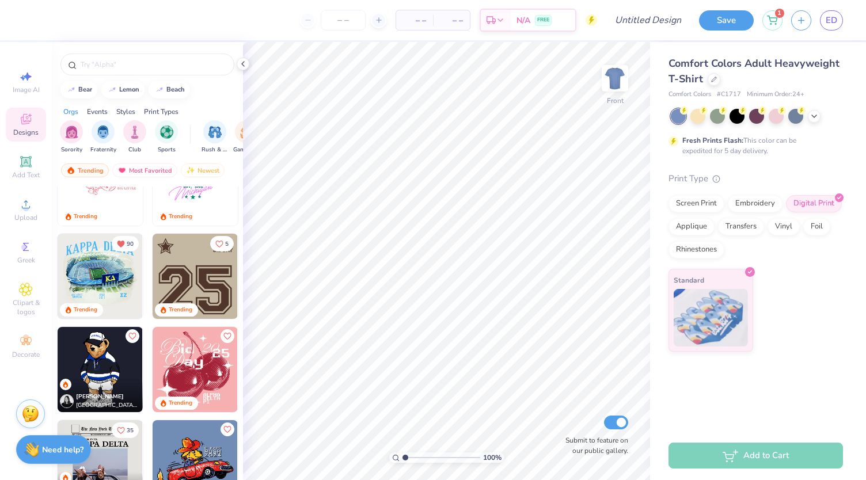
click at [107, 269] on img at bounding box center [100, 276] width 85 height 85
